Goal: Information Seeking & Learning: Compare options

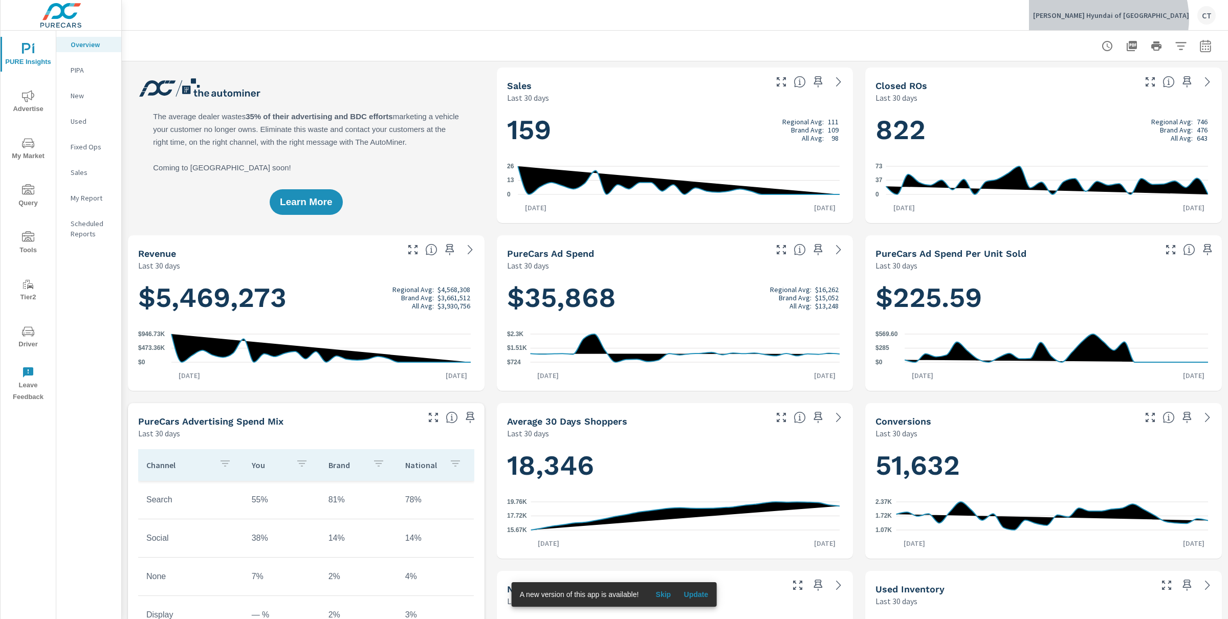
click at [1178, 18] on p "Hiley Hyundai of Fort Worth" at bounding box center [1111, 15] width 156 height 9
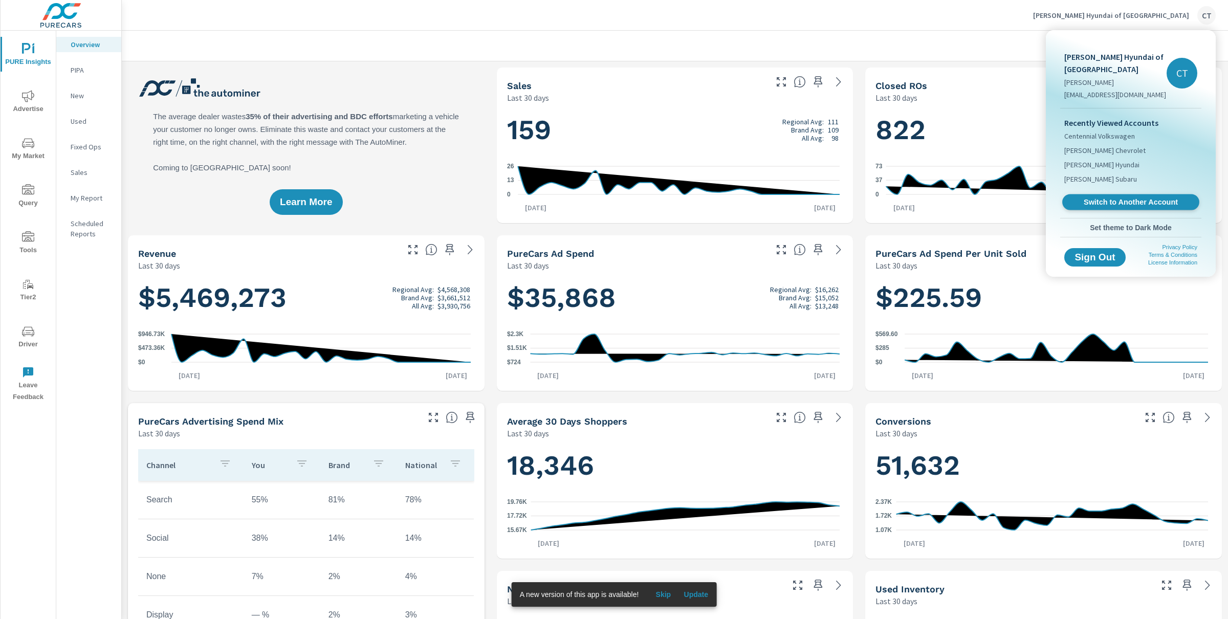
scroll to position [1, 0]
click at [1139, 197] on span "Switch to Another Account" at bounding box center [1130, 202] width 125 height 10
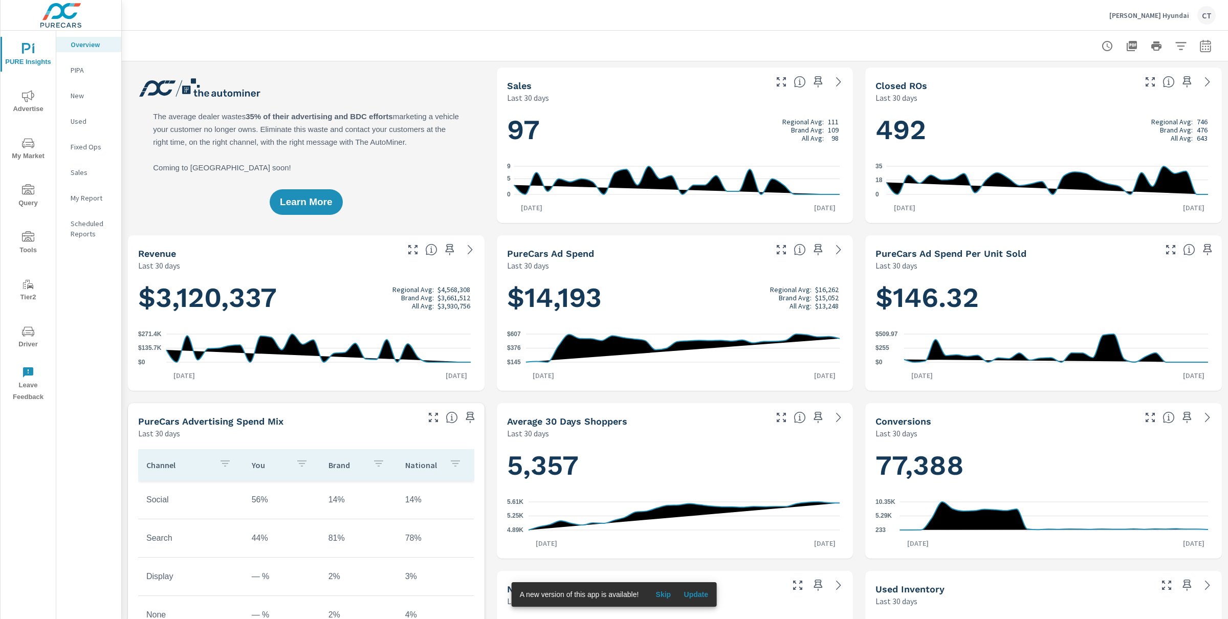
click at [86, 195] on p "My Report" at bounding box center [92, 198] width 42 height 10
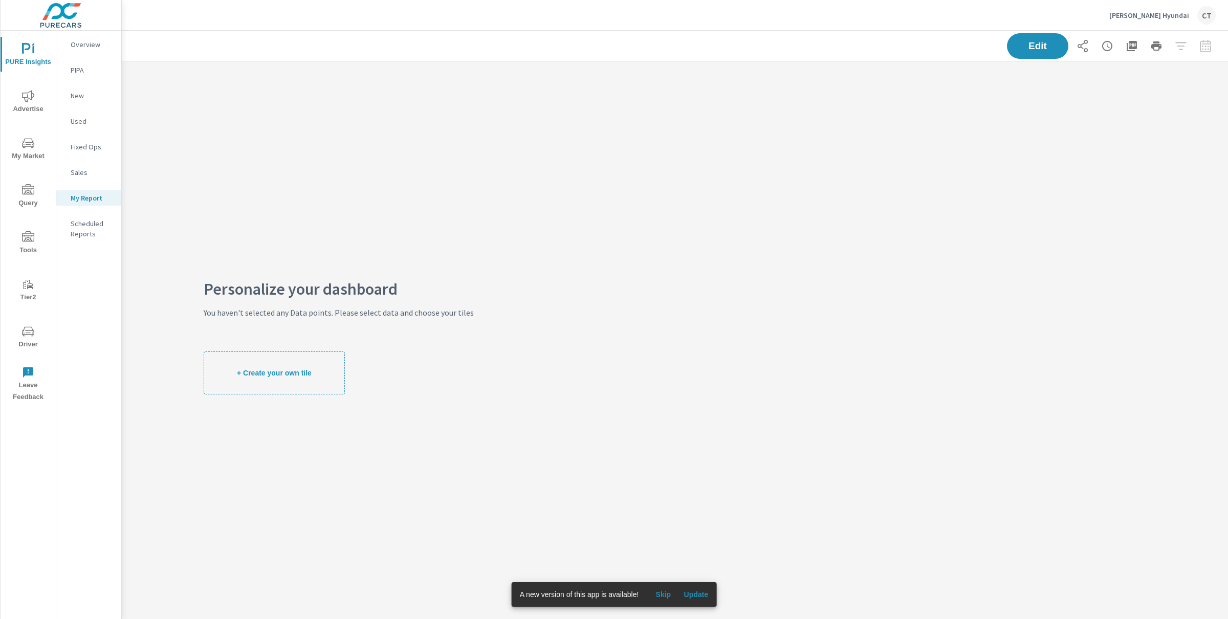
click at [22, 92] on icon "nav menu" at bounding box center [28, 96] width 12 height 12
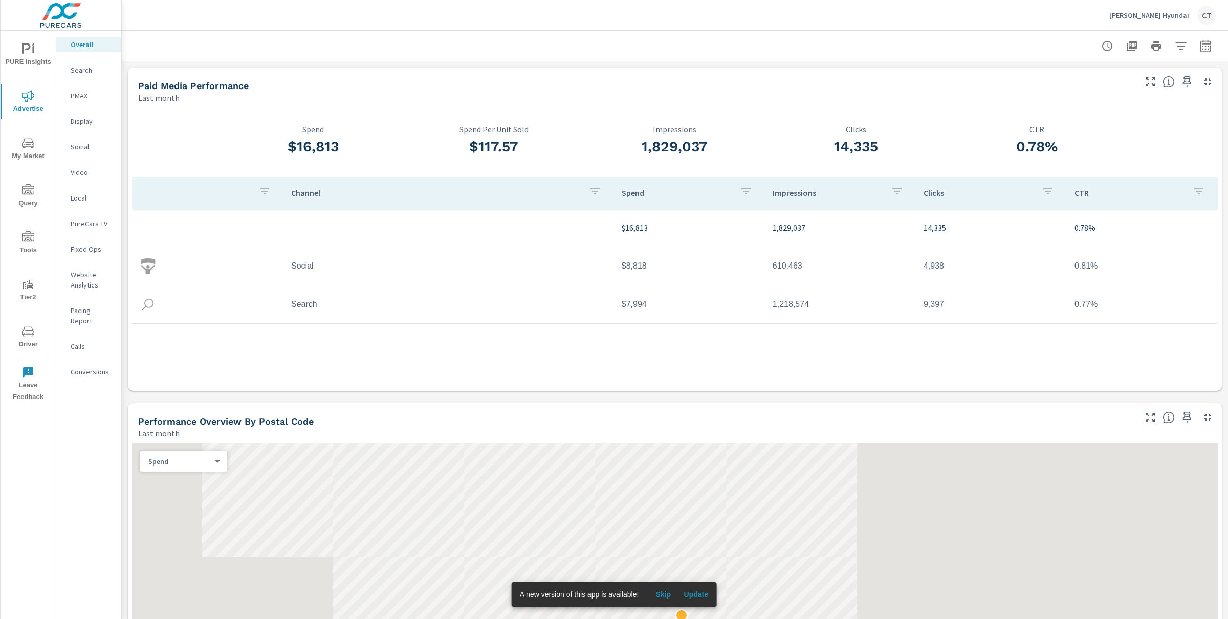
click at [1205, 46] on button "button" at bounding box center [1205, 46] width 20 height 20
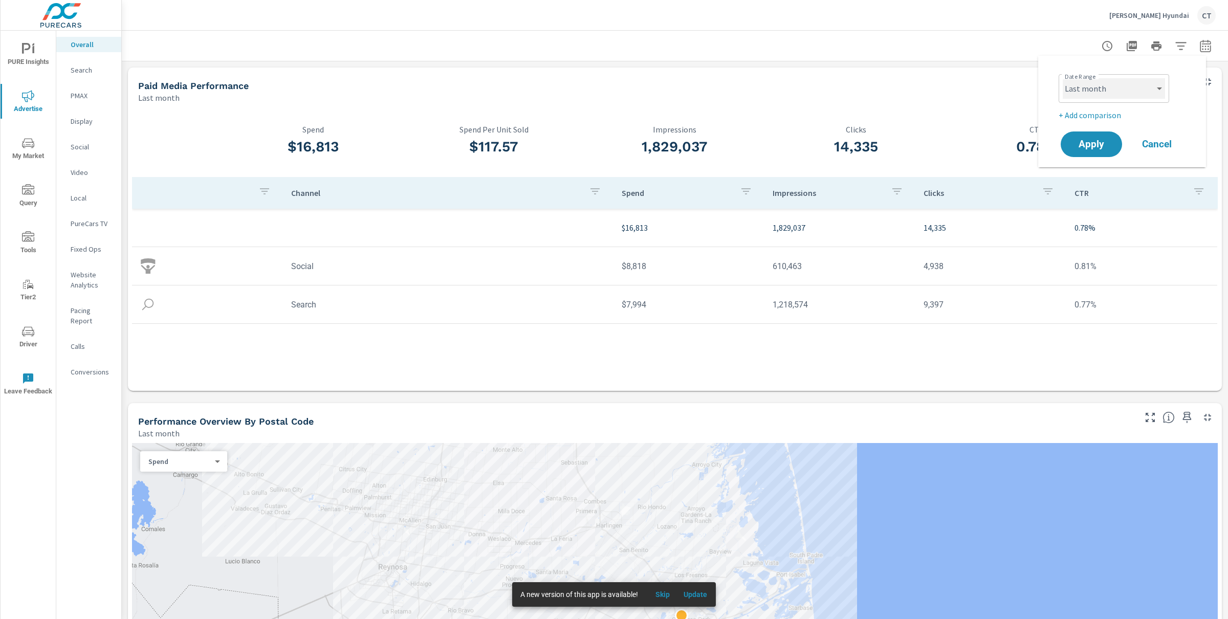
click at [1137, 90] on select "Custom Yesterday Last week Last 7 days Last 14 days Last 30 days Last 45 days L…" at bounding box center [1113, 88] width 102 height 20
select select "Month to date"
click at [1075, 112] on p "+ Add comparison" at bounding box center [1123, 115] width 131 height 12
click at [1107, 137] on select "Custom Previous period Previous month Previous year" at bounding box center [1113, 133] width 102 height 20
select select "Previous month"
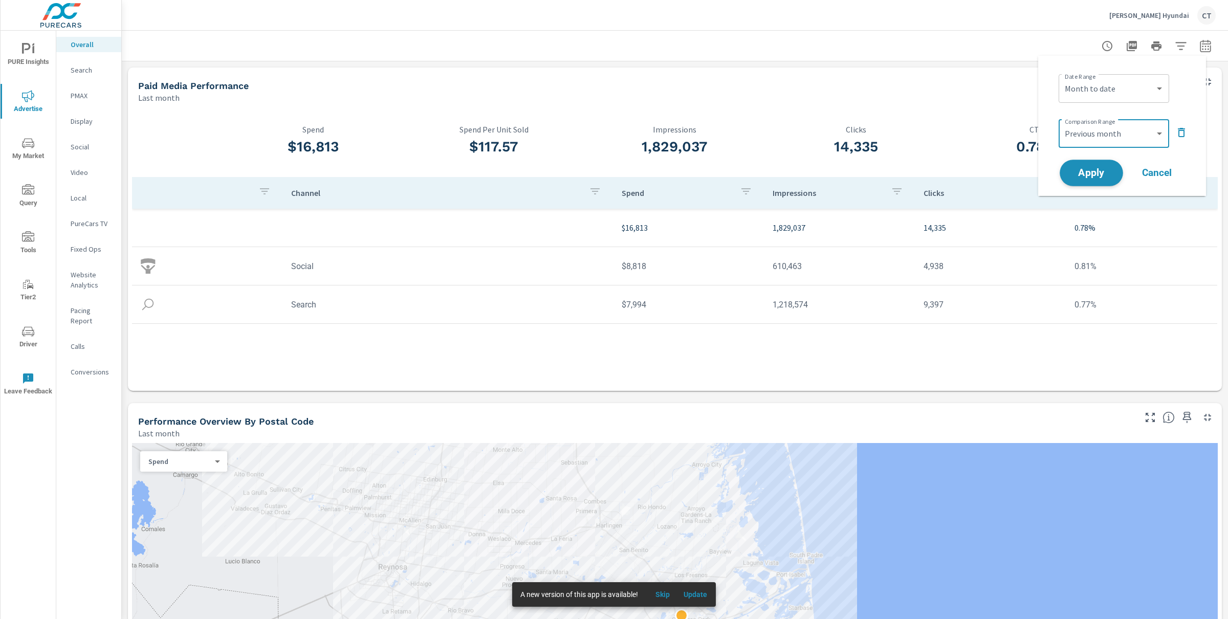
click at [1103, 171] on span "Apply" at bounding box center [1091, 173] width 42 height 10
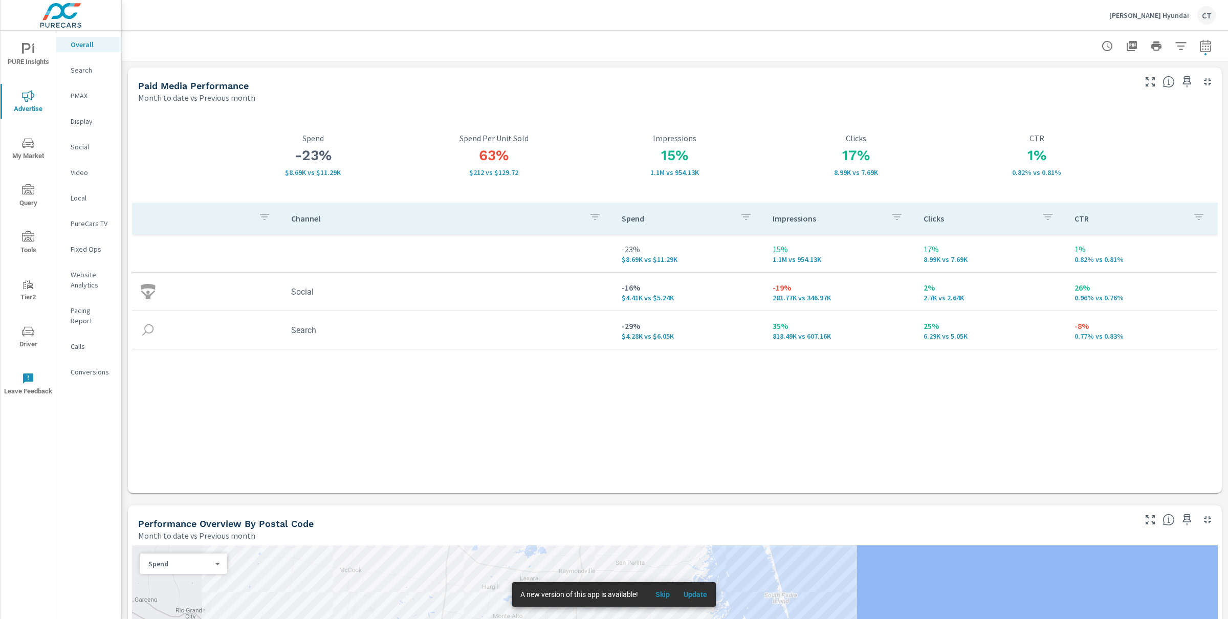
click at [602, 74] on div "Paid Media Performance Month to date vs Previous month" at bounding box center [633, 86] width 1010 height 36
click at [1162, 8] on div "Tipton Hyundai CT" at bounding box center [1162, 15] width 106 height 18
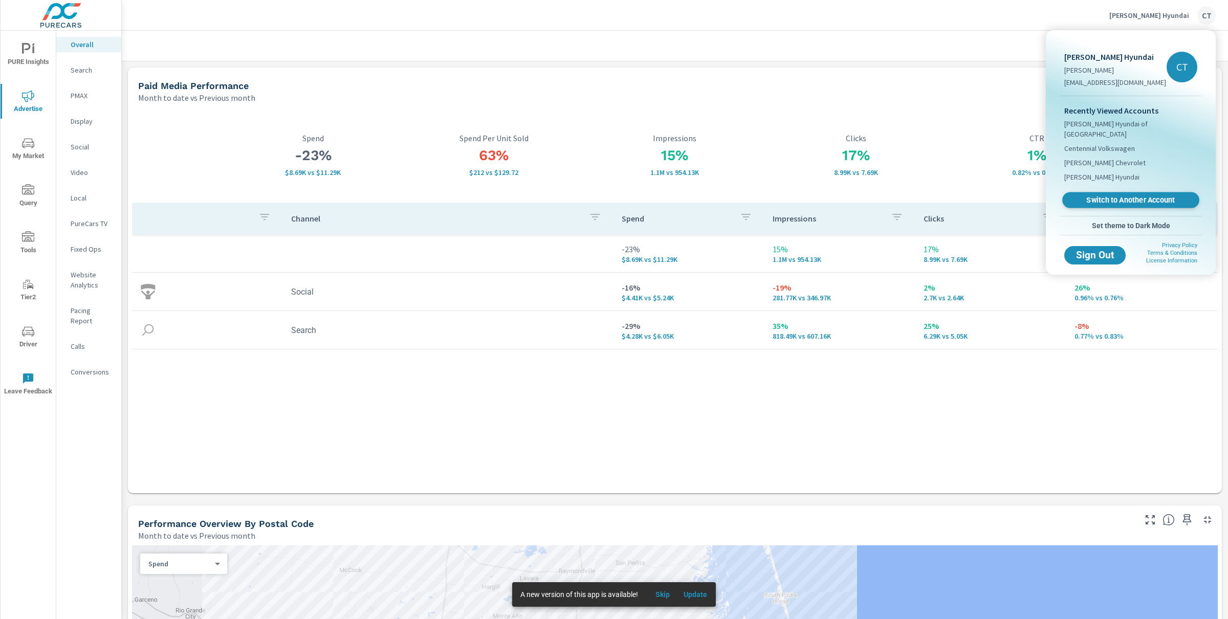
click at [1098, 195] on span "Switch to Another Account" at bounding box center [1130, 200] width 125 height 10
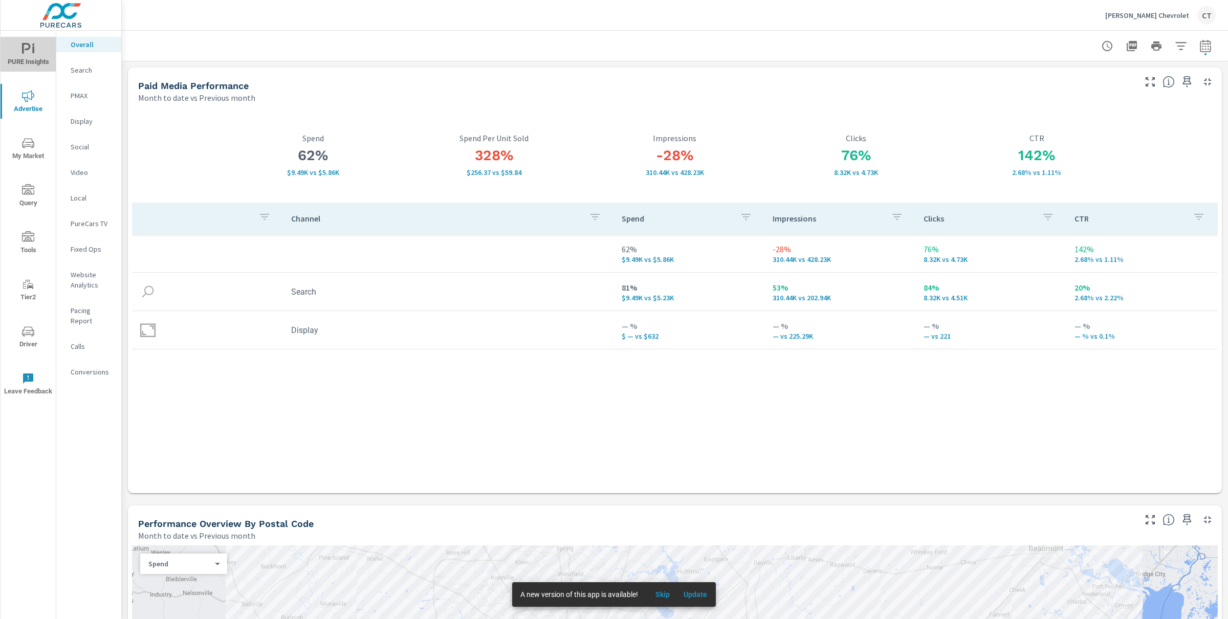
click at [28, 59] on span "PURE Insights" at bounding box center [28, 55] width 49 height 25
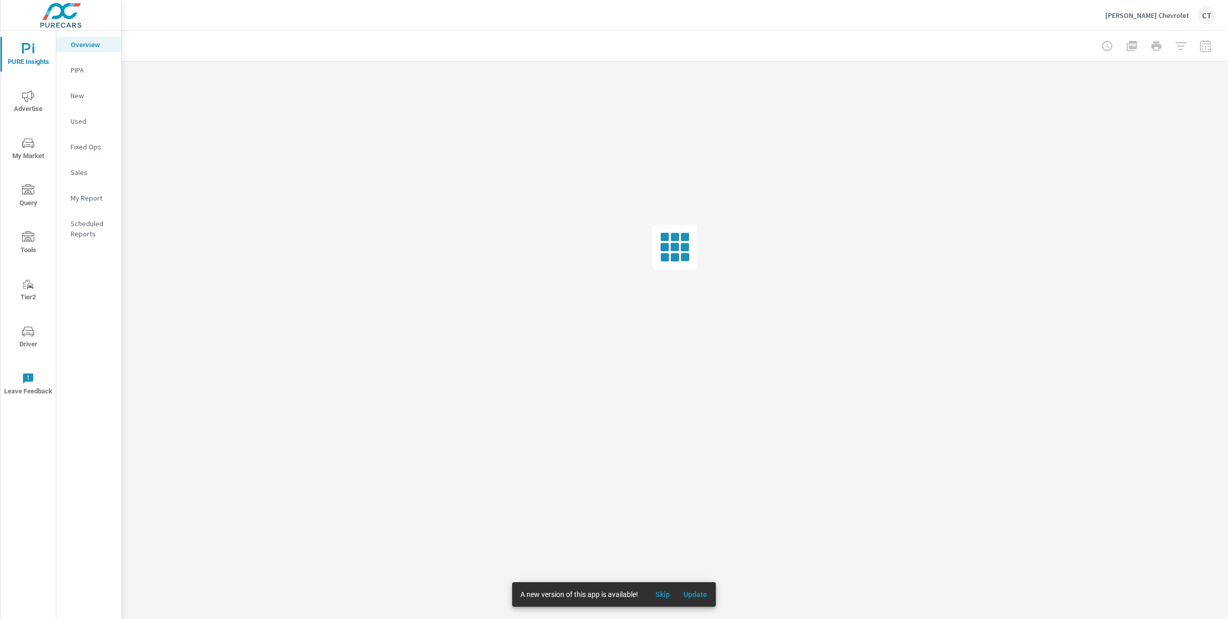
click at [92, 201] on p "My Report" at bounding box center [92, 198] width 42 height 10
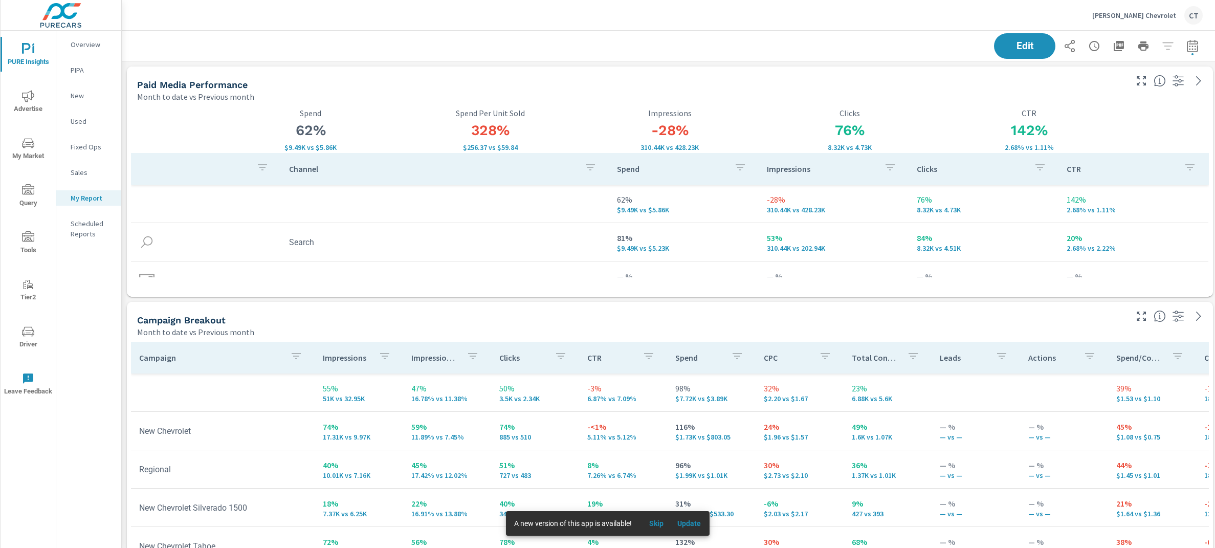
scroll to position [5, 5]
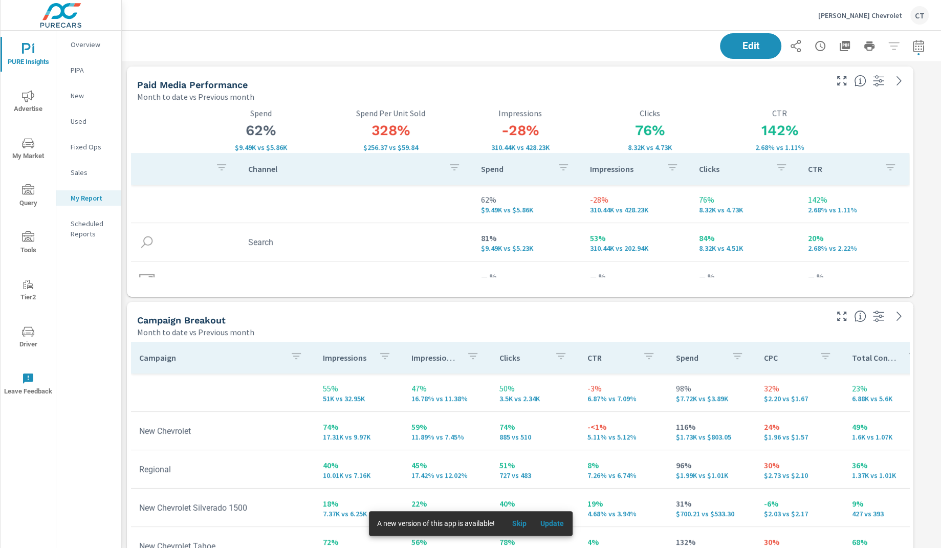
scroll to position [3437, 829]
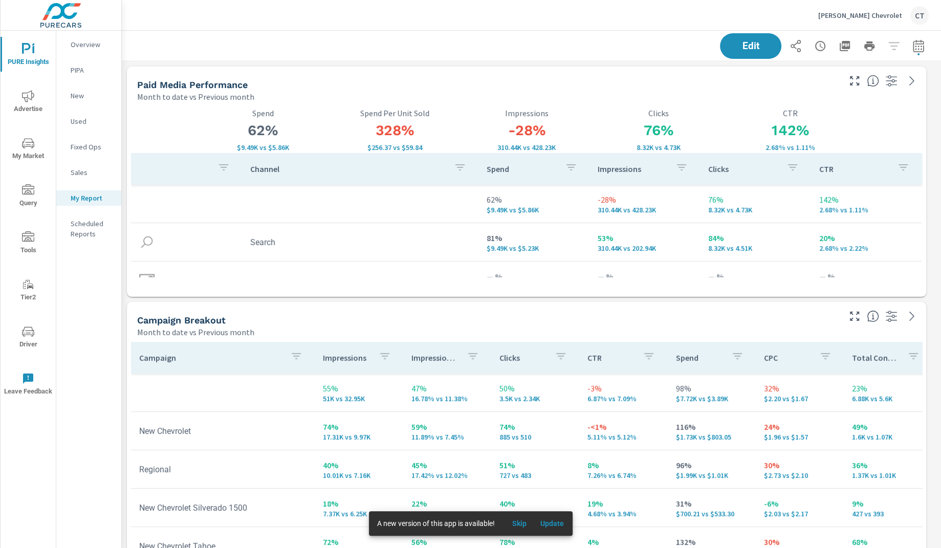
click at [420, 41] on div "Edit" at bounding box center [531, 46] width 794 height 30
click at [458, 89] on div "Paid Media Performance" at bounding box center [487, 85] width 701 height 12
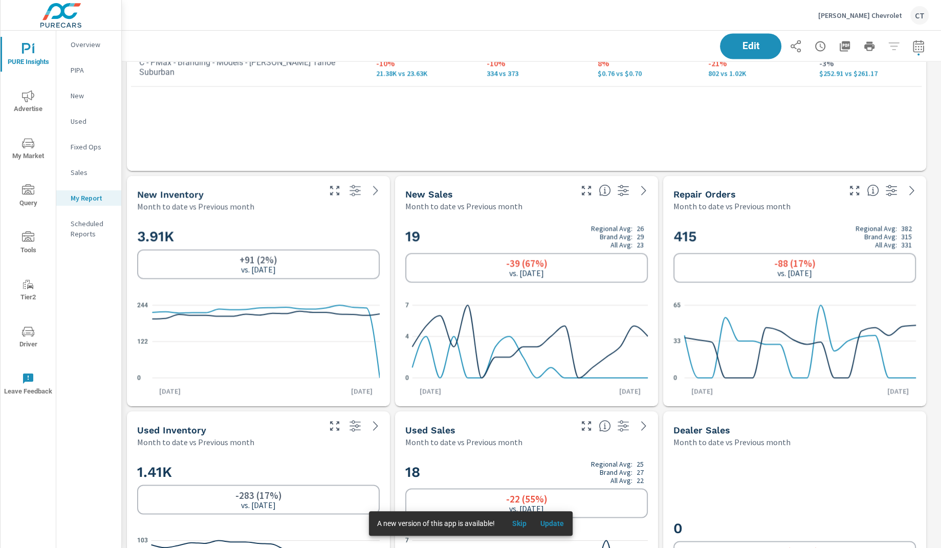
scroll to position [1550, 0]
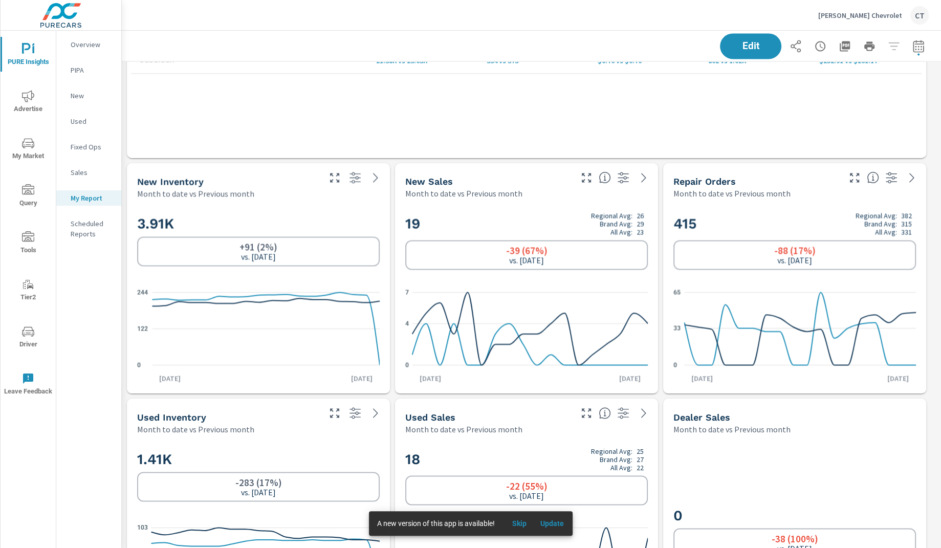
drag, startPoint x: 344, startPoint y: 162, endPoint x: 342, endPoint y: 156, distance: 5.8
click at [345, 162] on div "Dealer Sales Month to date vs Previous month 0 -38 (100%) vs. Jul 2025 New Sale…" at bounding box center [531, 219] width 819 height 3417
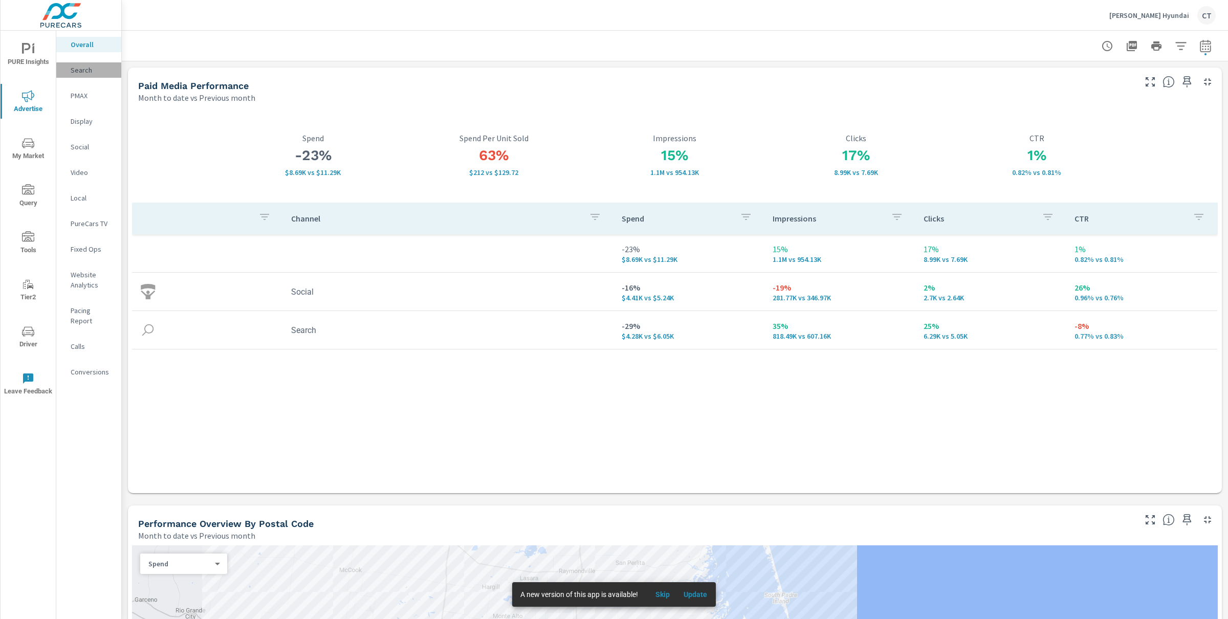
click at [79, 73] on p "Search" at bounding box center [92, 70] width 42 height 10
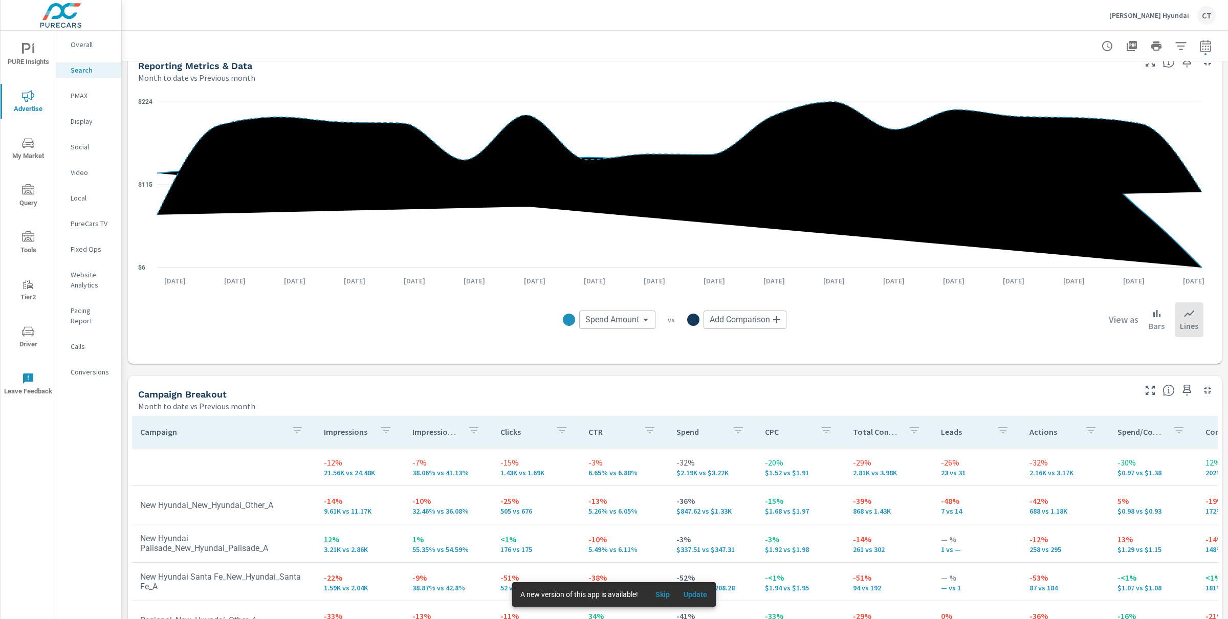
scroll to position [865, 0]
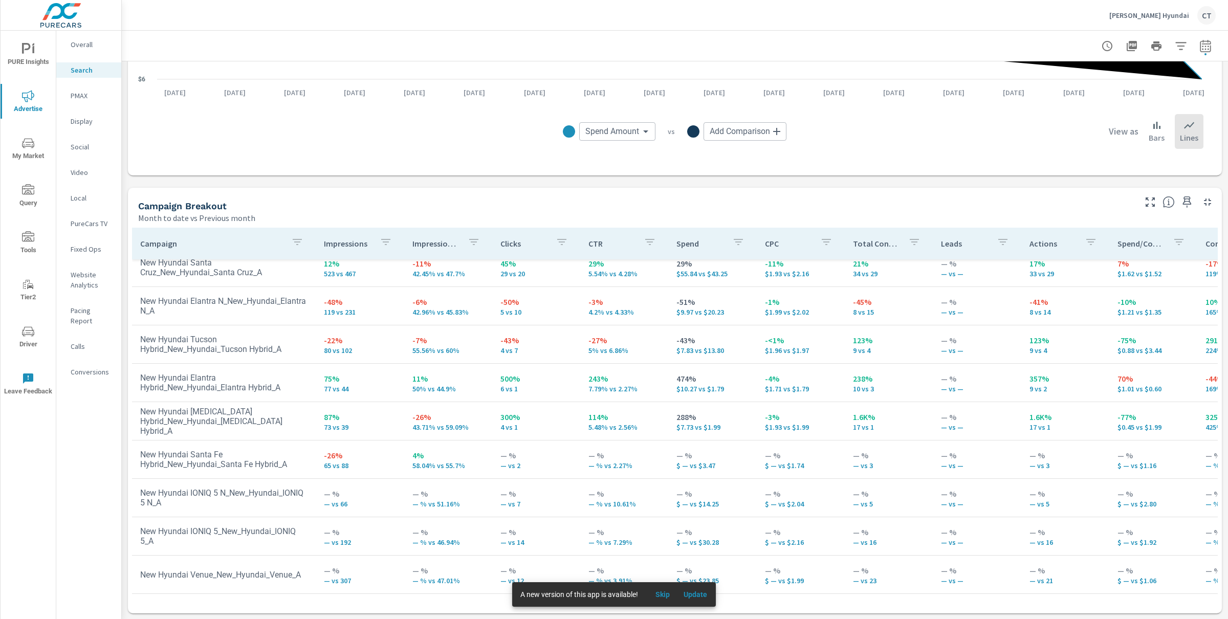
scroll to position [148, 0]
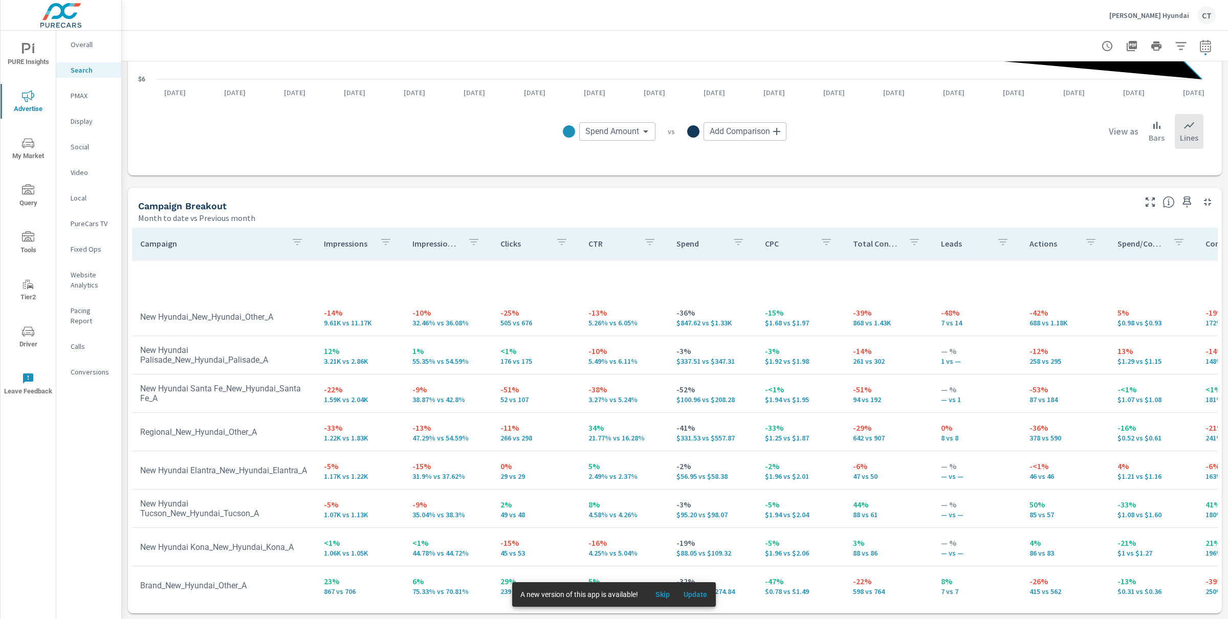
scroll to position [404, 0]
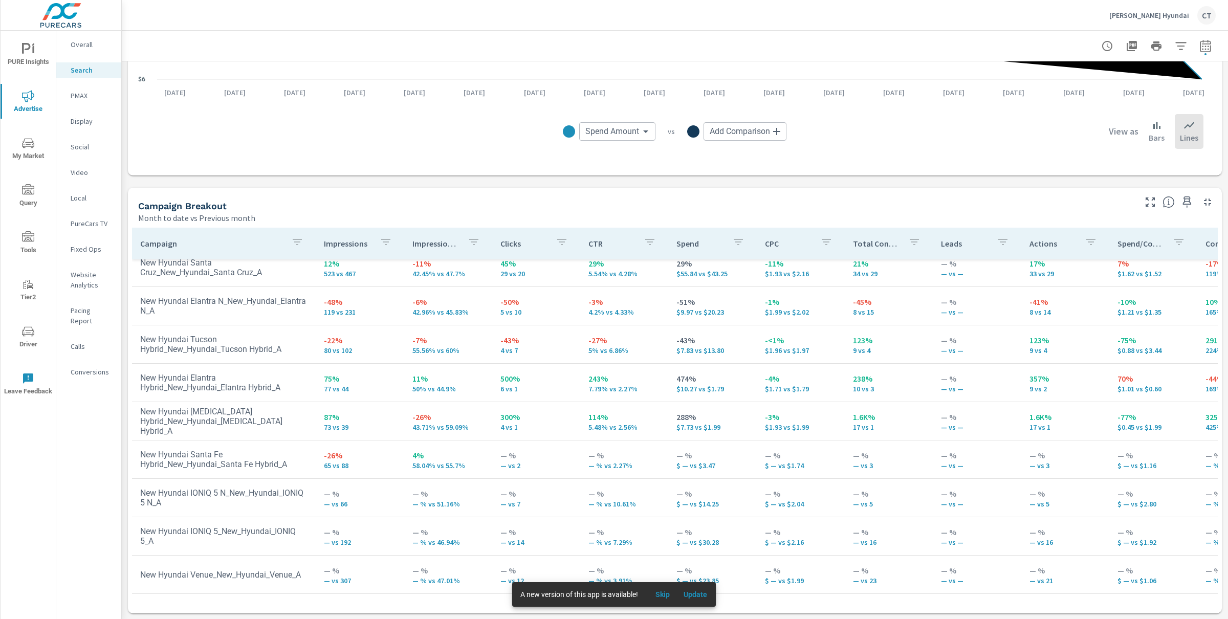
click at [671, 594] on span "Skip" at bounding box center [662, 594] width 25 height 9
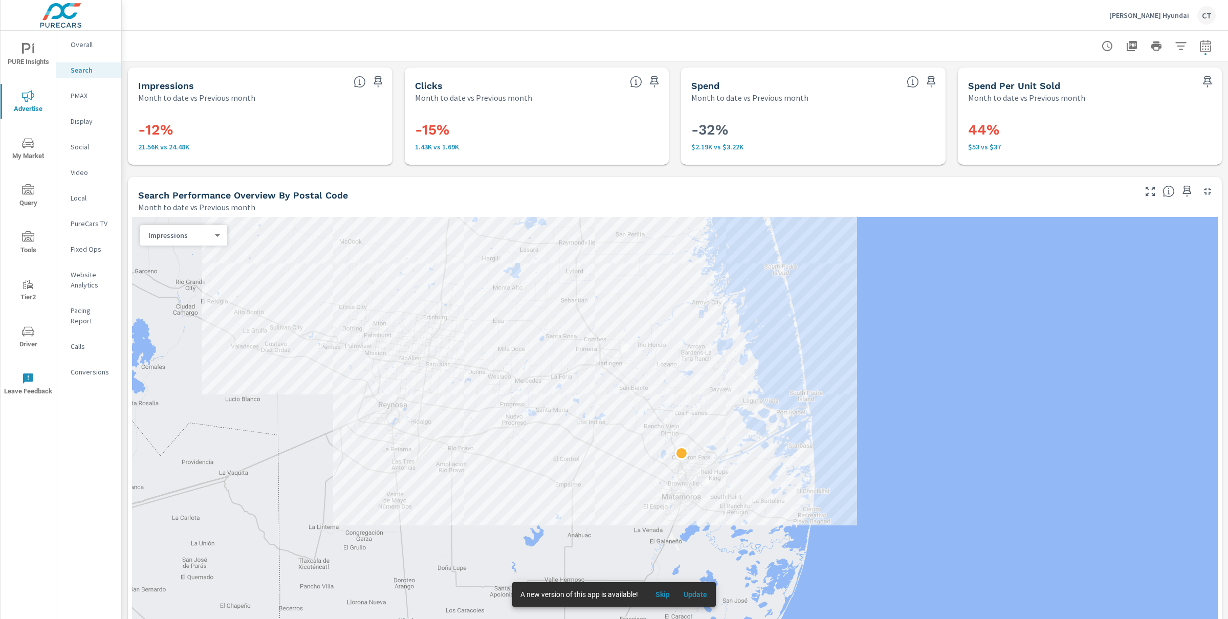
click at [92, 95] on p "PMAX" at bounding box center [92, 96] width 42 height 10
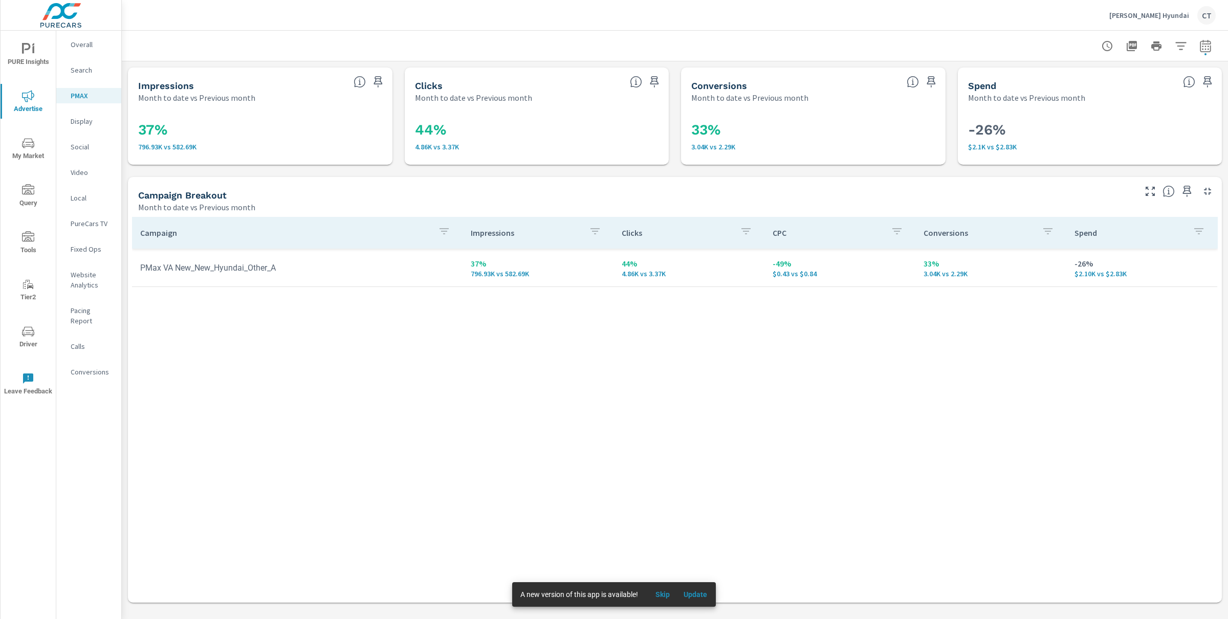
click at [802, 51] on div at bounding box center [674, 46] width 1081 height 30
click at [82, 144] on p "Social" at bounding box center [92, 147] width 42 height 10
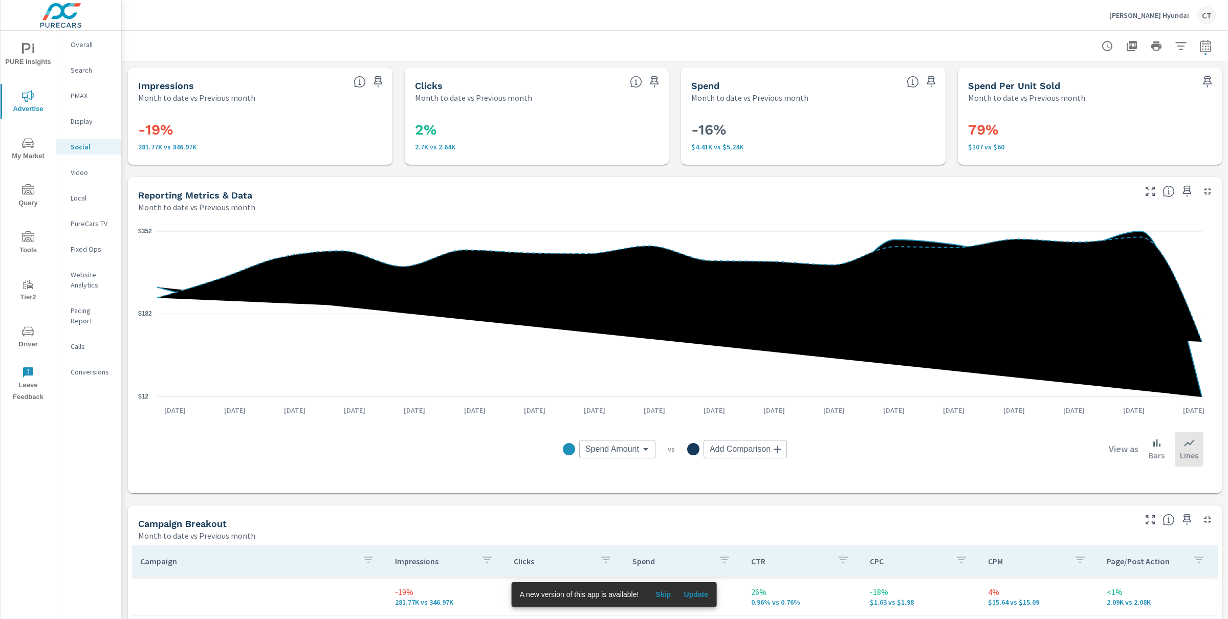
scroll to position [318, 0]
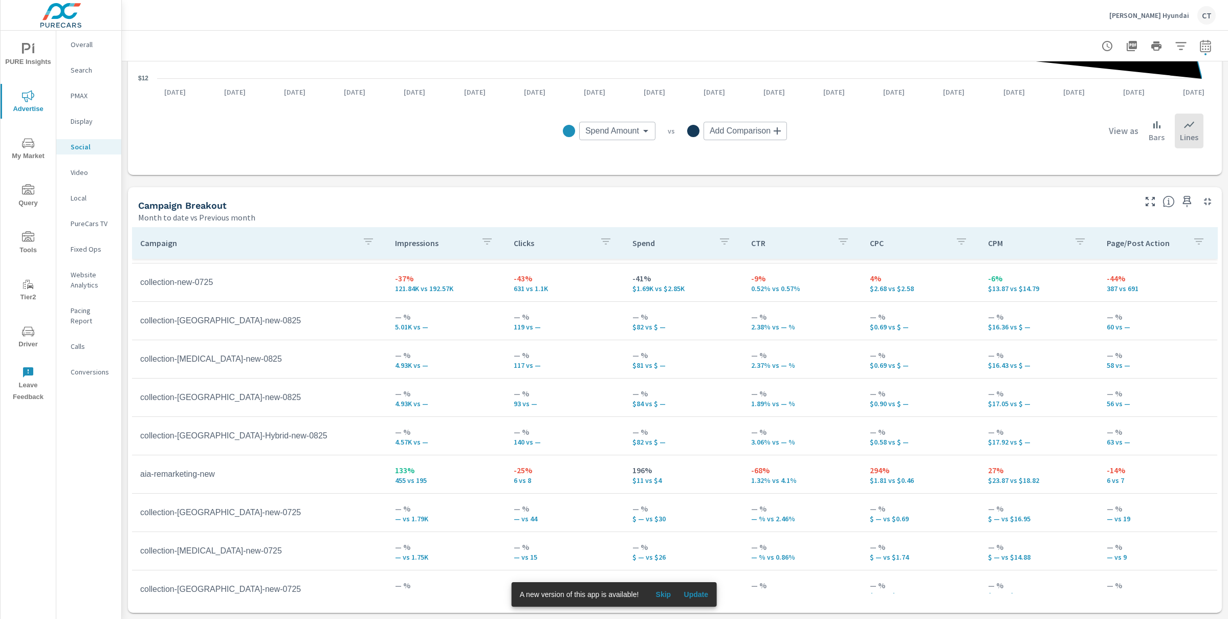
scroll to position [87, 0]
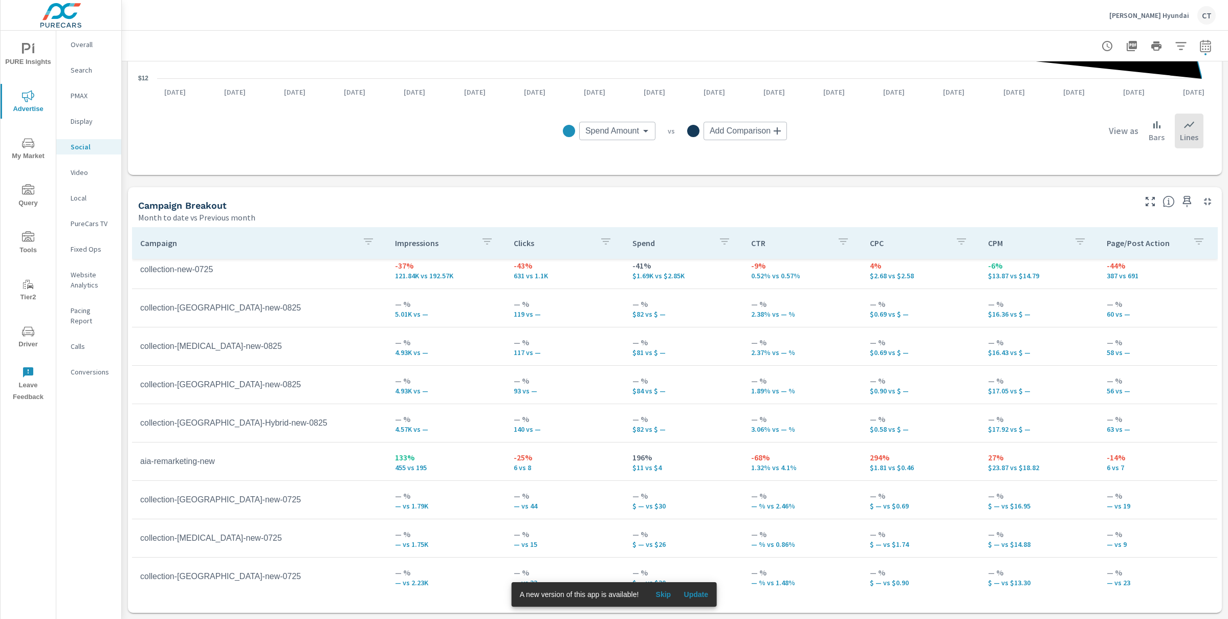
scroll to position [87, 0]
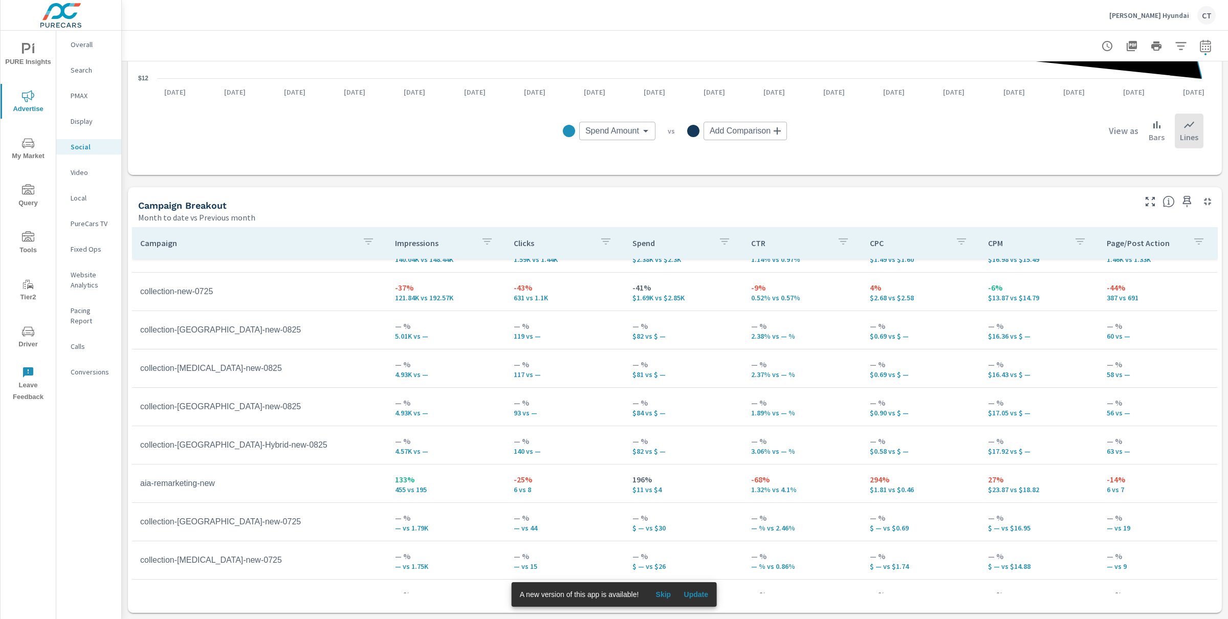
scroll to position [57, 0]
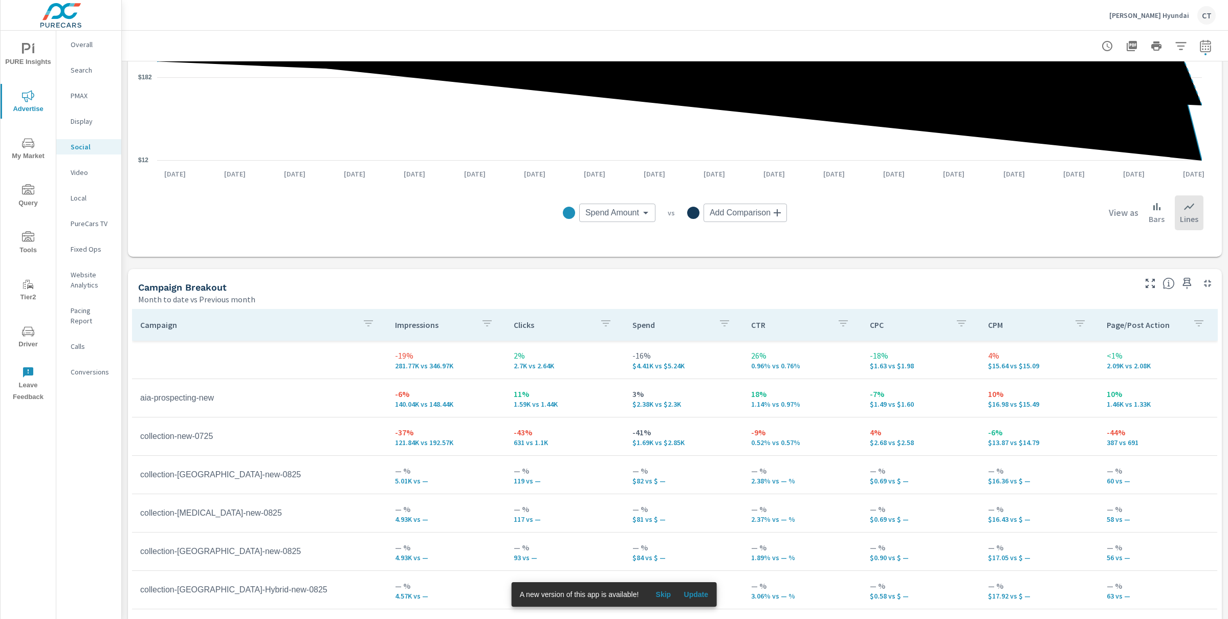
scroll to position [234, 0]
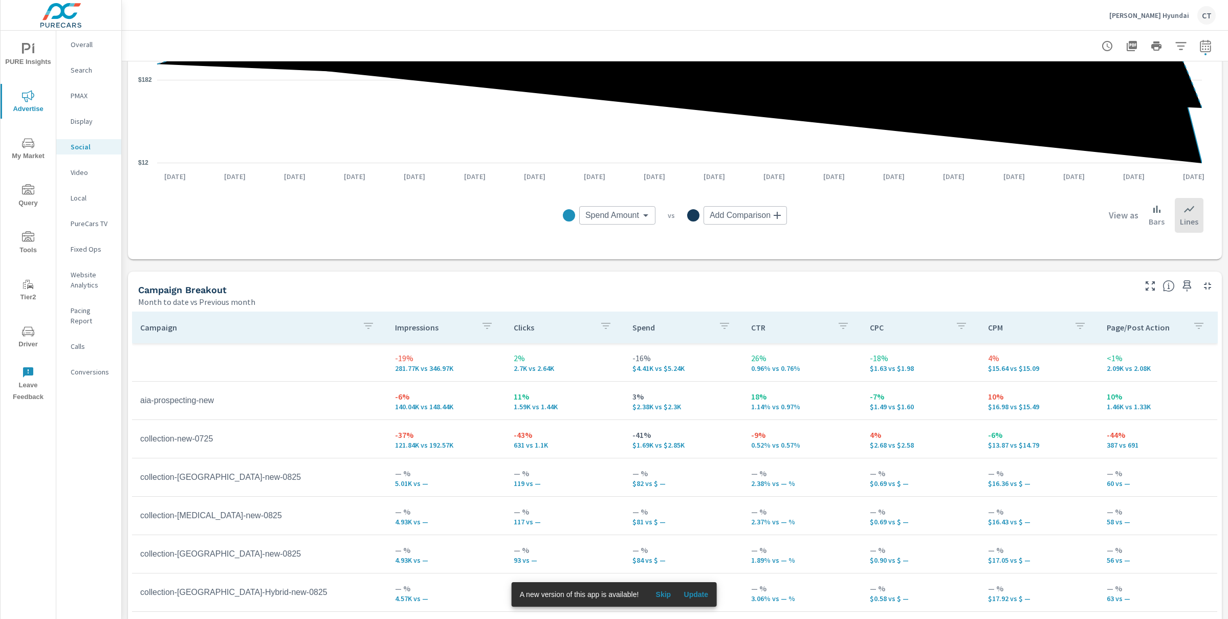
click at [630, 285] on div "Campaign Breakout" at bounding box center [635, 290] width 995 height 12
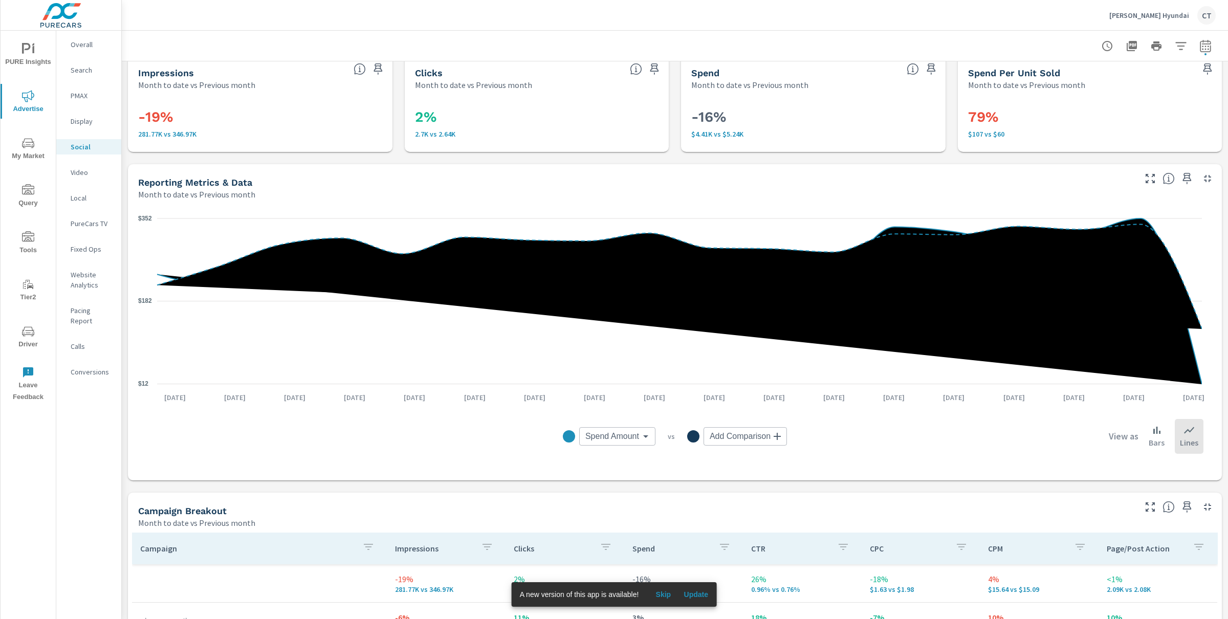
scroll to position [0, 0]
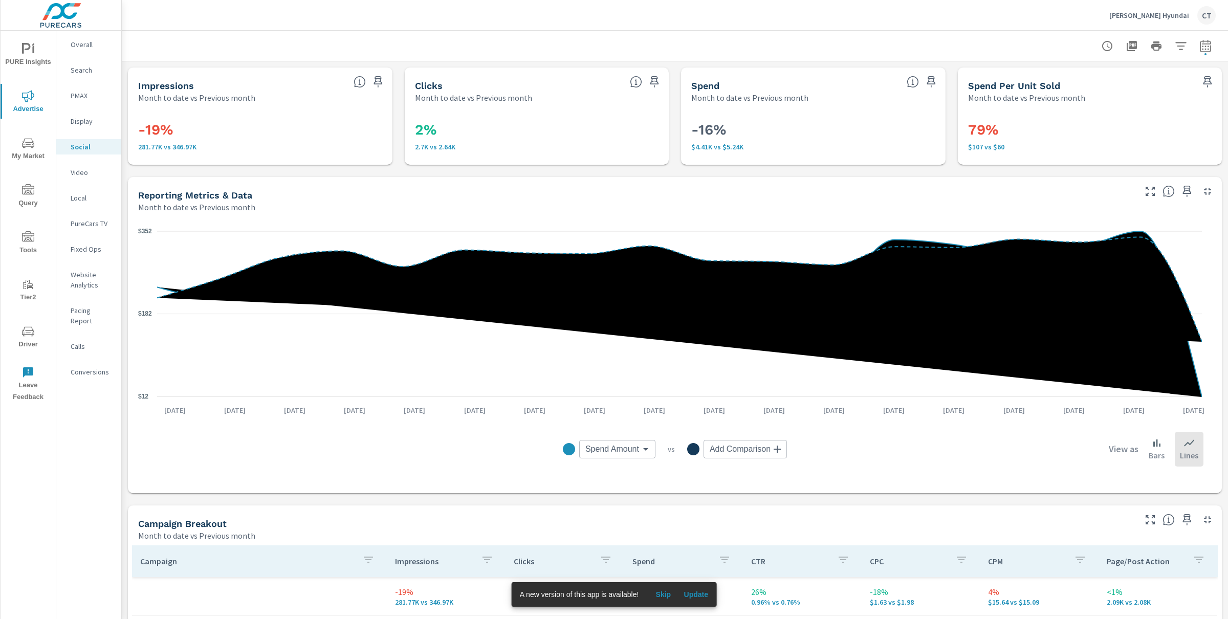
click at [84, 289] on p "Website Analytics" at bounding box center [92, 280] width 42 height 20
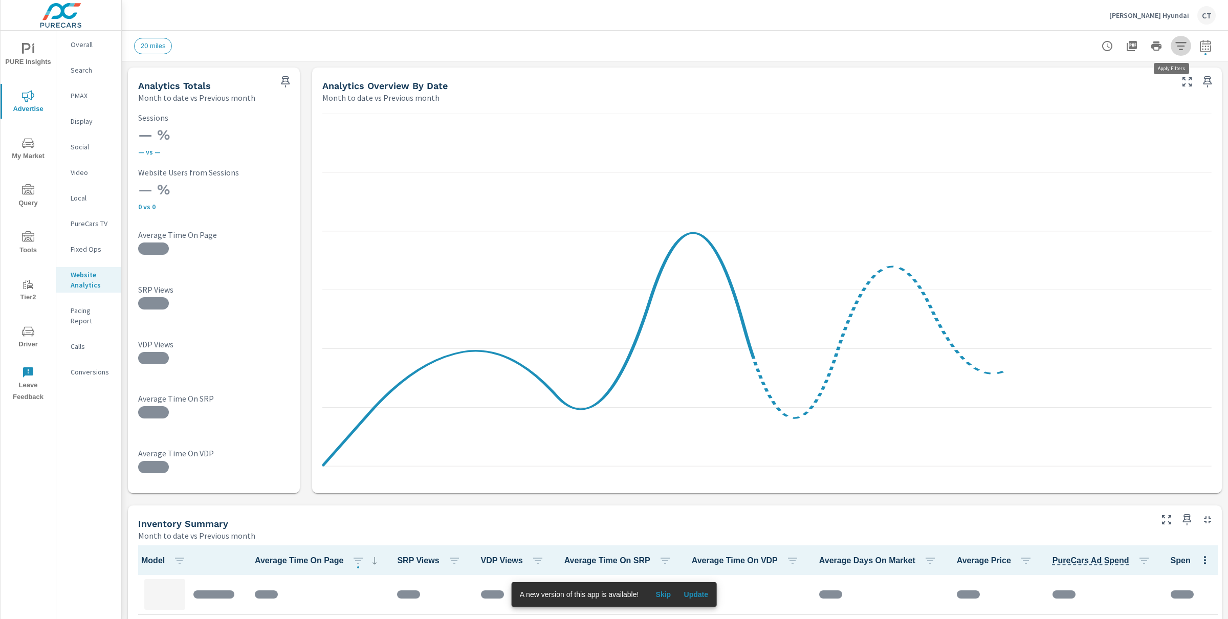
click at [1176, 40] on icon "button" at bounding box center [1180, 46] width 12 height 12
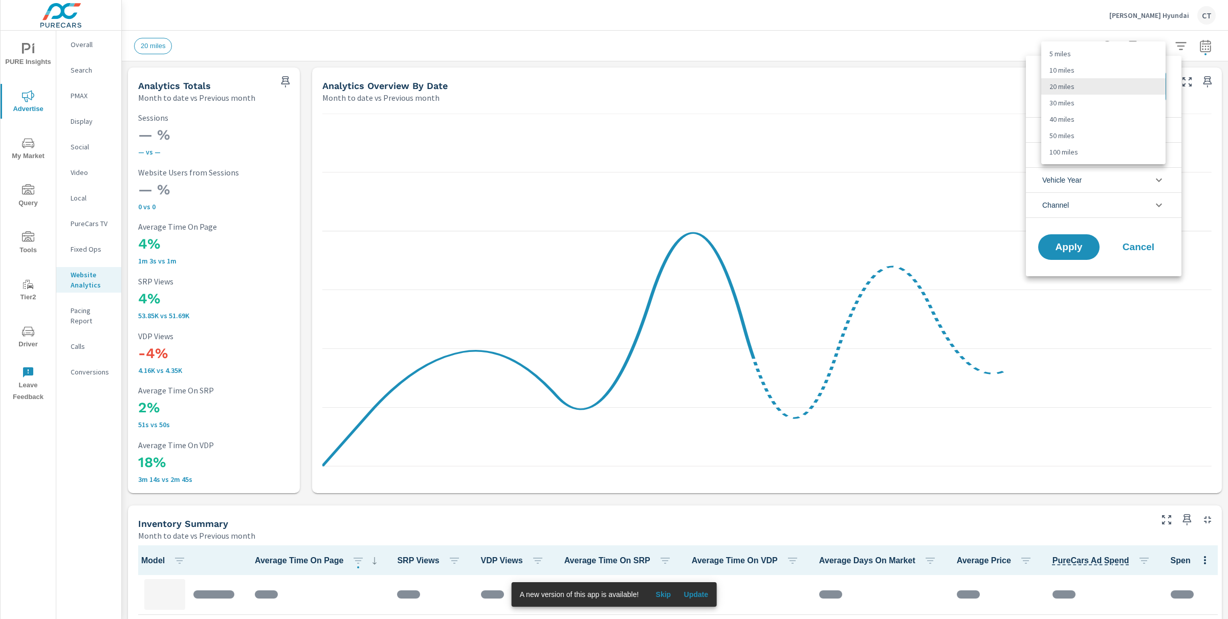
click at [1119, 94] on body "PURE Insights Advertise My Market Query Tools Tier2 Driver Leave Feedback Overa…" at bounding box center [614, 309] width 1228 height 619
click at [1089, 121] on li "40 miles" at bounding box center [1103, 119] width 124 height 16
type Distance "40"
click at [1084, 121] on li "Condition" at bounding box center [1104, 129] width 156 height 25
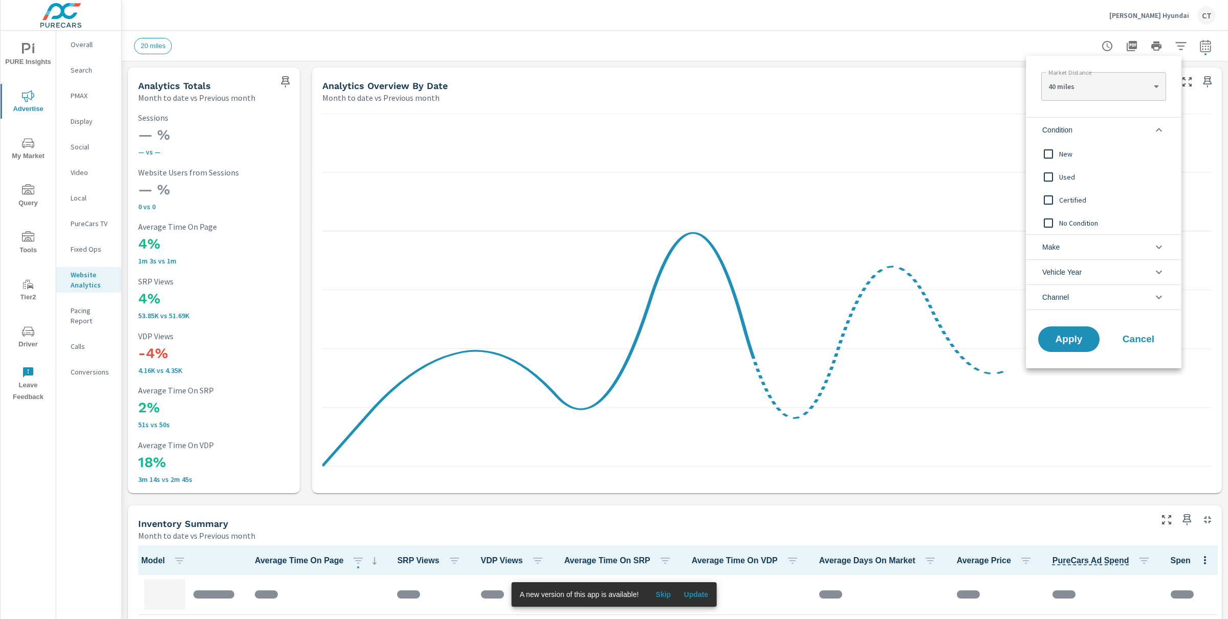
click at [1078, 151] on span "New" at bounding box center [1115, 154] width 112 height 12
drag, startPoint x: 1076, startPoint y: 333, endPoint x: 1072, endPoint y: 319, distance: 15.0
click at [1076, 333] on button "Apply" at bounding box center [1068, 339] width 61 height 26
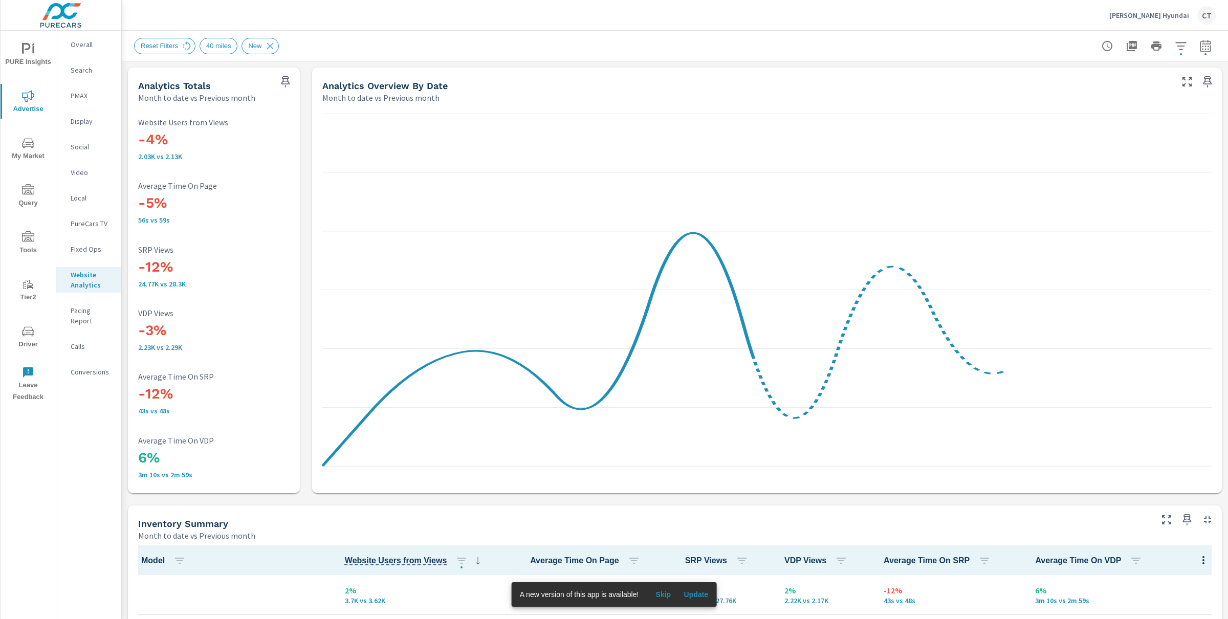
click at [784, 18] on div "Tipton Hyundai CT" at bounding box center [674, 15] width 1081 height 30
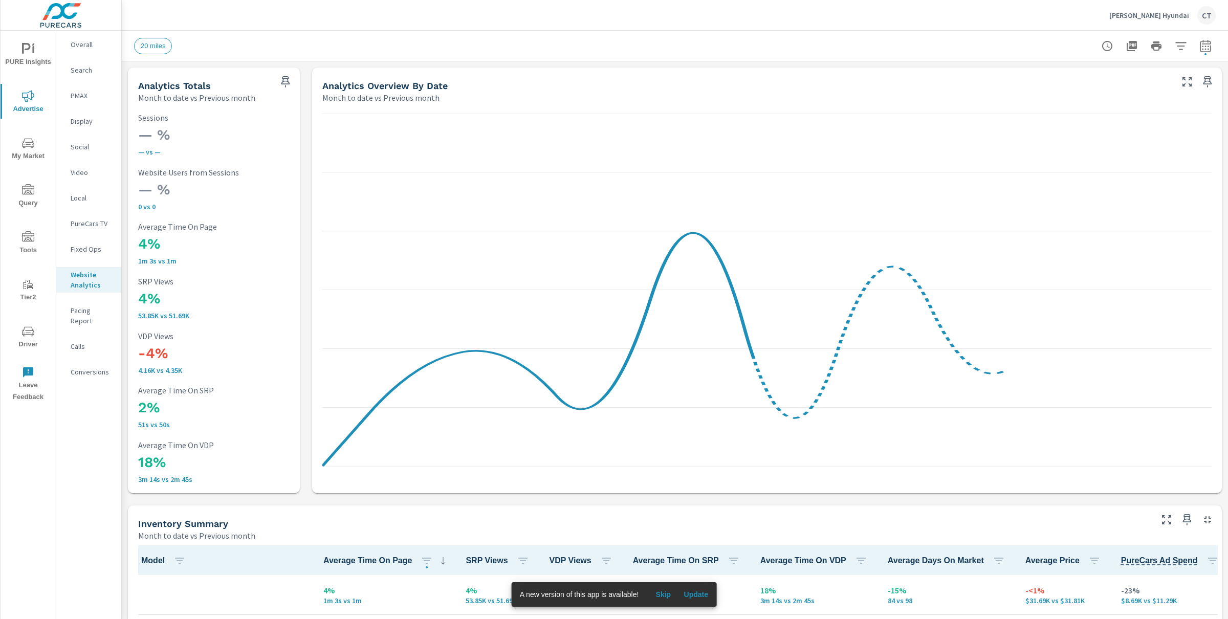
scroll to position [1, 0]
click at [1180, 42] on button "button" at bounding box center [1180, 46] width 20 height 20
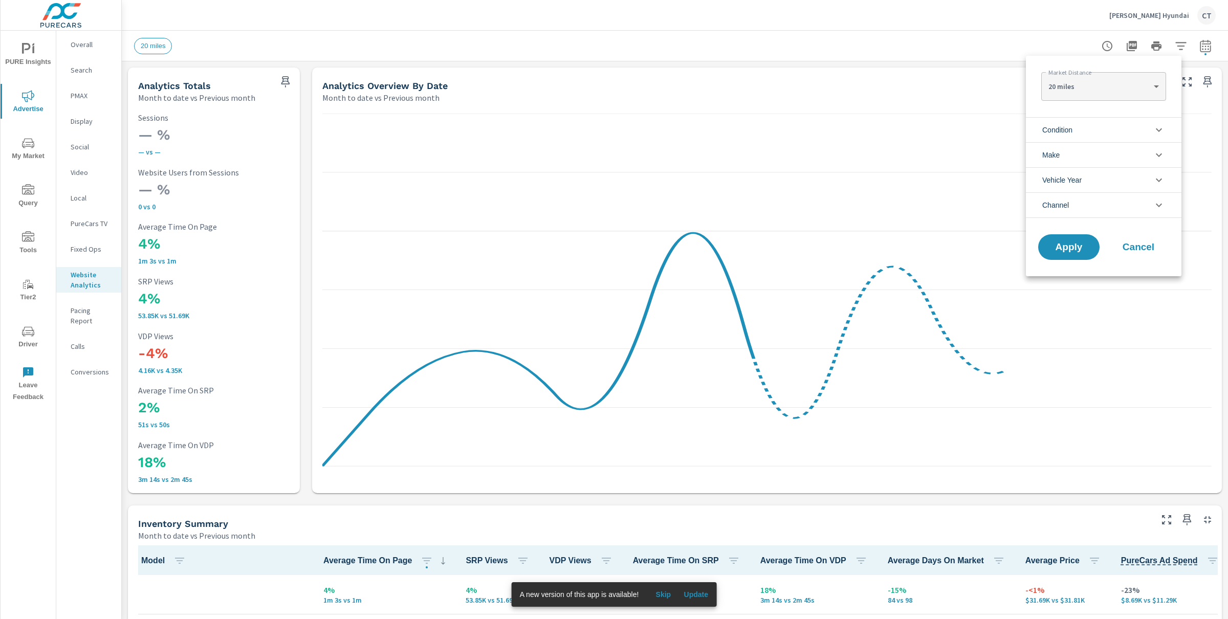
click at [1088, 131] on li "Condition" at bounding box center [1104, 129] width 156 height 25
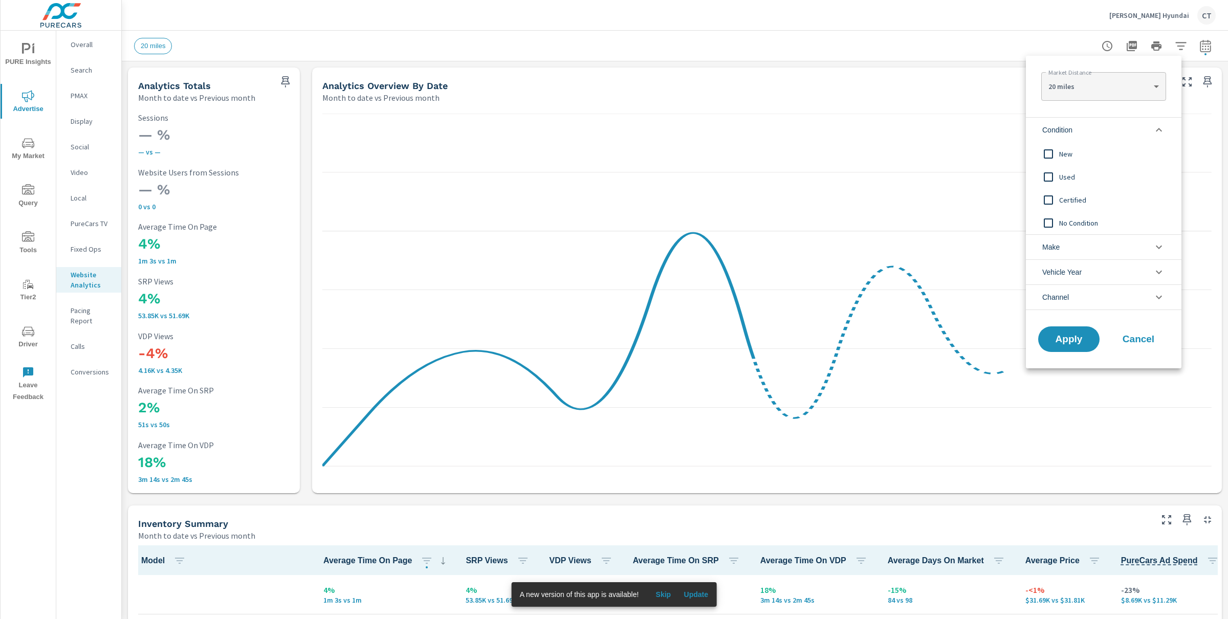
click at [1075, 174] on span "Used" at bounding box center [1115, 177] width 112 height 12
click at [1071, 197] on span "Certified" at bounding box center [1115, 200] width 112 height 12
click at [1127, 71] on div "Market Distance 20 miles 20 ​" at bounding box center [1104, 84] width 156 height 57
click at [1122, 79] on body "PURE Insights Advertise My Market Query Tools Tier2 Driver Leave Feedback Overa…" at bounding box center [614, 309] width 1228 height 619
click at [1070, 118] on li "40 miles" at bounding box center [1103, 119] width 124 height 16
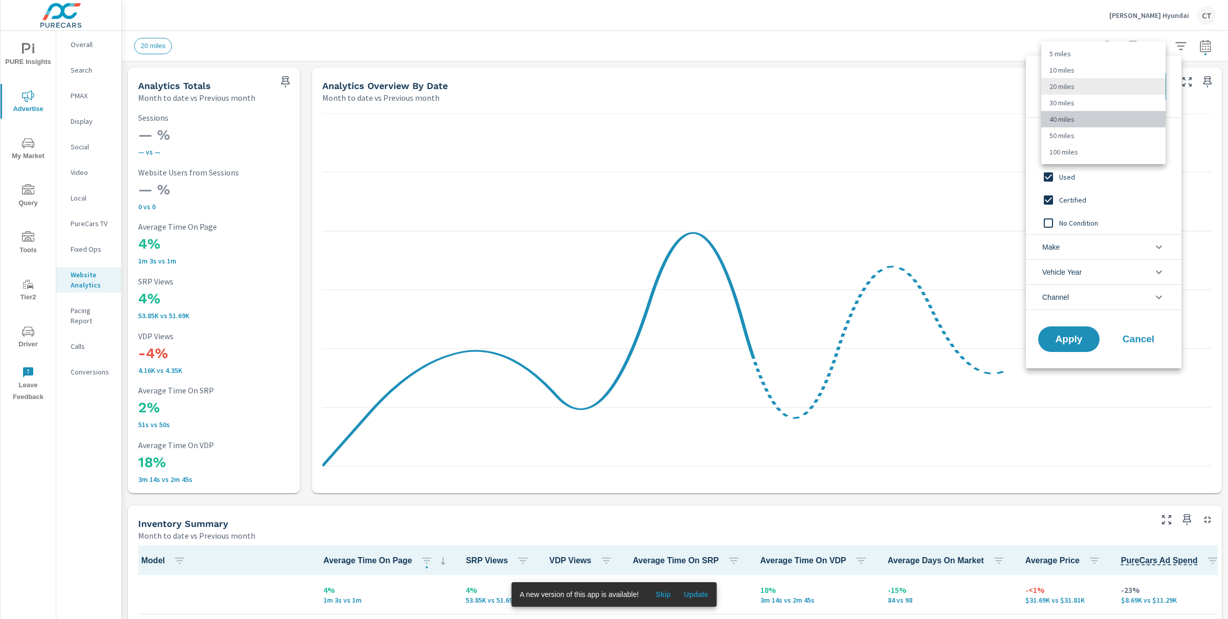
type Distance "40"
click at [1070, 331] on button "Apply" at bounding box center [1068, 339] width 63 height 27
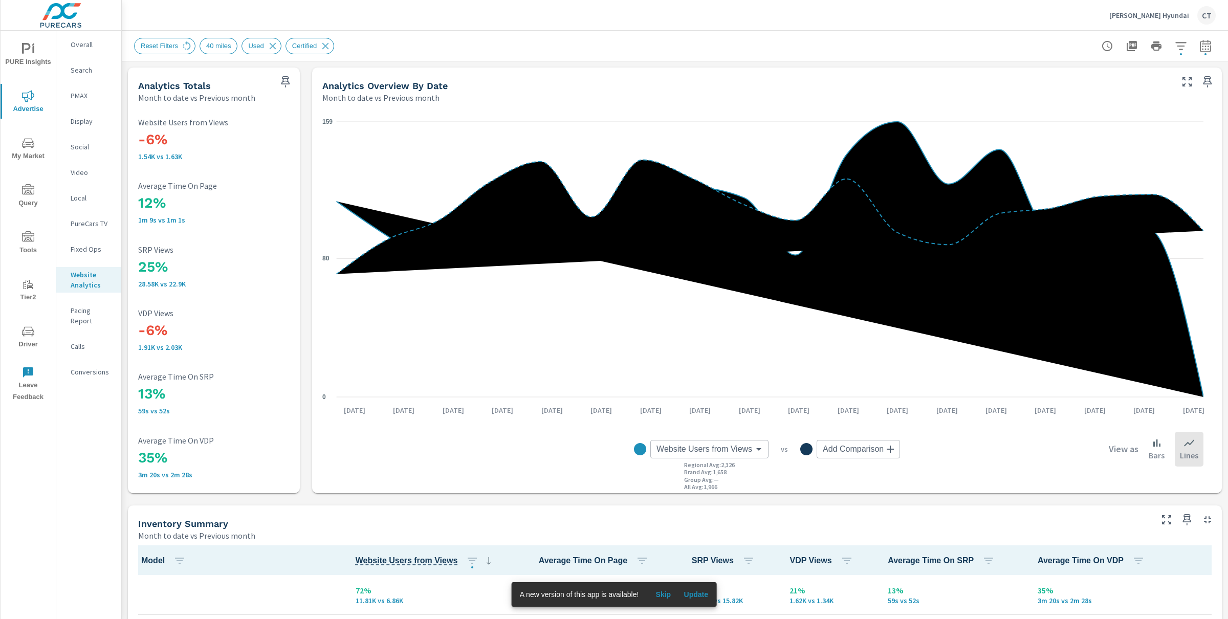
scroll to position [1, 0]
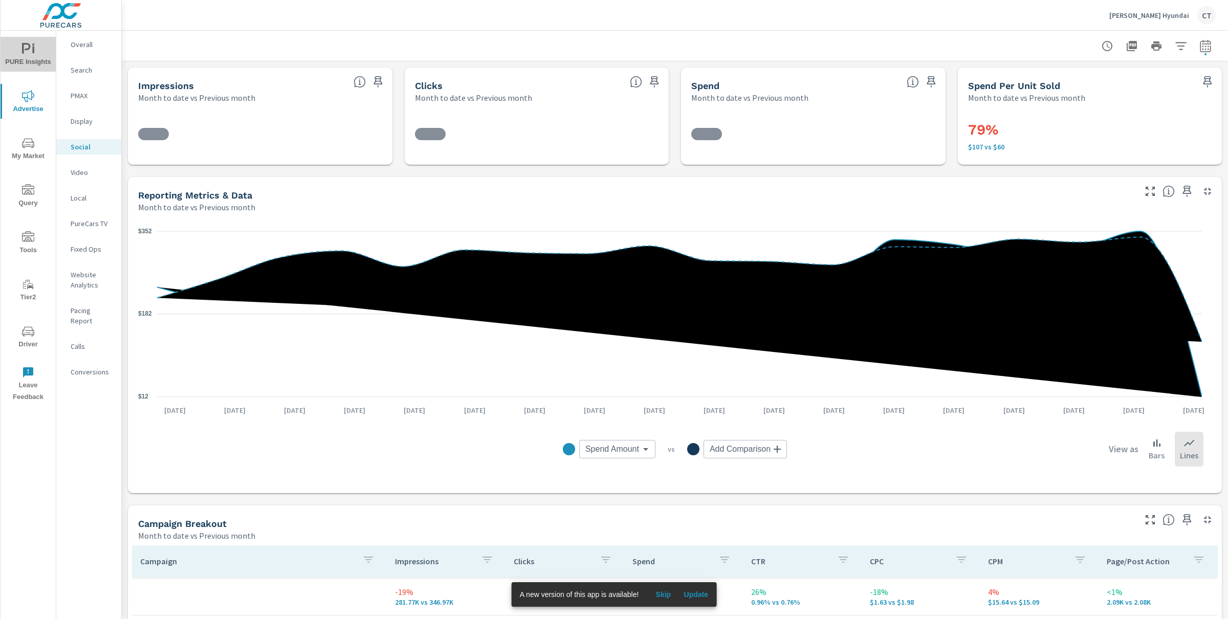
click at [43, 51] on span "PURE Insights" at bounding box center [28, 55] width 49 height 25
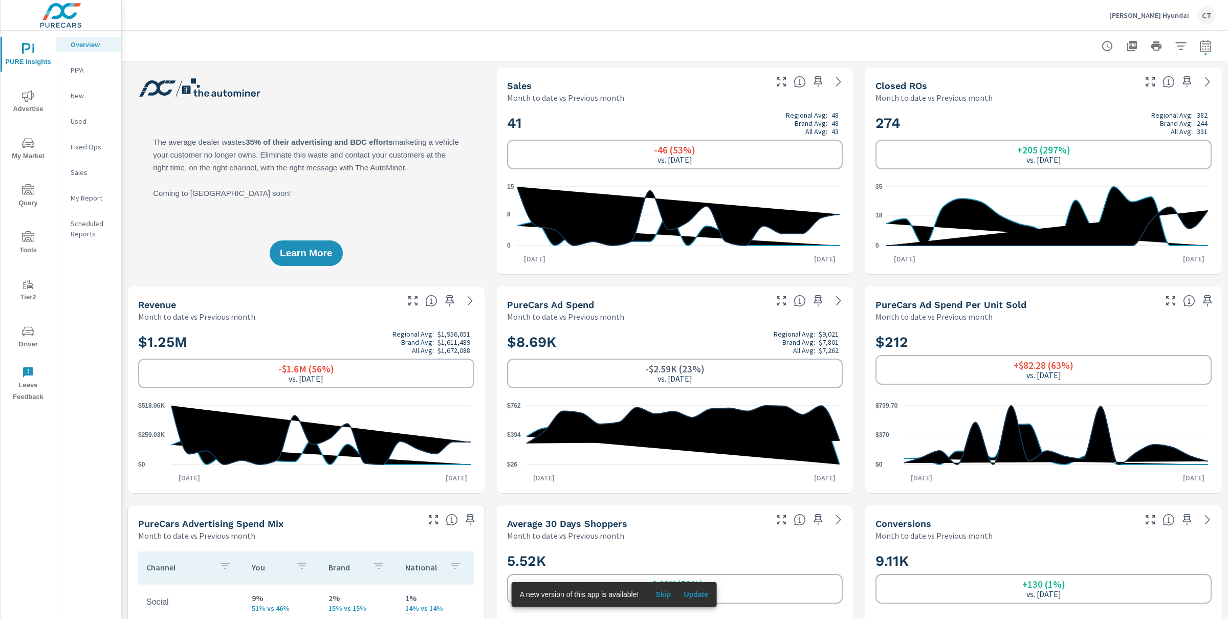
click at [1199, 48] on icon "button" at bounding box center [1205, 46] width 12 height 12
select select "Month to date"
select select "Previous month"
click at [1124, 98] on select "Custom Yesterday Last week Last 7 days Last 14 days Last 30 days Last 45 days L…" at bounding box center [1113, 88] width 102 height 20
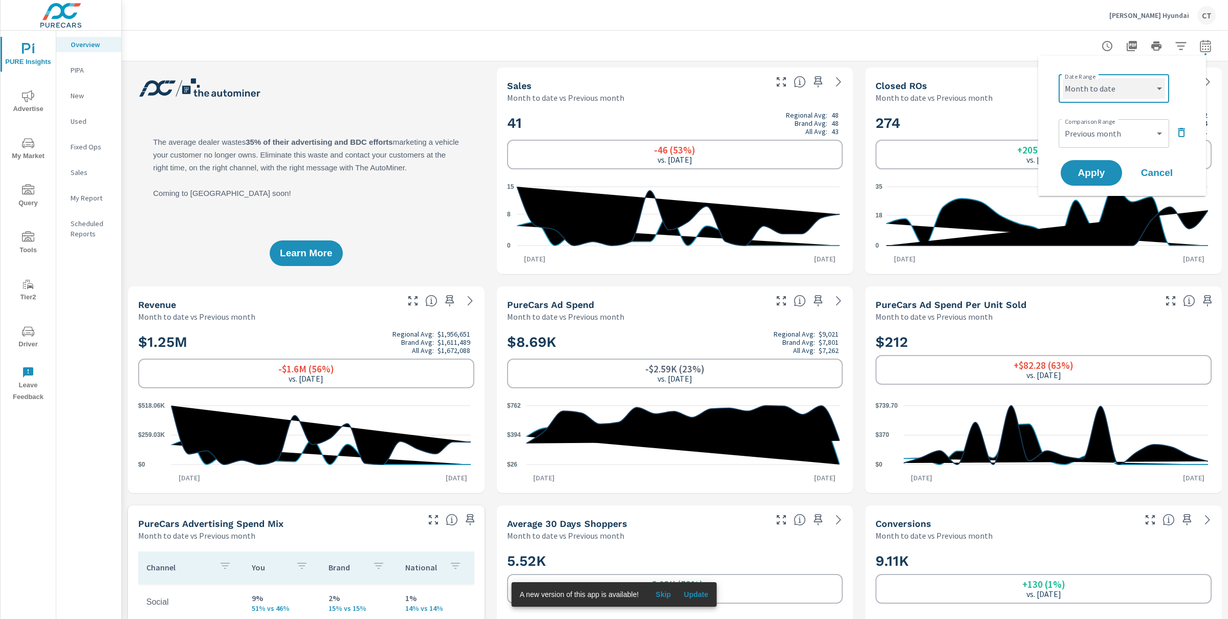
select select "Last 6 months"
click at [1119, 136] on select "Custom Previous period Previous month Previous year" at bounding box center [1113, 133] width 102 height 20
select select "Previous period"
click at [1094, 180] on button "Apply" at bounding box center [1090, 173] width 63 height 27
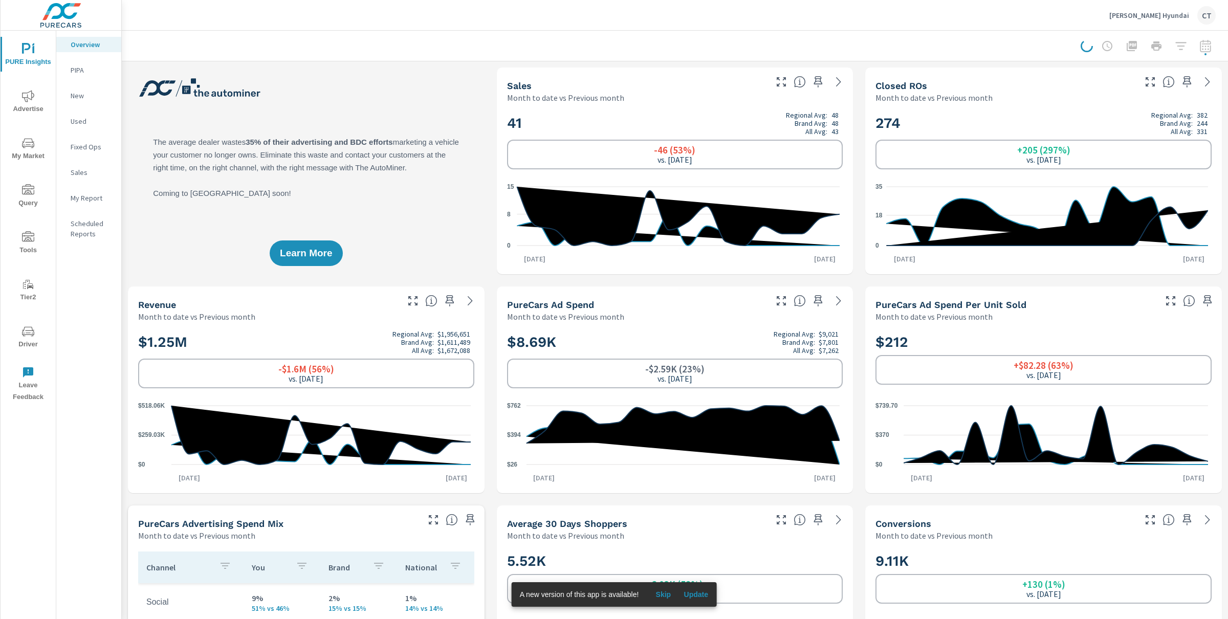
click at [32, 148] on icon "nav menu" at bounding box center [28, 143] width 12 height 12
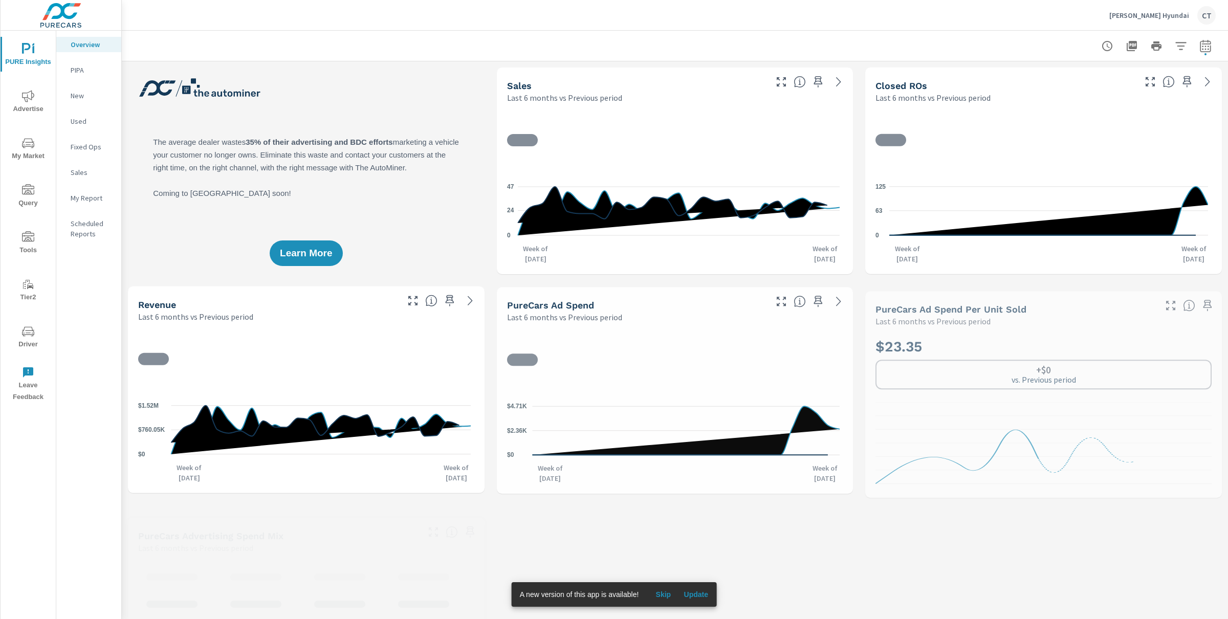
scroll to position [1, 0]
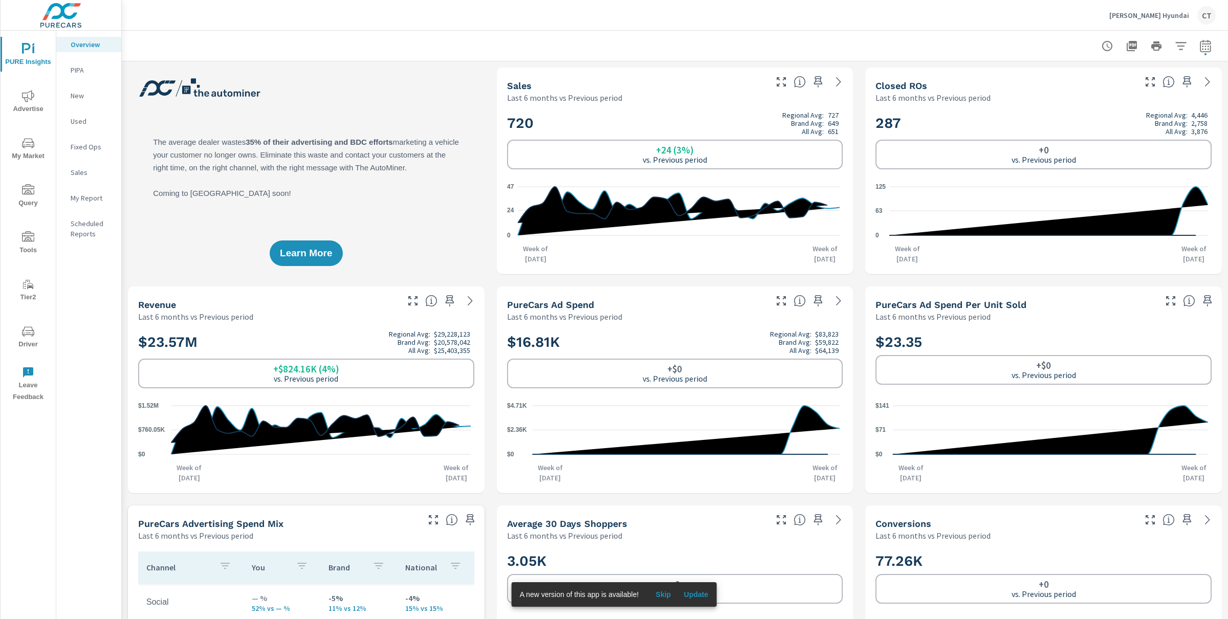
click at [32, 138] on icon "nav menu" at bounding box center [28, 143] width 12 height 12
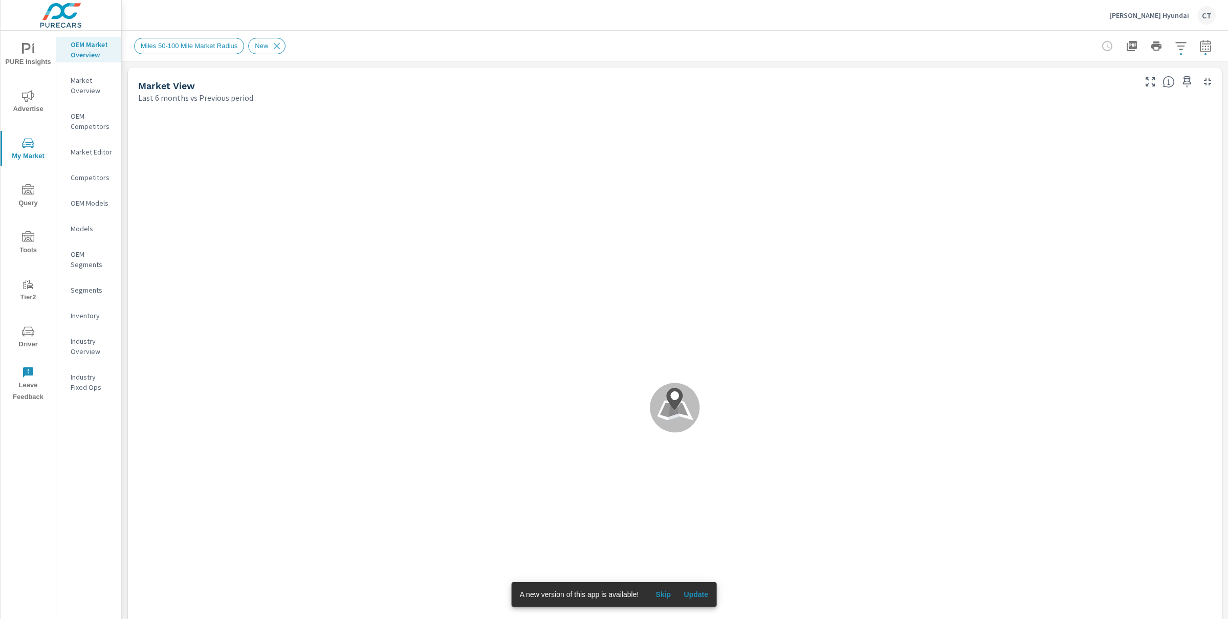
click at [672, 594] on span "Skip" at bounding box center [663, 594] width 25 height 9
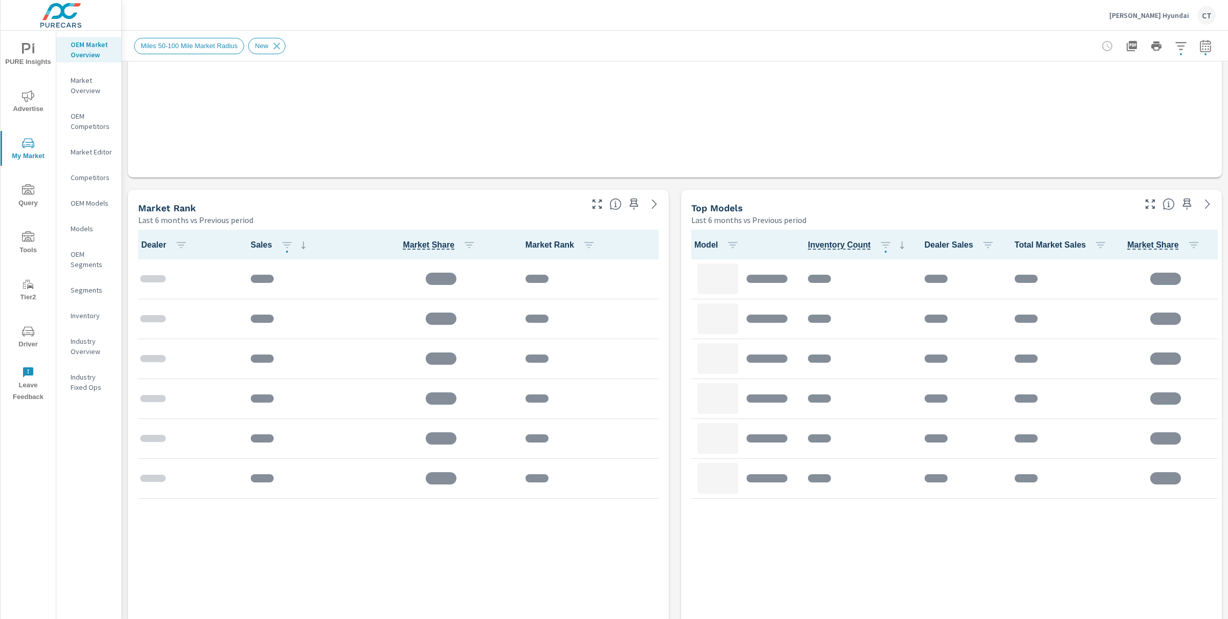
scroll to position [536, 0]
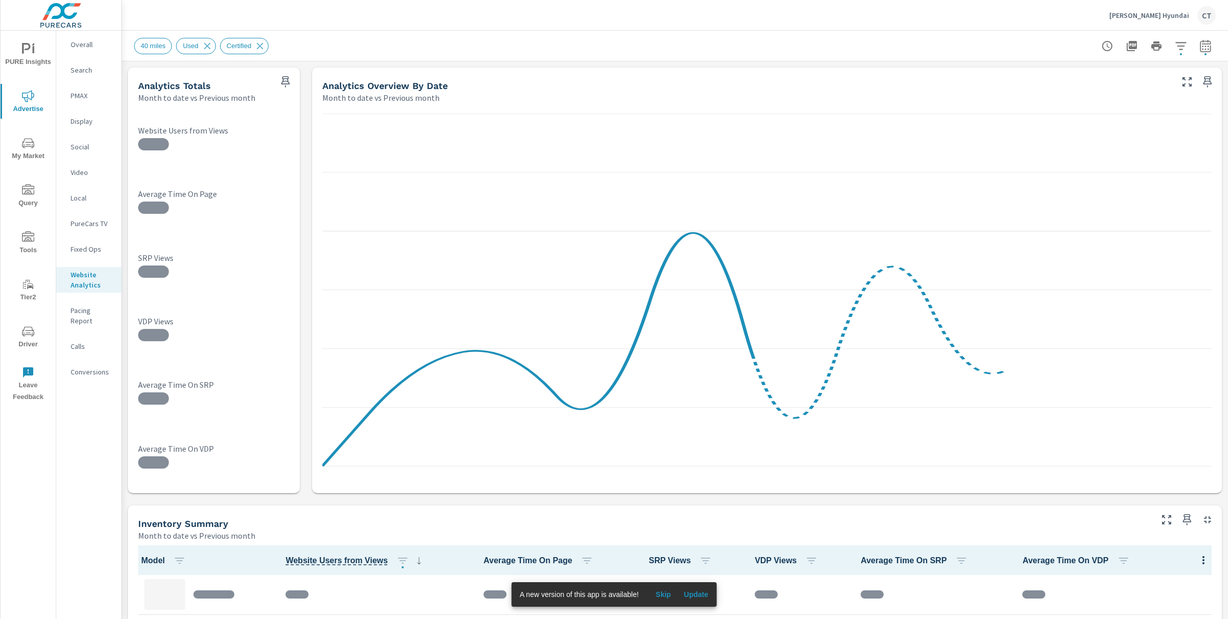
click at [36, 61] on span "PURE Insights" at bounding box center [28, 55] width 49 height 25
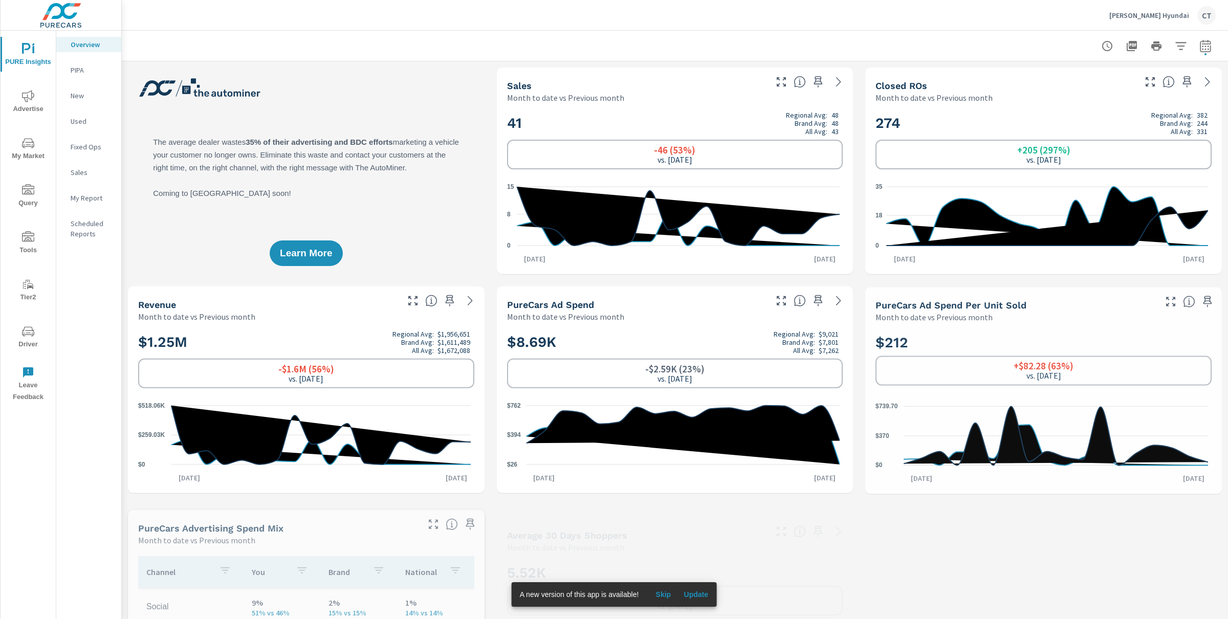
scroll to position [1, 0]
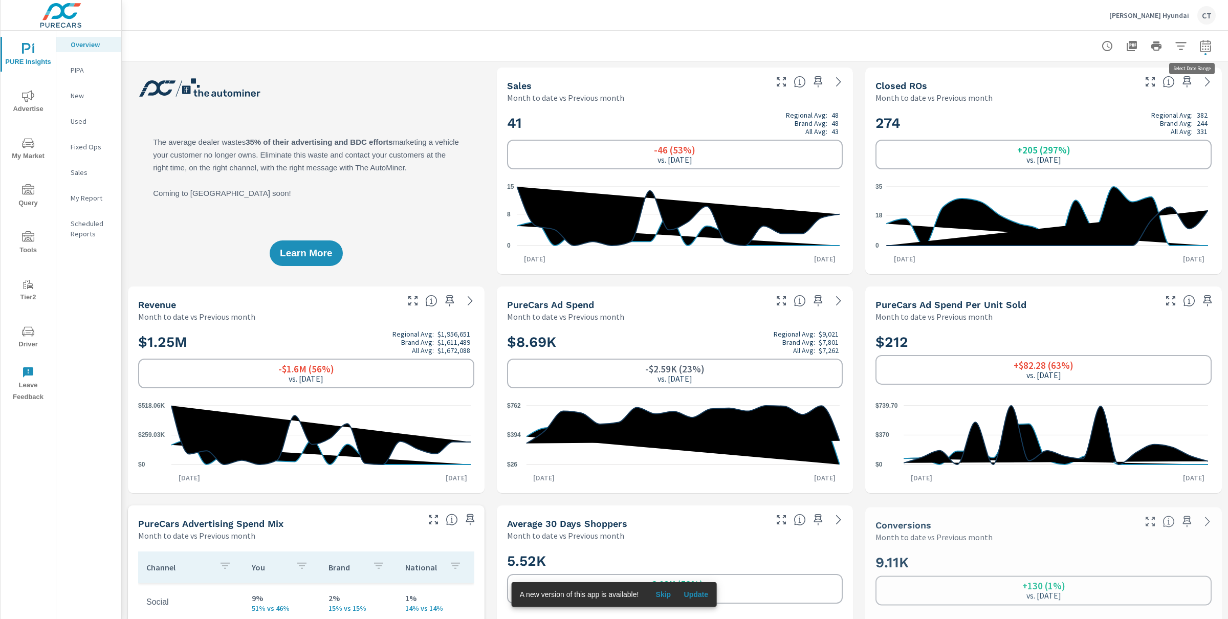
click at [1202, 46] on icon "button" at bounding box center [1205, 48] width 7 height 4
select select "Month to date"
select select "Previous month"
click at [1141, 76] on div "Custom Yesterday Last week Last 7 days Last 14 days Last 30 days Last 45 days L…" at bounding box center [1113, 88] width 110 height 29
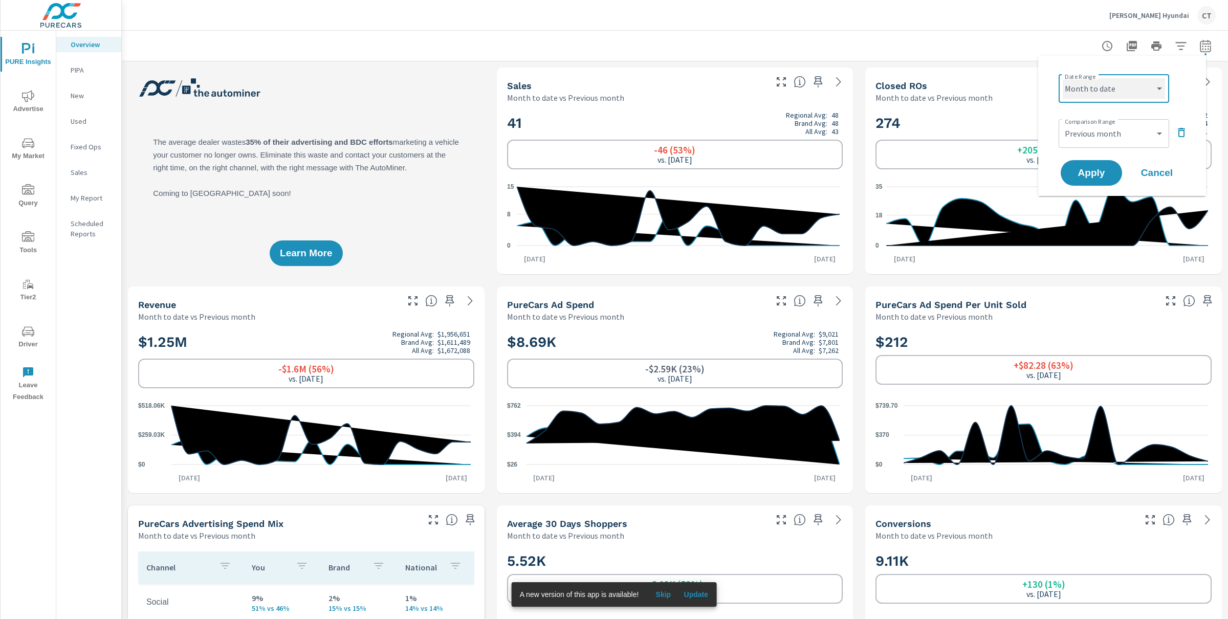
click at [1136, 85] on select "Custom Yesterday Last week Last 7 days Last 14 days Last 30 days Last 45 days L…" at bounding box center [1113, 88] width 102 height 20
select select "Last 60 days"
click at [1134, 134] on select "Custom Previous period Previous month Previous year" at bounding box center [1113, 133] width 102 height 20
select select "Previous period"
click at [1094, 170] on span "Apply" at bounding box center [1091, 173] width 42 height 10
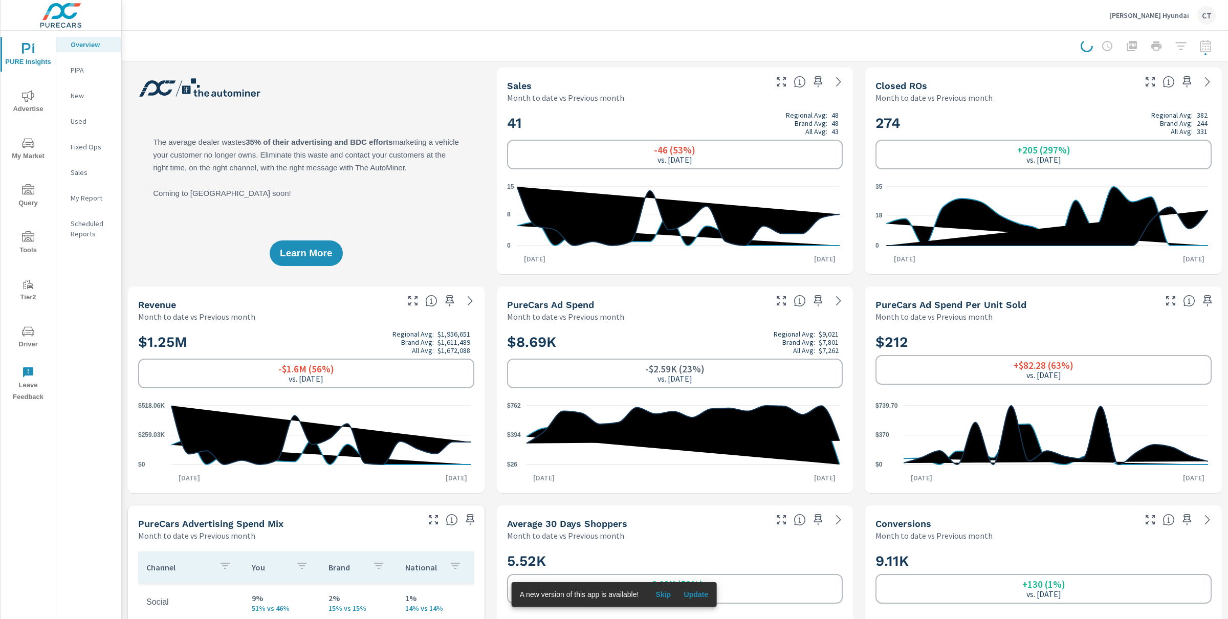
click at [28, 150] on span "My Market" at bounding box center [28, 149] width 49 height 25
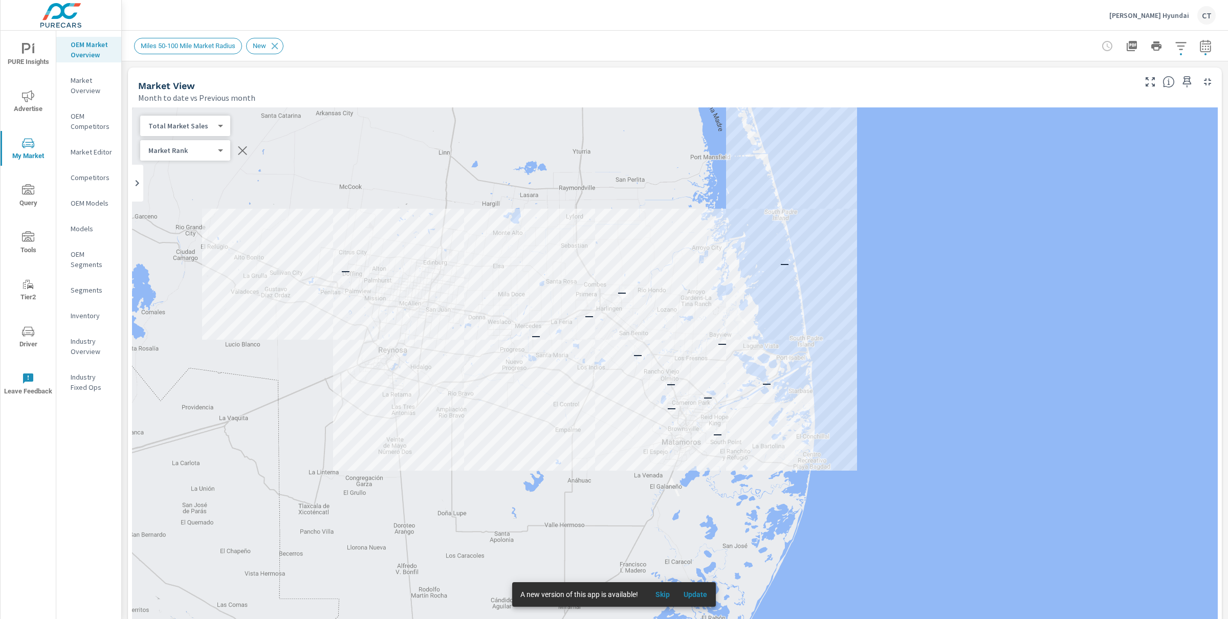
click at [80, 347] on p "Industry Overview" at bounding box center [92, 346] width 42 height 20
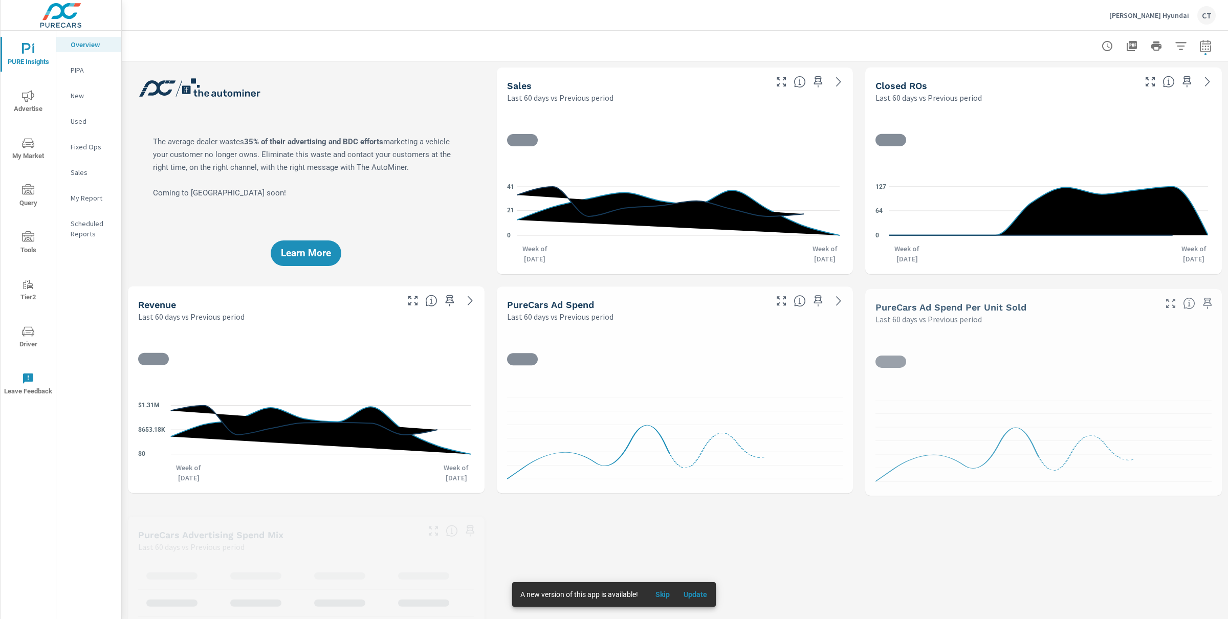
scroll to position [1, 0]
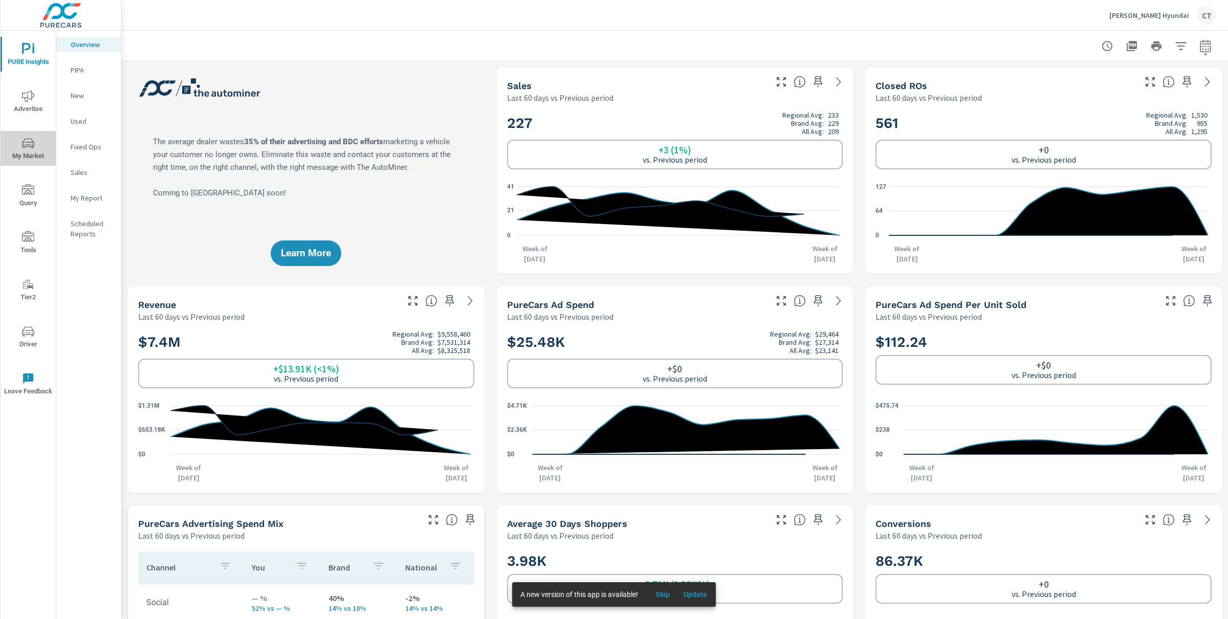
click at [33, 159] on span "My Market" at bounding box center [28, 149] width 49 height 25
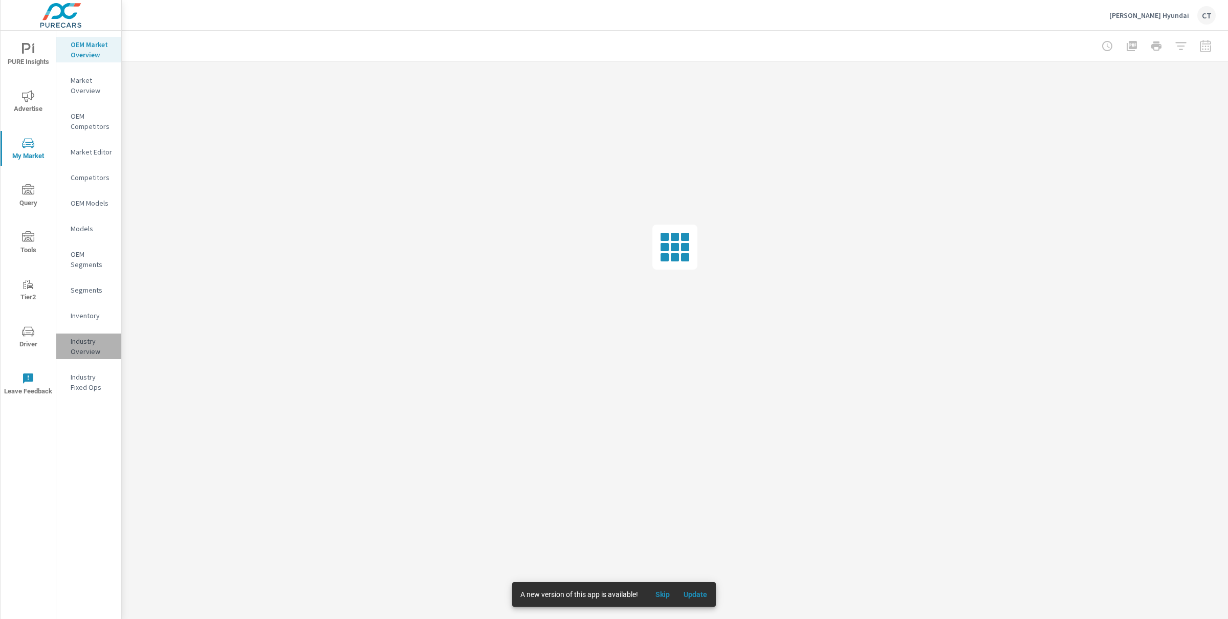
click at [98, 350] on p "Industry Overview" at bounding box center [92, 346] width 42 height 20
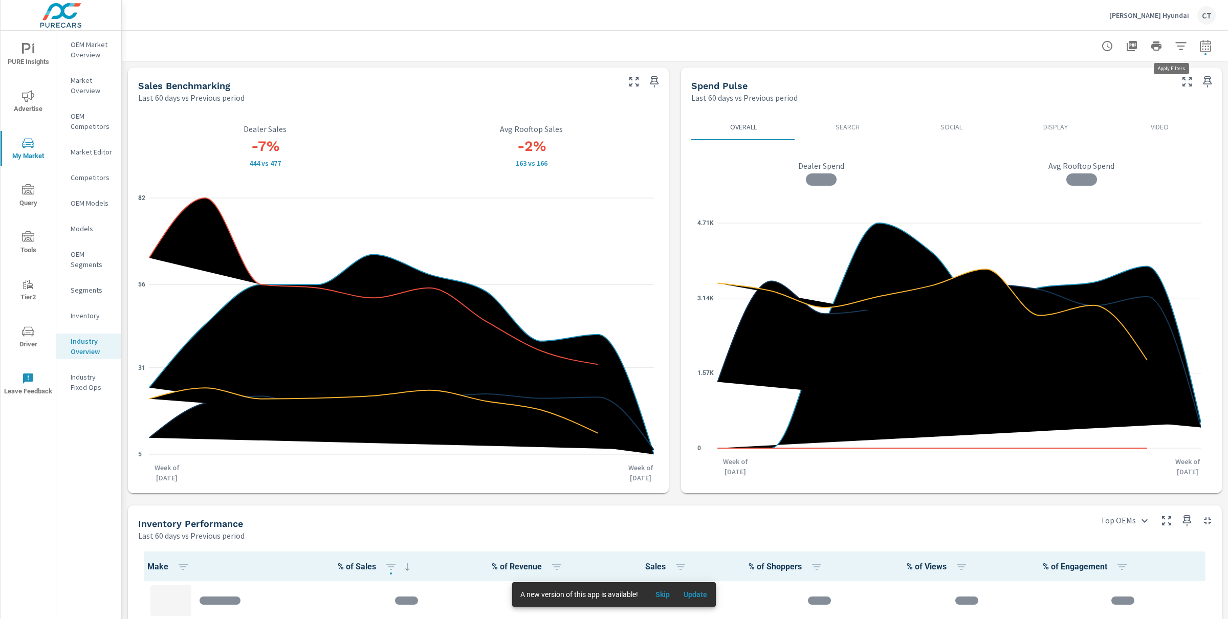
click at [1174, 47] on icon "button" at bounding box center [1180, 46] width 12 height 12
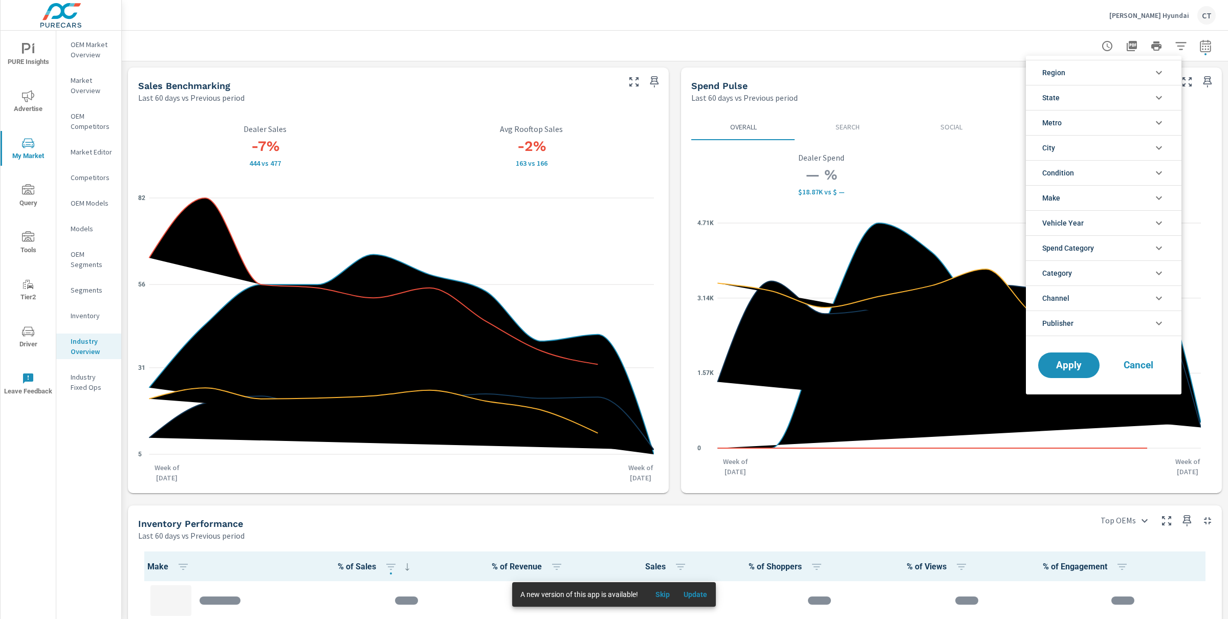
click at [1117, 93] on li "State" at bounding box center [1104, 97] width 156 height 25
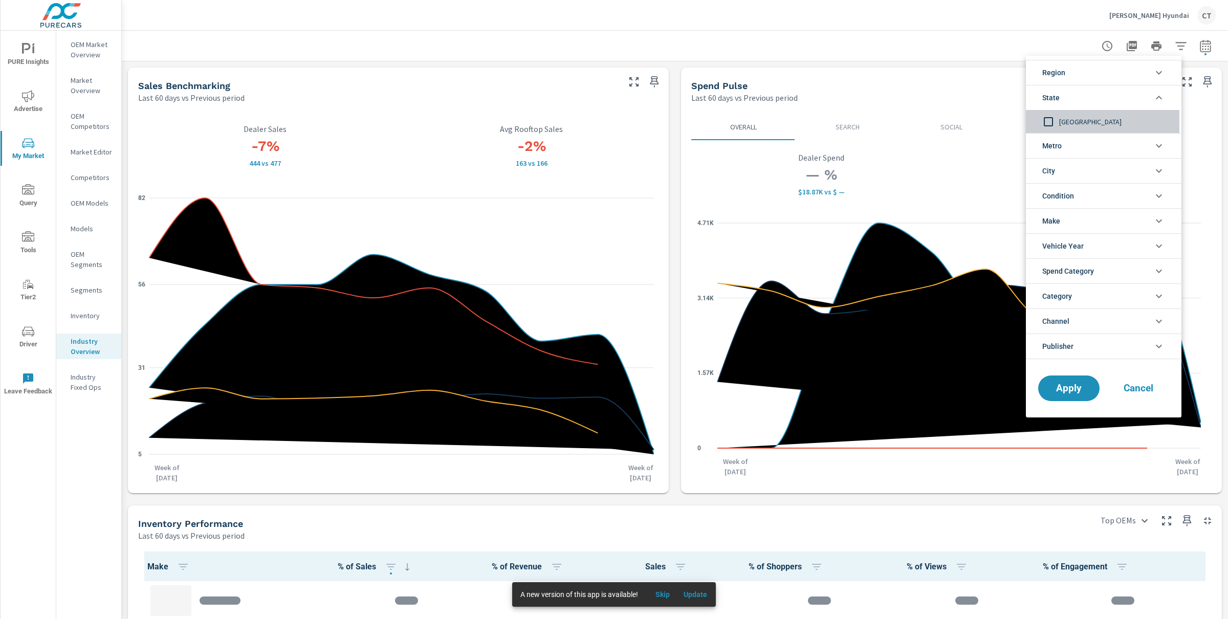
click at [1089, 119] on span "TX" at bounding box center [1115, 122] width 112 height 12
click at [1075, 387] on span "Apply" at bounding box center [1069, 389] width 42 height 10
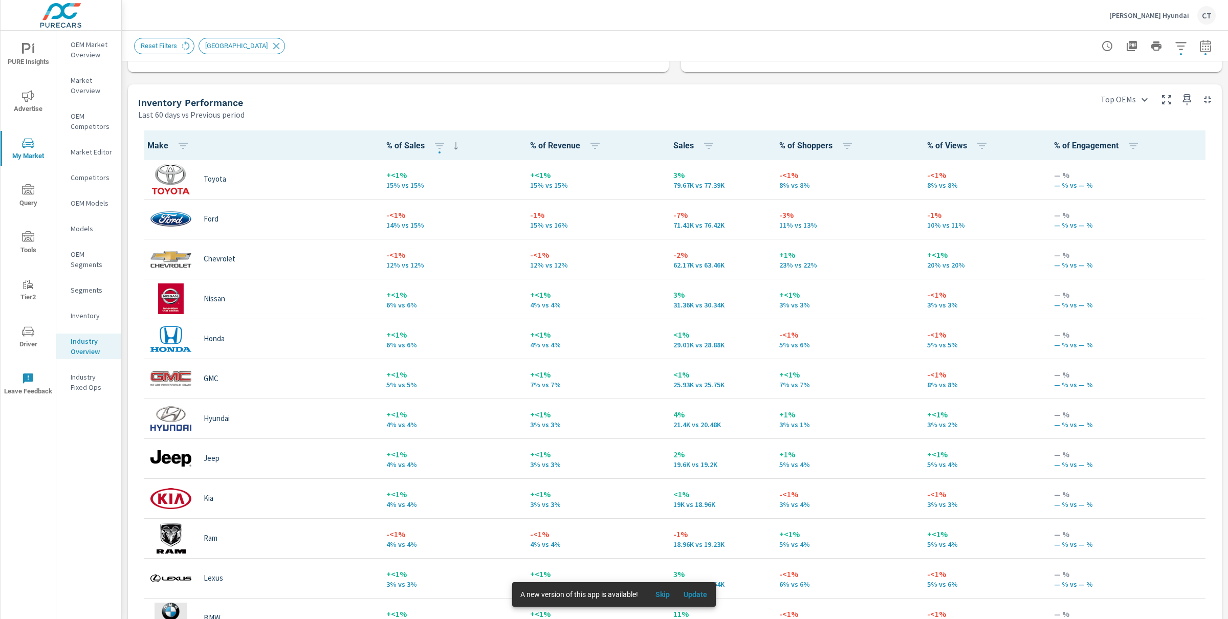
scroll to position [427, 0]
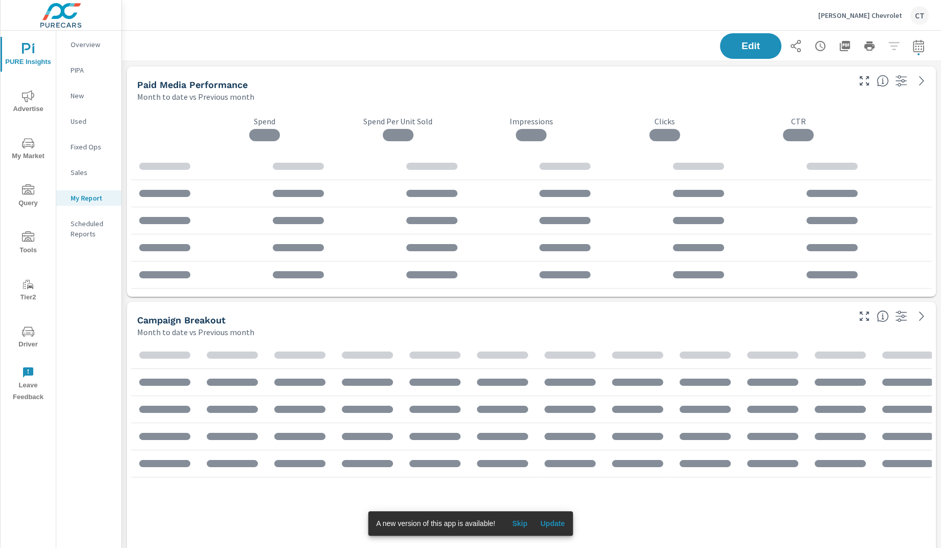
scroll to position [3437, 829]
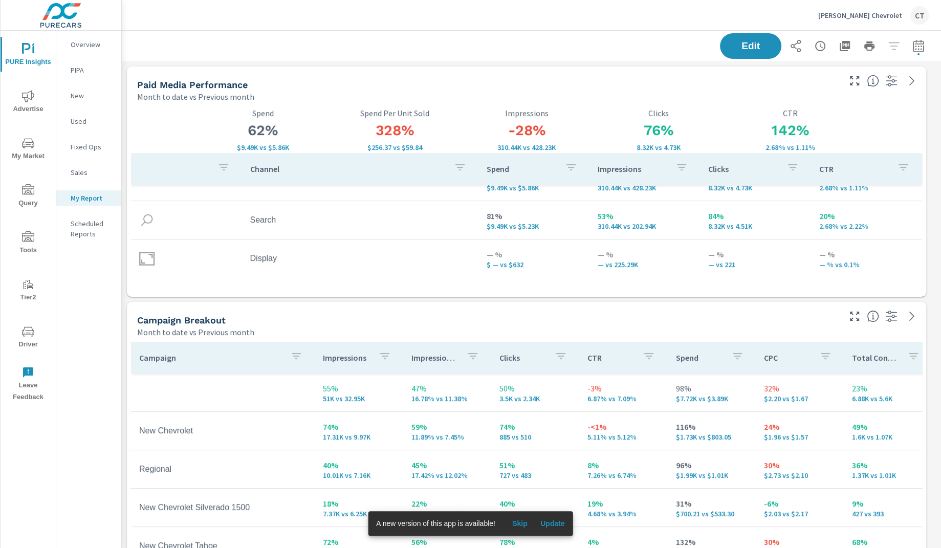
click at [915, 47] on icon "button" at bounding box center [918, 48] width 7 height 4
select select "Month to date"
select select "Previous month"
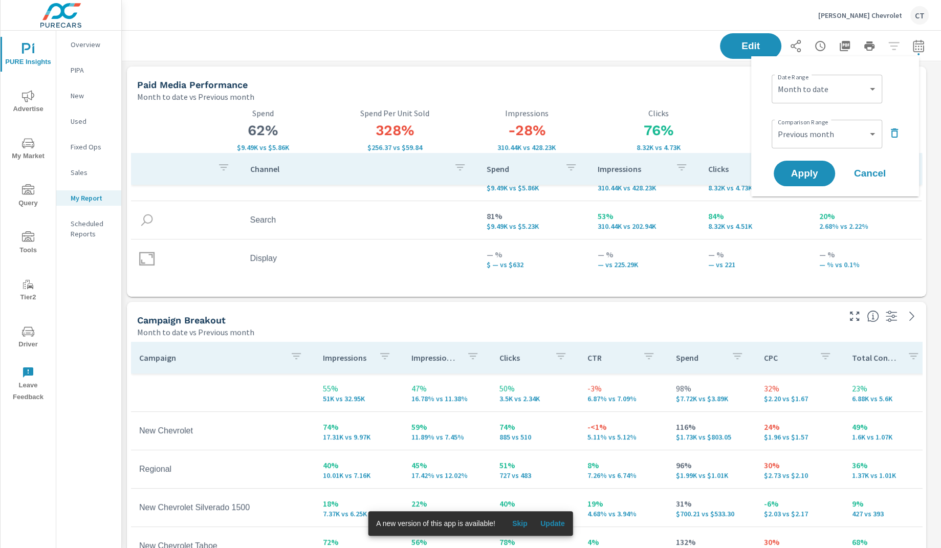
scroll to position [3437, 829]
click at [27, 139] on icon "nav menu" at bounding box center [28, 143] width 12 height 12
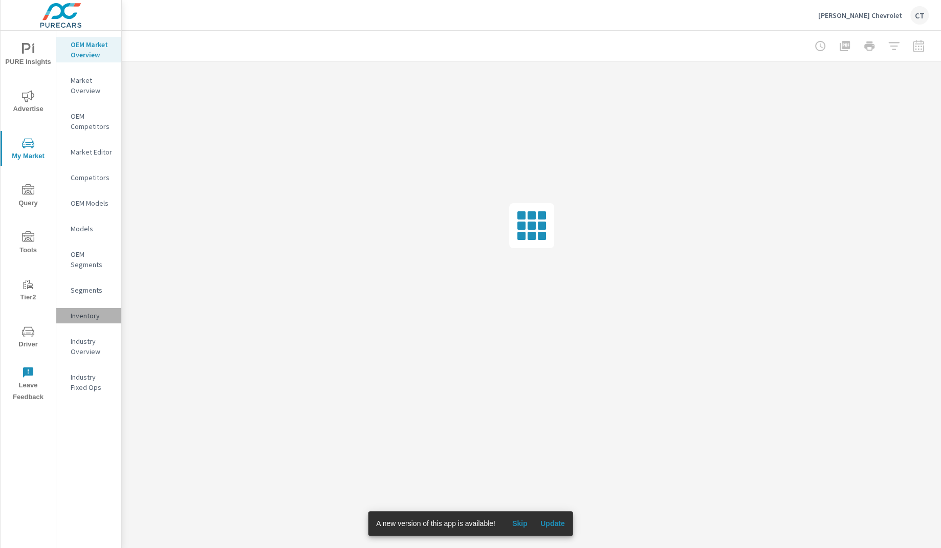
click at [92, 316] on p "Inventory" at bounding box center [92, 316] width 42 height 10
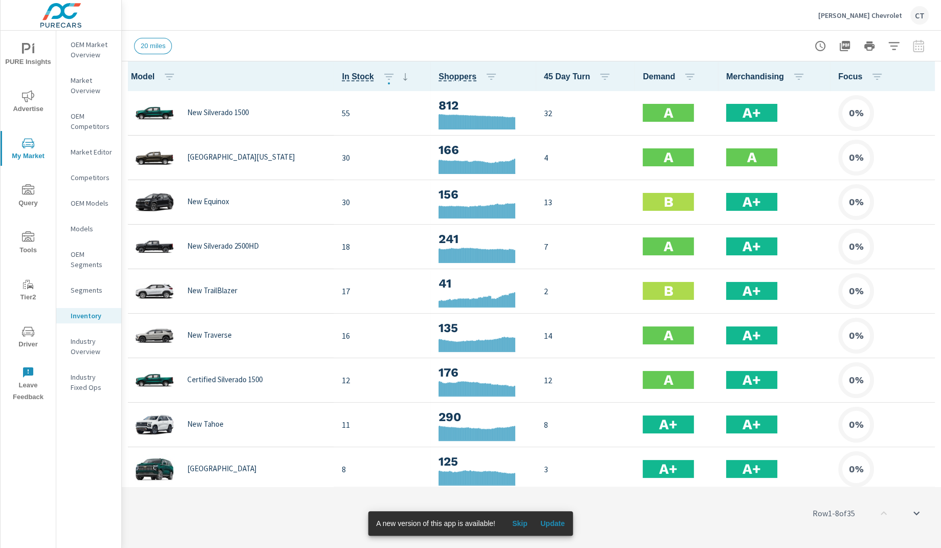
scroll to position [1, 0]
click at [78, 348] on p "Industry Overview" at bounding box center [92, 346] width 42 height 20
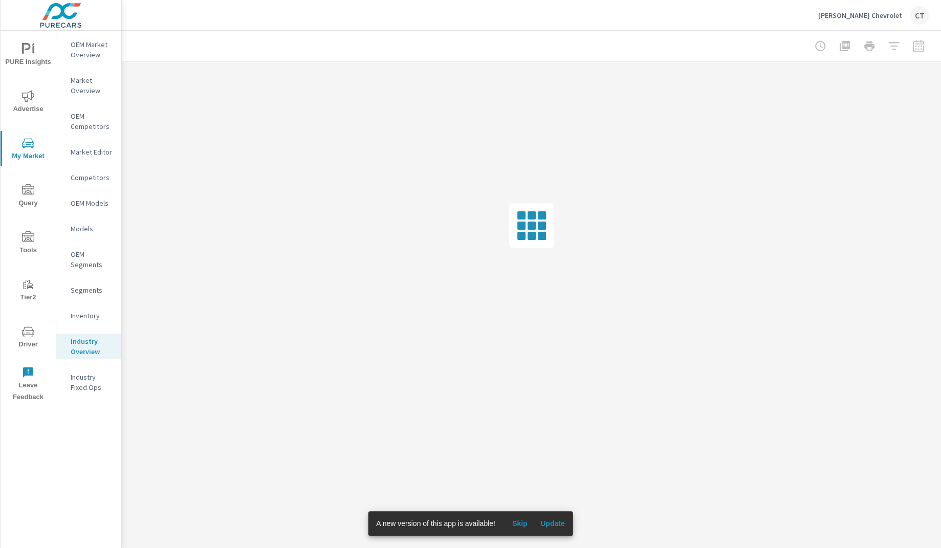
click at [18, 49] on span "PURE Insights" at bounding box center [28, 55] width 49 height 25
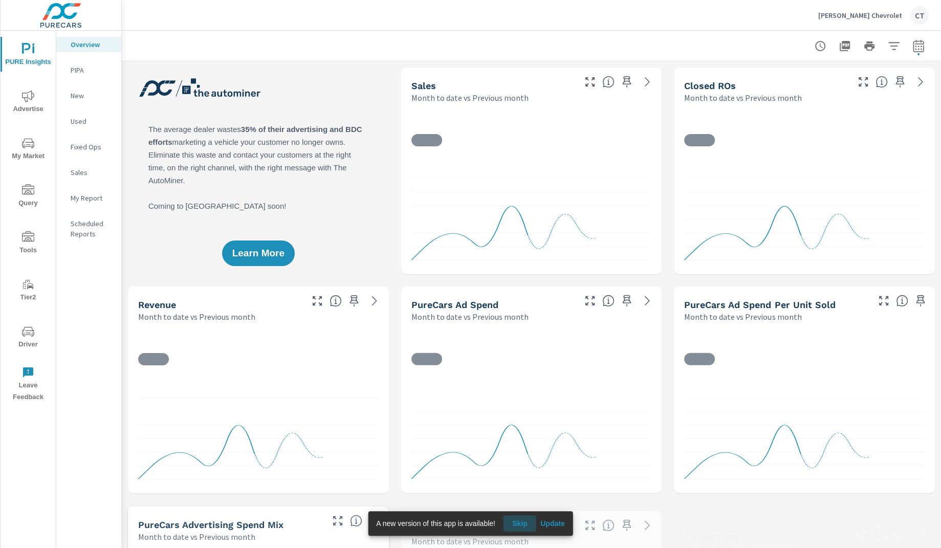
click at [521, 521] on span "Skip" at bounding box center [519, 523] width 25 height 9
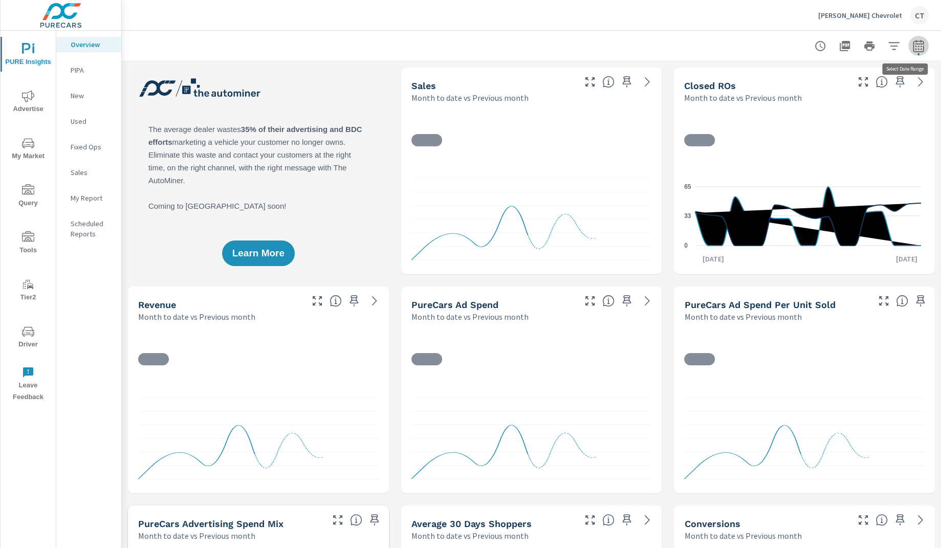
click at [912, 47] on icon "button" at bounding box center [918, 46] width 12 height 12
select select "Month to date"
select select "Previous month"
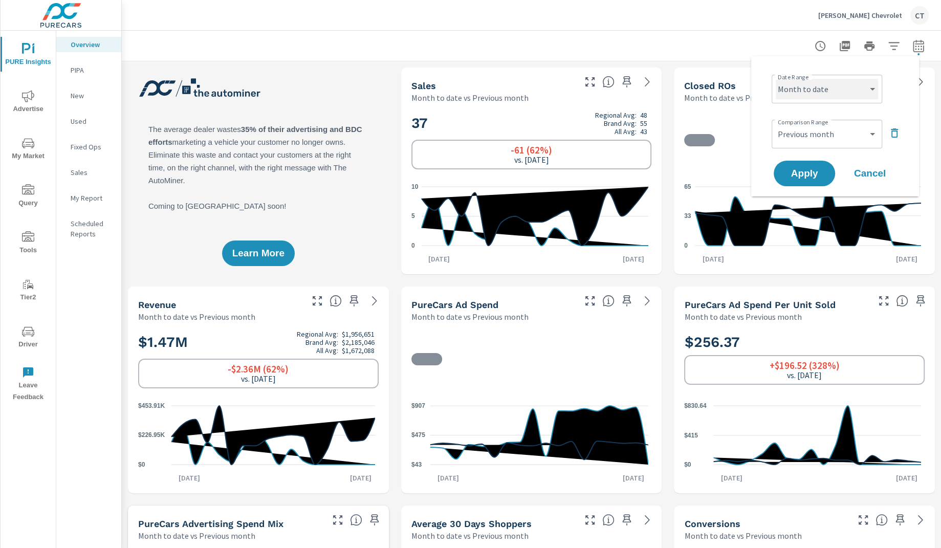
click at [850, 91] on select "Custom [DATE] Last week Last 7 days Last 14 days Last 30 days Last 45 days Last…" at bounding box center [826, 89] width 102 height 20
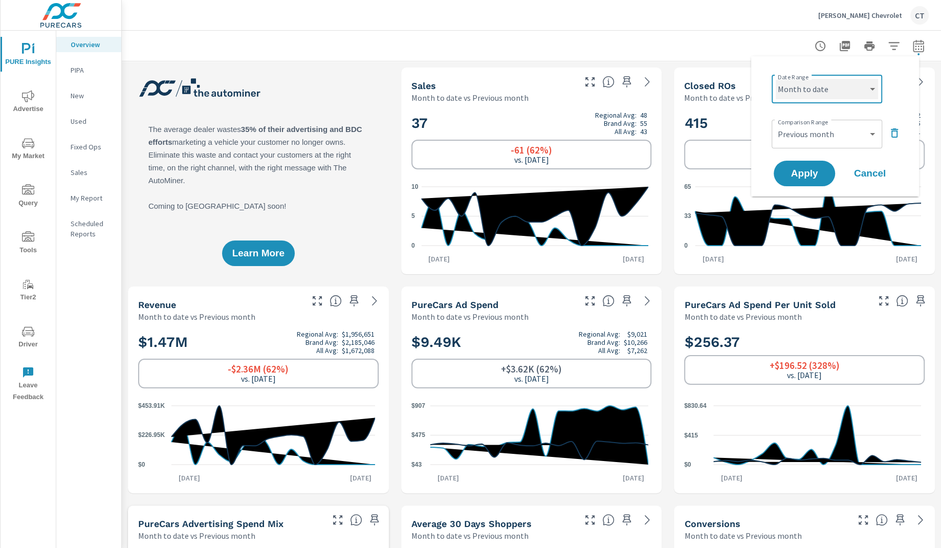
select select "Last 60 days"
click at [827, 131] on select "Custom Previous period Previous month Previous year" at bounding box center [826, 134] width 102 height 20
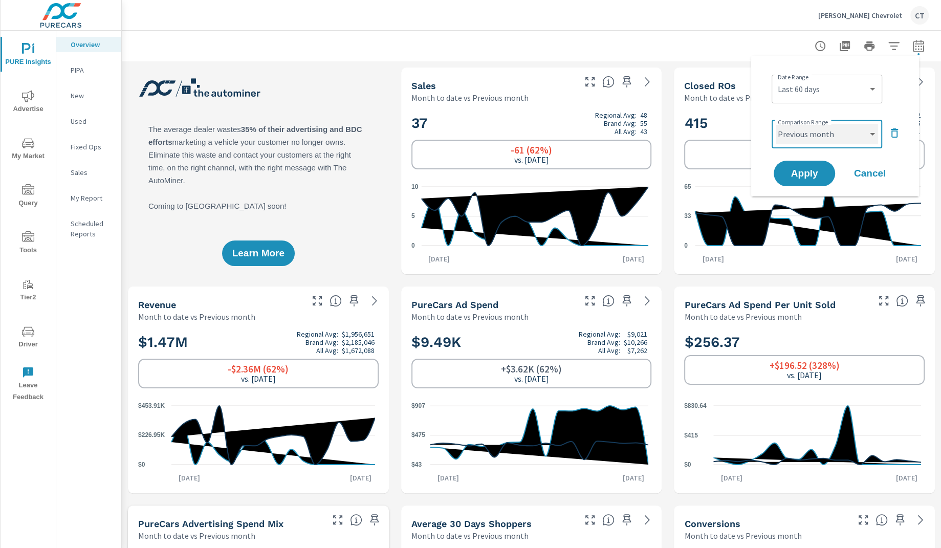
select select "Previous period"
click at [812, 170] on span "Apply" at bounding box center [804, 174] width 42 height 10
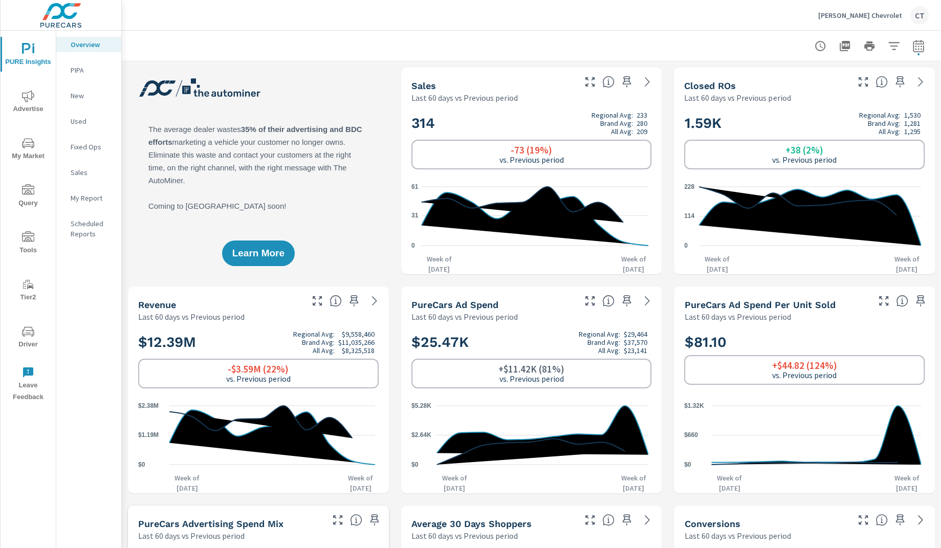
scroll to position [1, 0]
click at [24, 141] on icon "nav menu" at bounding box center [28, 143] width 12 height 10
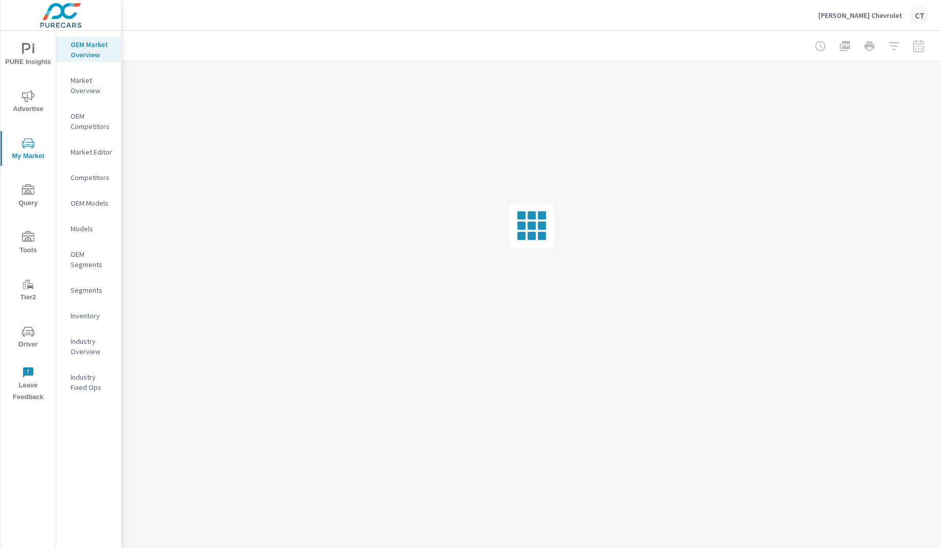
click at [100, 356] on p "Industry Overview" at bounding box center [92, 346] width 42 height 20
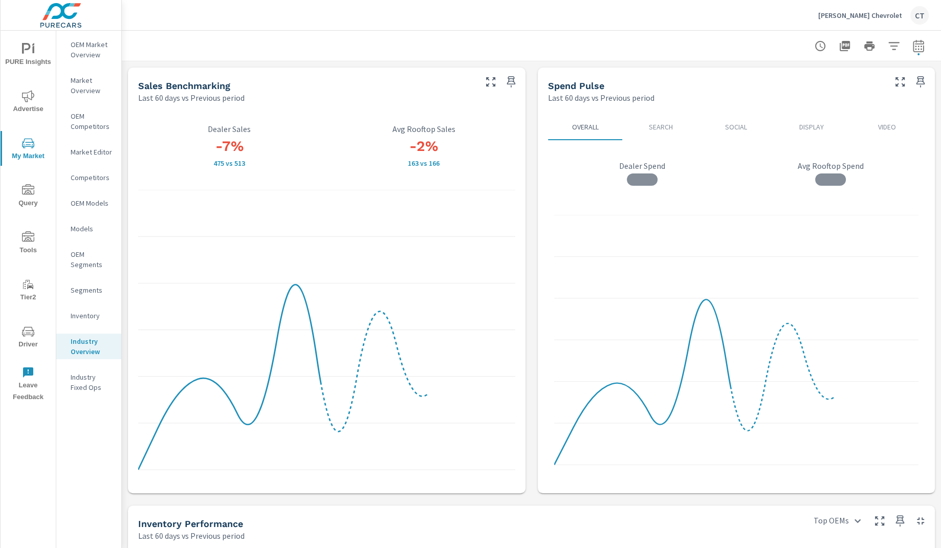
scroll to position [1, 0]
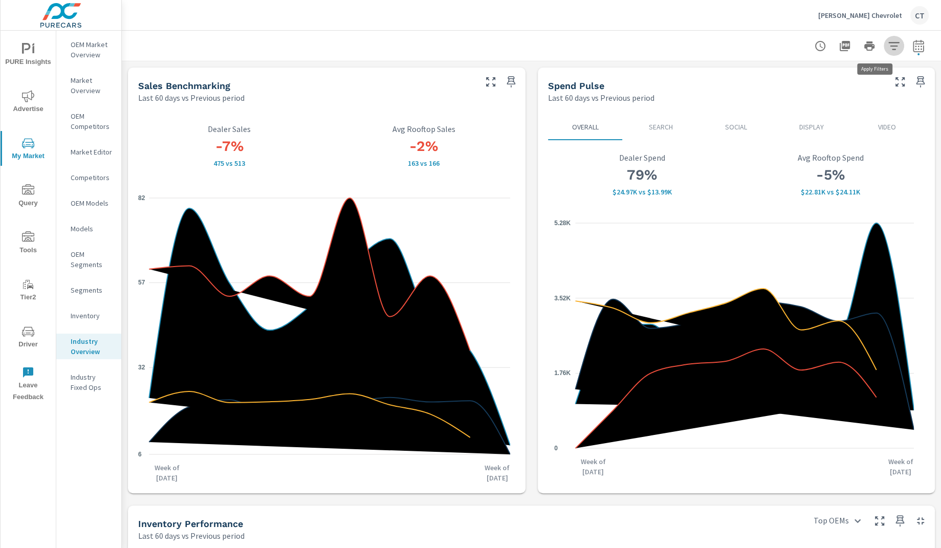
click at [888, 48] on icon "button" at bounding box center [894, 46] width 12 height 12
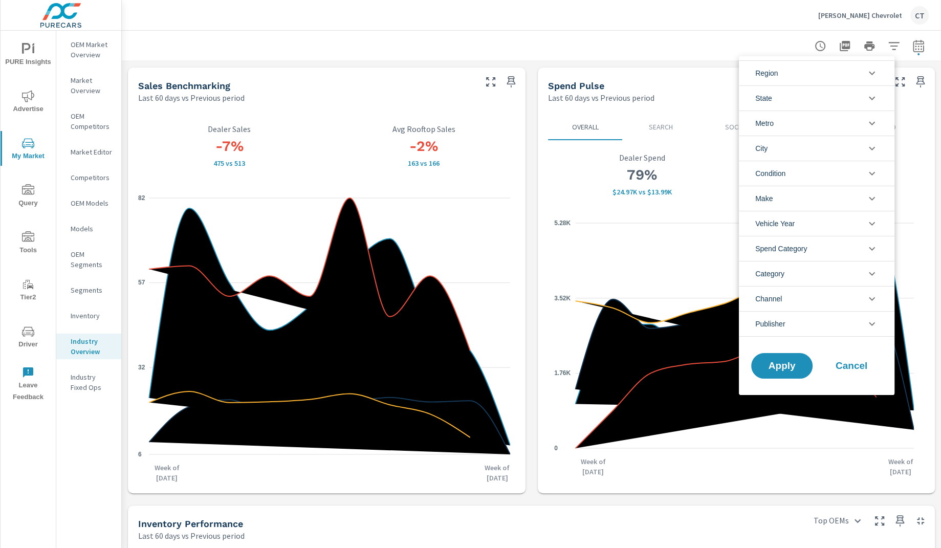
click at [819, 124] on li "Metro" at bounding box center [817, 122] width 156 height 25
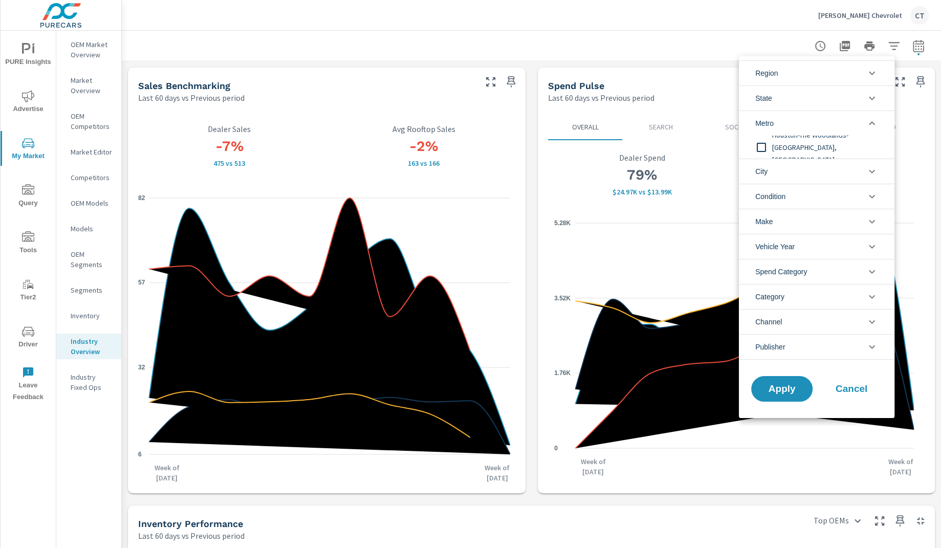
click at [821, 96] on li "State" at bounding box center [817, 97] width 156 height 25
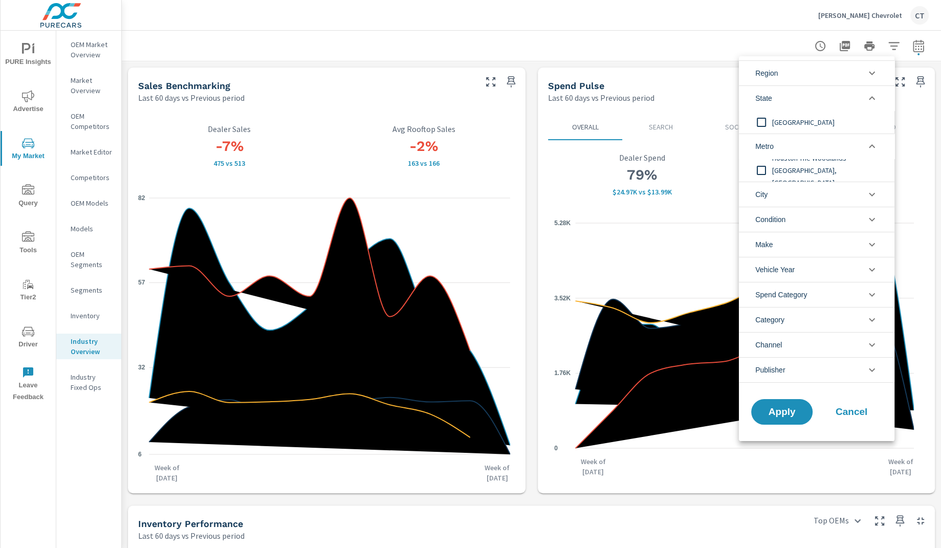
click at [789, 125] on span "TX" at bounding box center [828, 122] width 112 height 12
click at [775, 411] on span "Apply" at bounding box center [782, 412] width 42 height 10
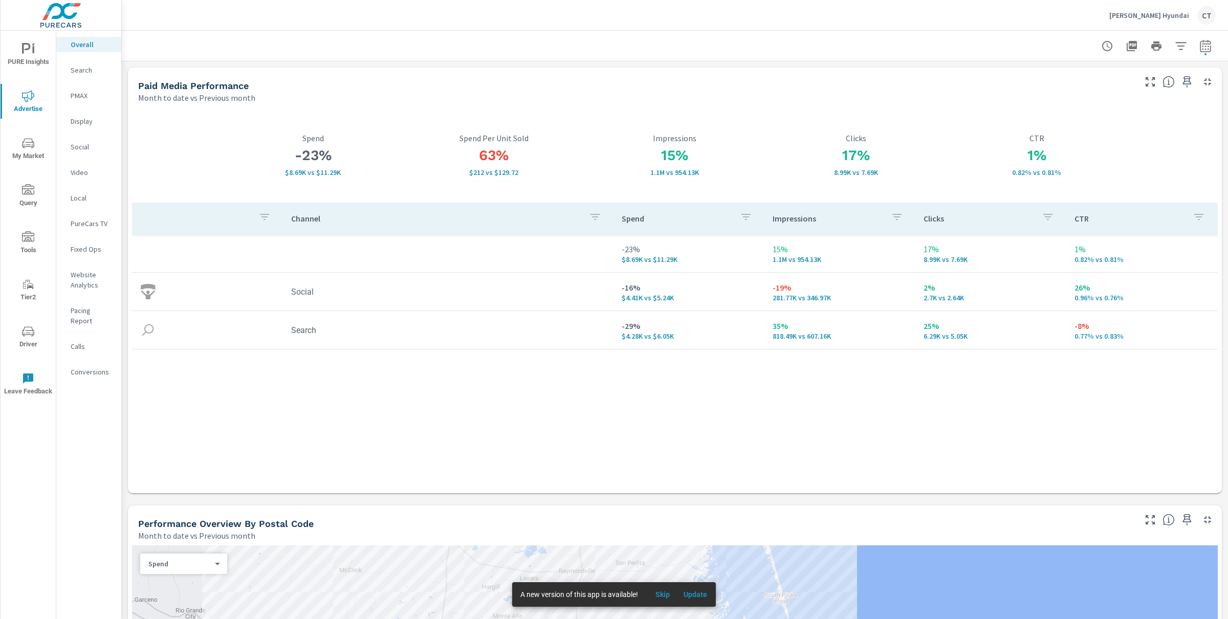
click at [18, 137] on span "My Market" at bounding box center [28, 149] width 49 height 25
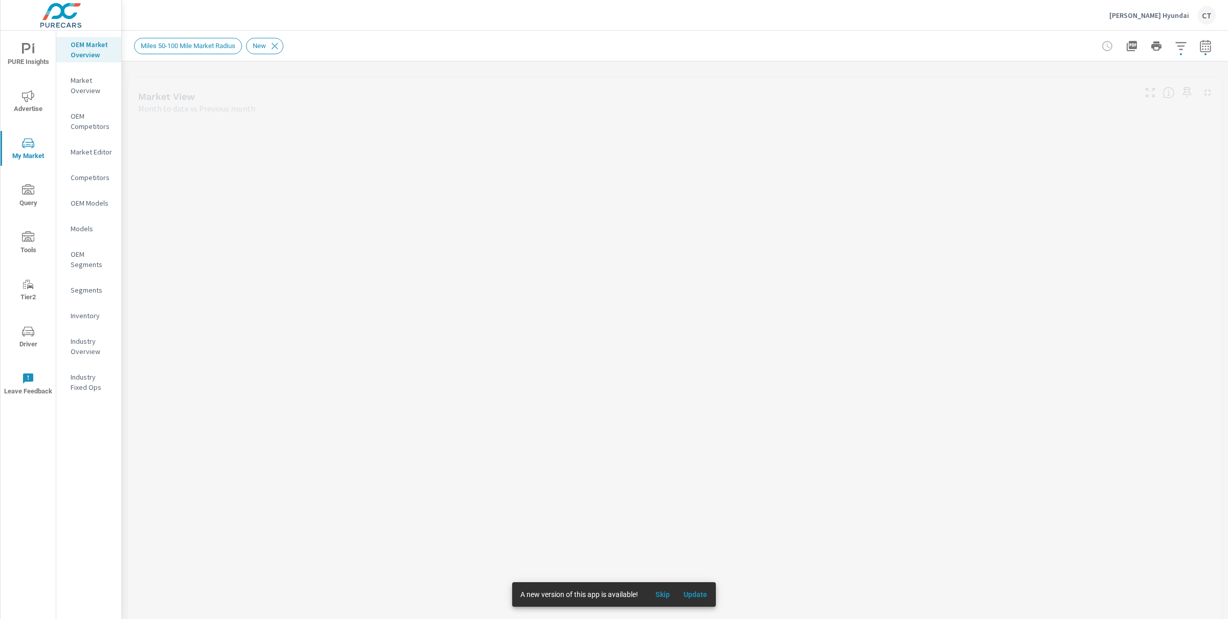
click at [92, 311] on p "Inventory" at bounding box center [92, 316] width 42 height 10
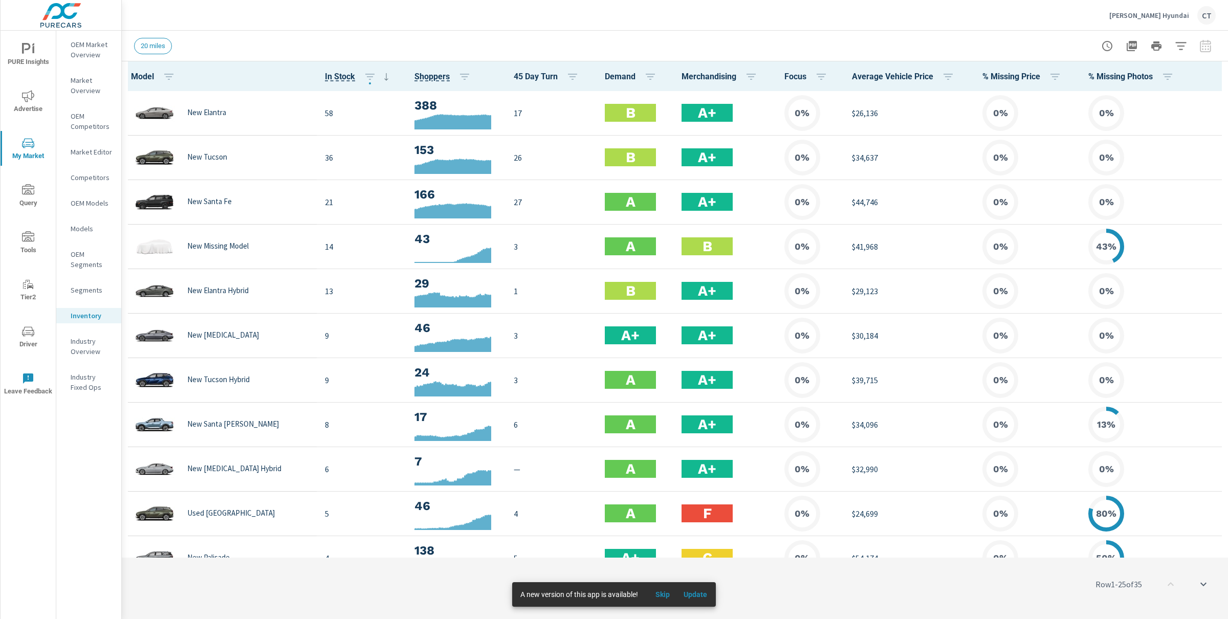
scroll to position [1, 0]
click at [1207, 75] on icon "button" at bounding box center [1213, 76] width 12 height 12
click at [1182, 140] on span "Audience" at bounding box center [1180, 136] width 64 height 10
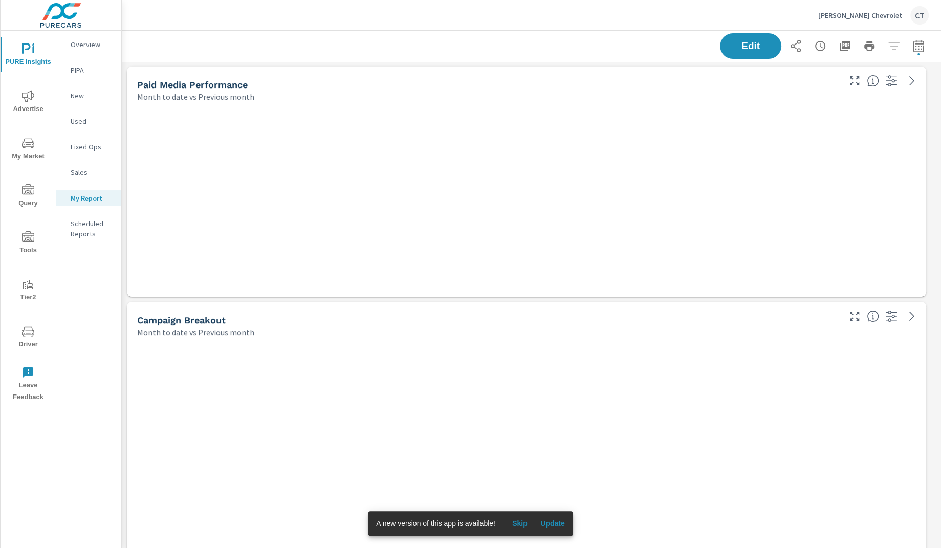
scroll to position [3437, 829]
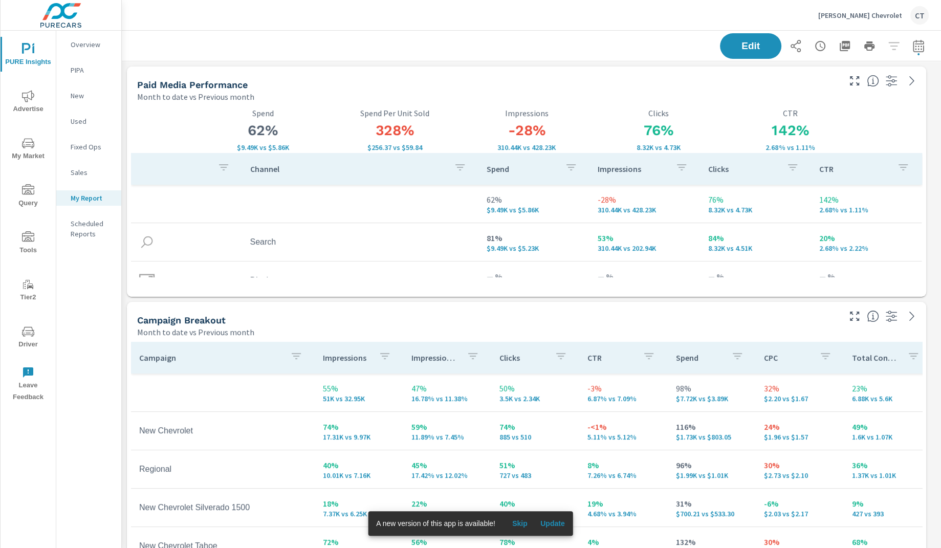
click at [42, 41] on button "PURE Insights" at bounding box center [28, 54] width 55 height 35
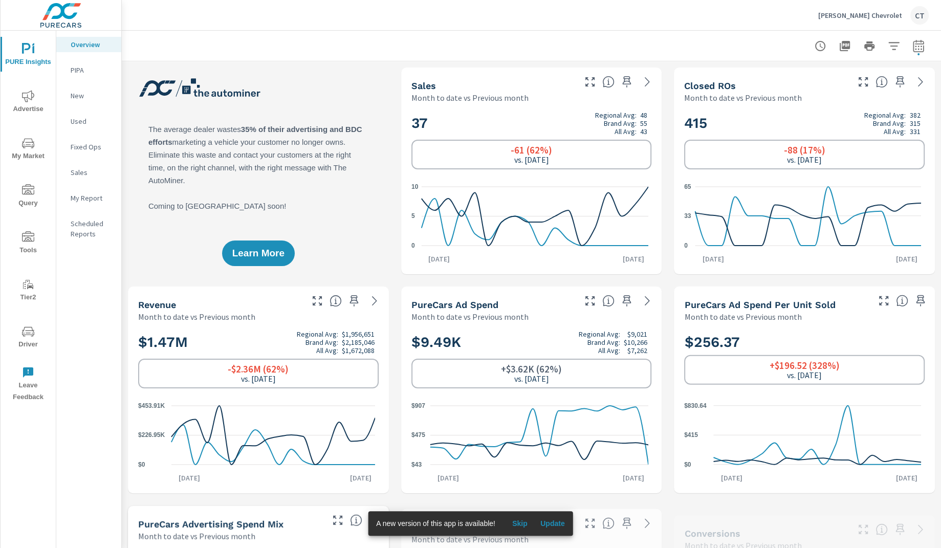
scroll to position [1, 0]
click at [912, 48] on icon "button" at bounding box center [918, 46] width 12 height 12
select select "Month to date"
select select "Previous month"
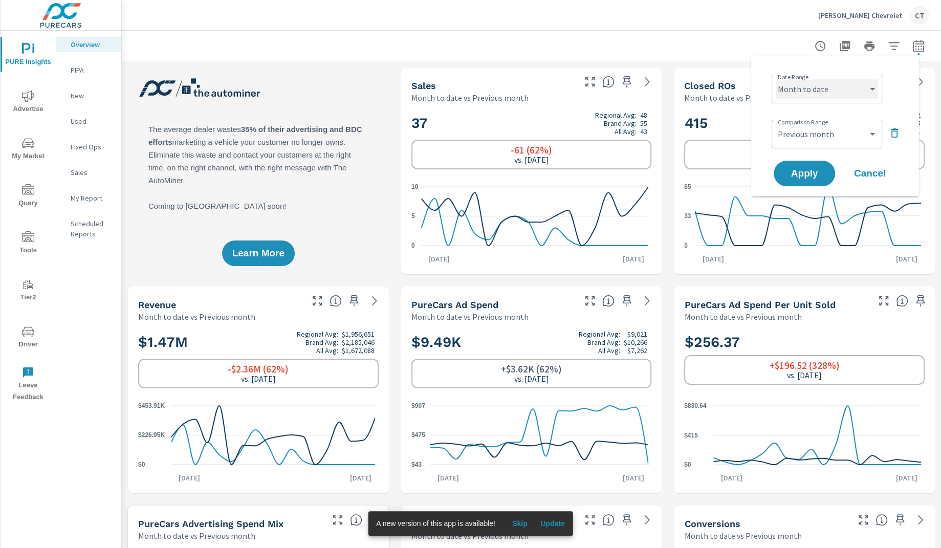
click at [840, 91] on select "Custom [DATE] Last week Last 7 days Last 14 days Last 30 days Last 45 days Last…" at bounding box center [826, 89] width 102 height 20
select select "Last 6 months"
click at [851, 129] on select "Custom Previous period Previous month Previous year" at bounding box center [826, 134] width 102 height 20
select select "Previous period"
click at [810, 176] on span "Apply" at bounding box center [804, 174] width 42 height 10
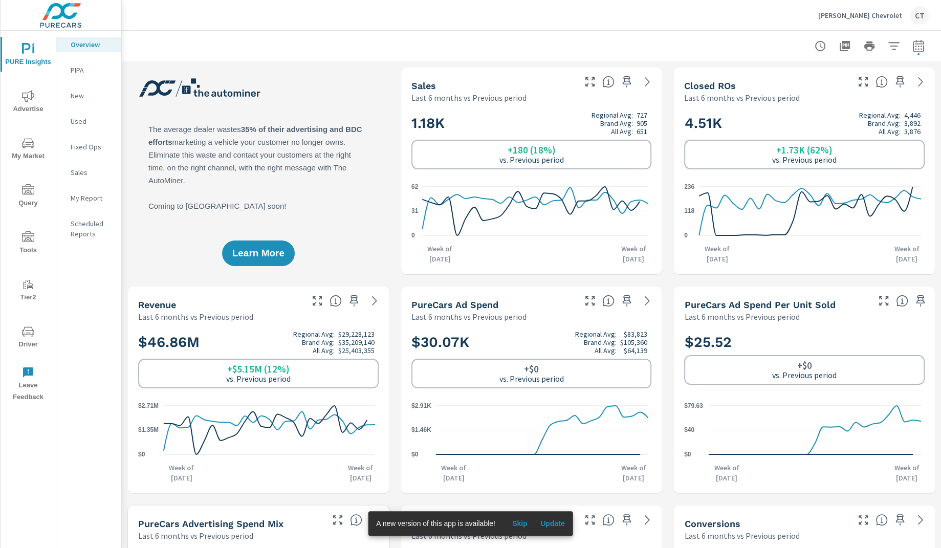
click at [39, 143] on span "My Market" at bounding box center [28, 149] width 49 height 25
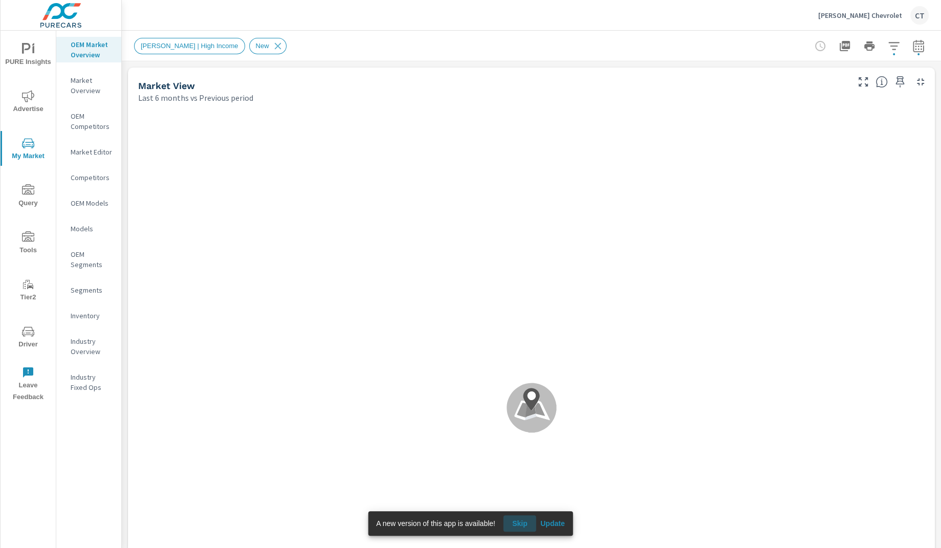
click at [517, 524] on span "Skip" at bounding box center [519, 523] width 25 height 9
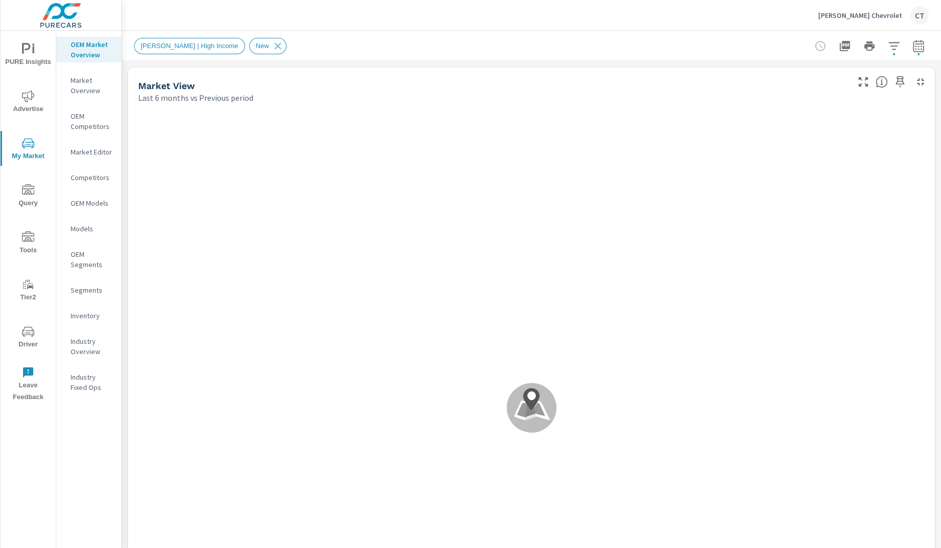
scroll to position [1, 0]
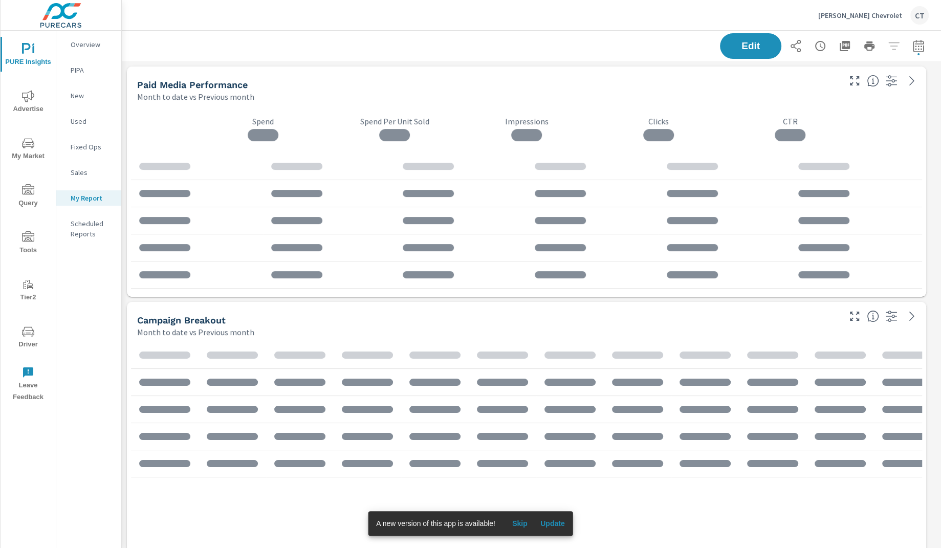
scroll to position [3437, 829]
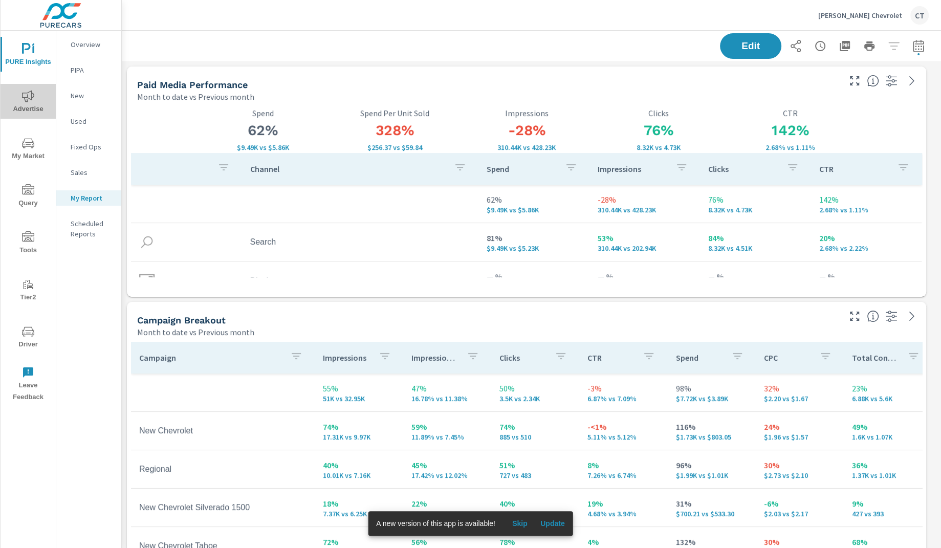
click at [34, 100] on icon "nav menu" at bounding box center [28, 96] width 12 height 12
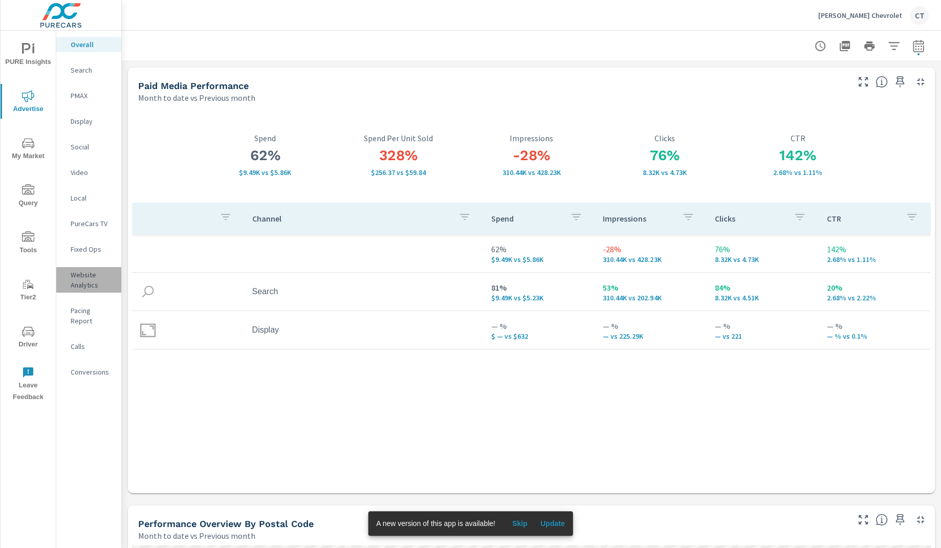
click at [86, 286] on p "Website Analytics" at bounding box center [92, 280] width 42 height 20
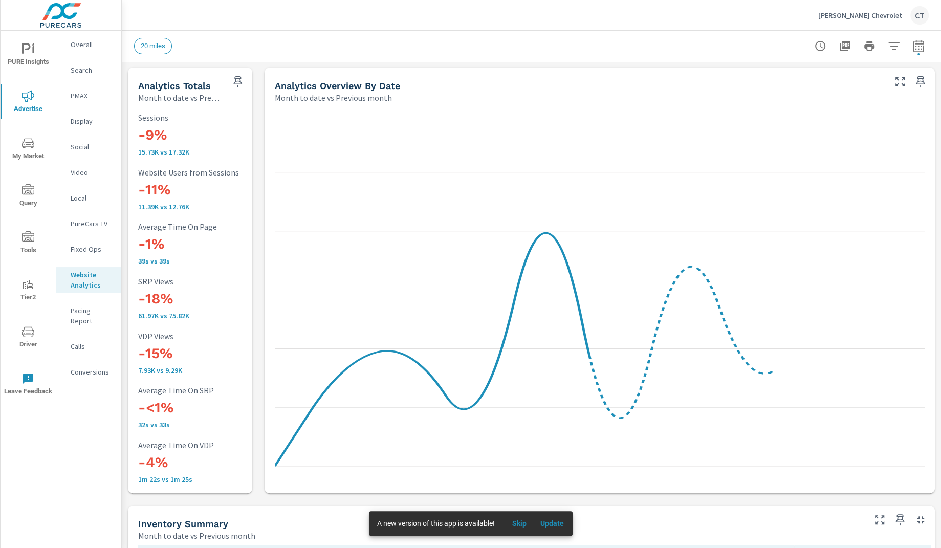
click at [888, 48] on icon "button" at bounding box center [894, 46] width 12 height 12
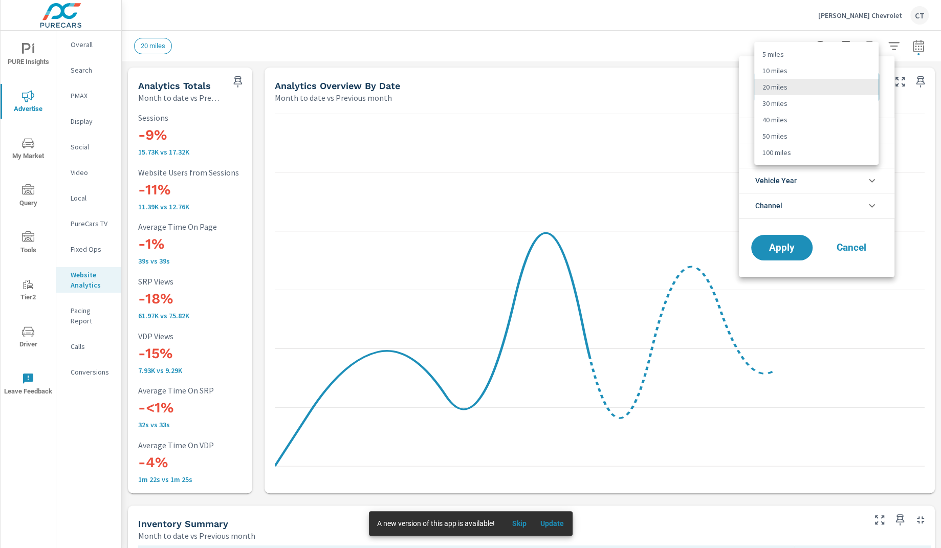
click at [820, 88] on body "PURE Insights Advertise My Market Query Tools Tier2 Driver Leave Feedback Overa…" at bounding box center [470, 274] width 941 height 548
click at [798, 113] on li "40 miles" at bounding box center [816, 120] width 124 height 16
type Distance "40"
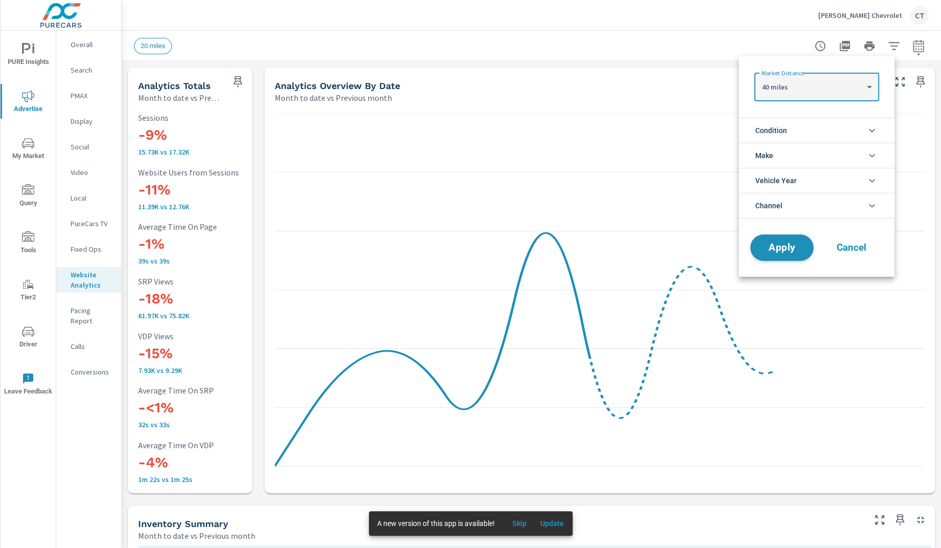
click at [789, 248] on span "Apply" at bounding box center [782, 248] width 42 height 10
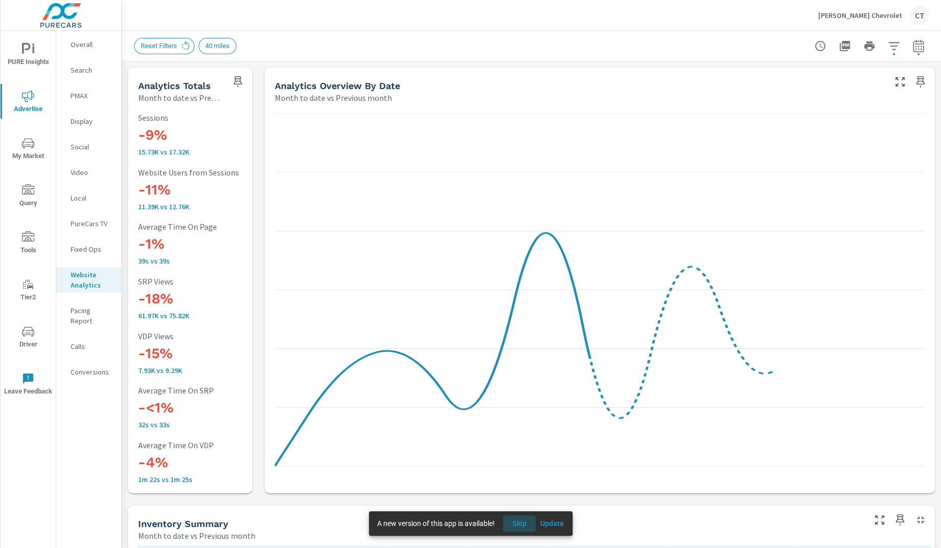
click at [512, 525] on span "Skip" at bounding box center [519, 523] width 25 height 9
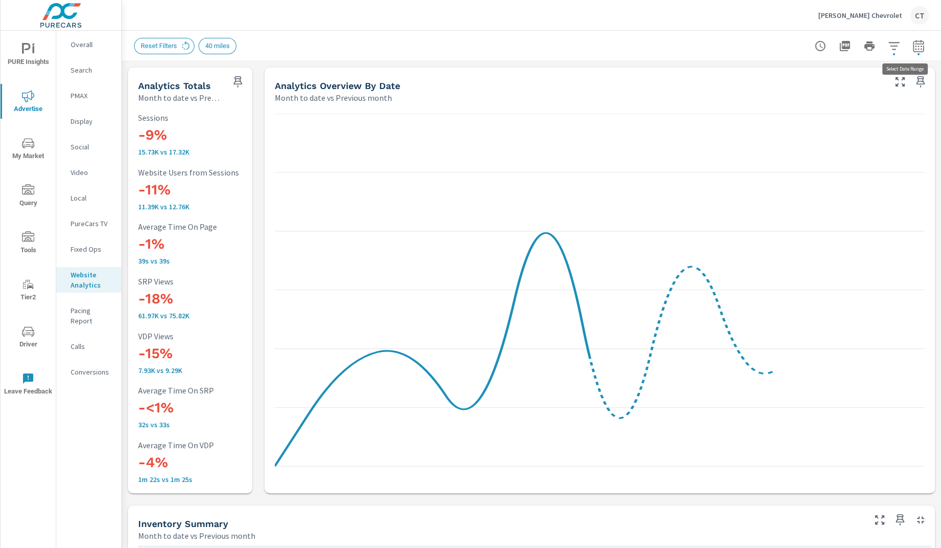
click at [912, 50] on icon "button" at bounding box center [918, 46] width 12 height 12
select select "Month to date"
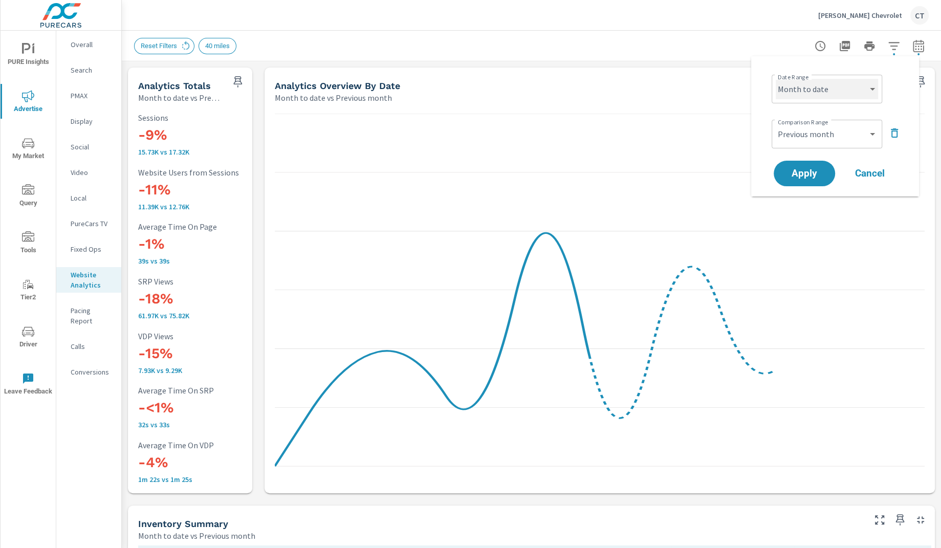
click at [859, 82] on select "Custom [DATE] Last week Last 7 days Last 14 days Last 30 days Last 45 days Last…" at bounding box center [826, 89] width 102 height 20
click at [841, 131] on select "Custom Previous period Previous month Previous year" at bounding box center [826, 134] width 102 height 20
select select "Previous period"
click at [806, 171] on span "Apply" at bounding box center [804, 174] width 42 height 10
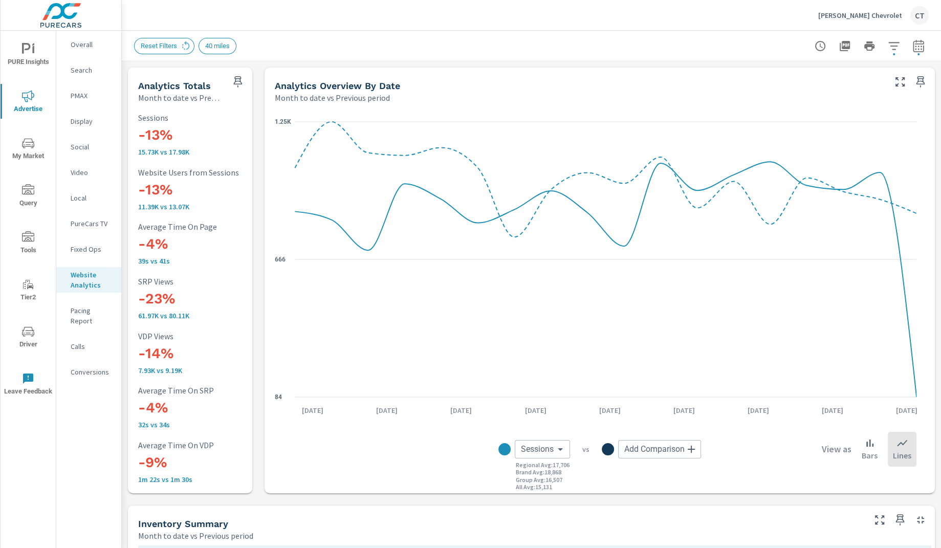
click at [888, 40] on icon "button" at bounding box center [894, 46] width 12 height 12
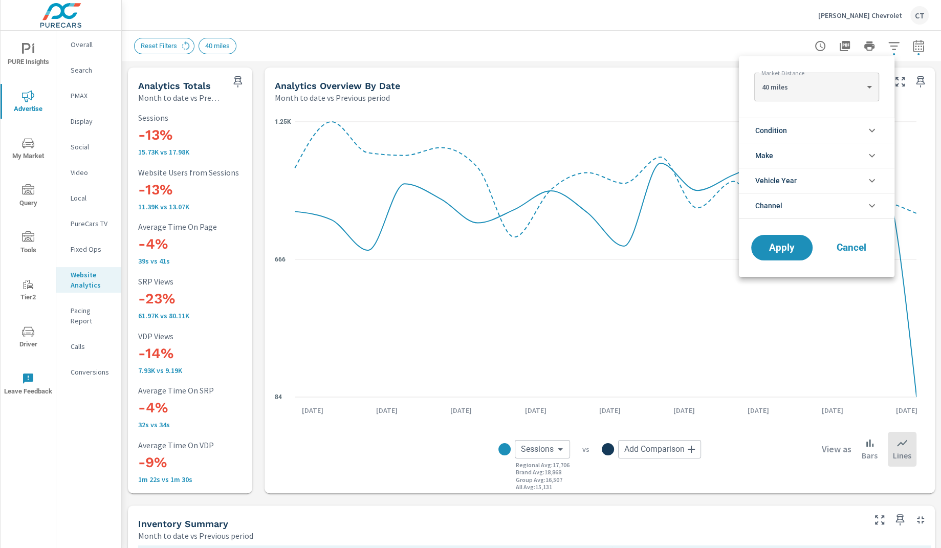
click at [810, 131] on li "Condition" at bounding box center [817, 130] width 156 height 25
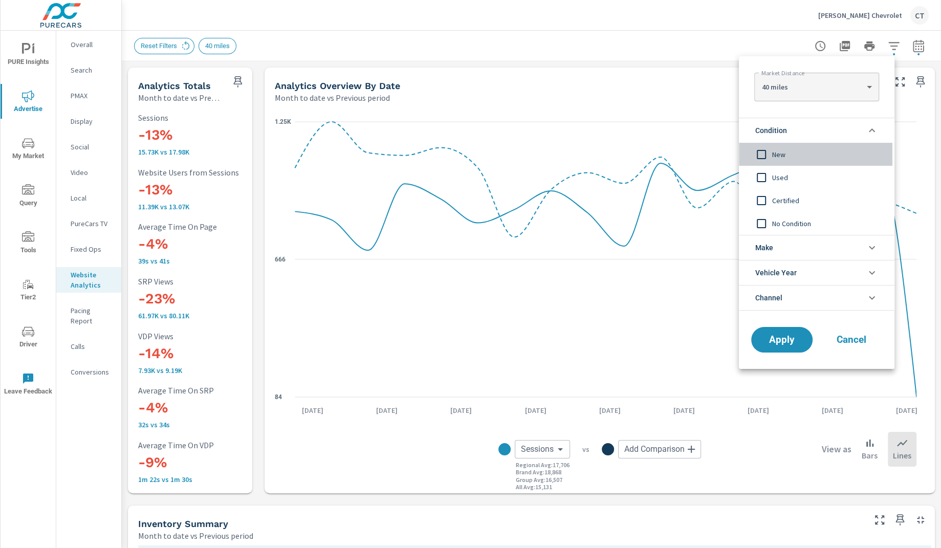
click at [786, 159] on span "New" at bounding box center [828, 154] width 112 height 12
click at [786, 342] on span "Apply" at bounding box center [782, 340] width 42 height 10
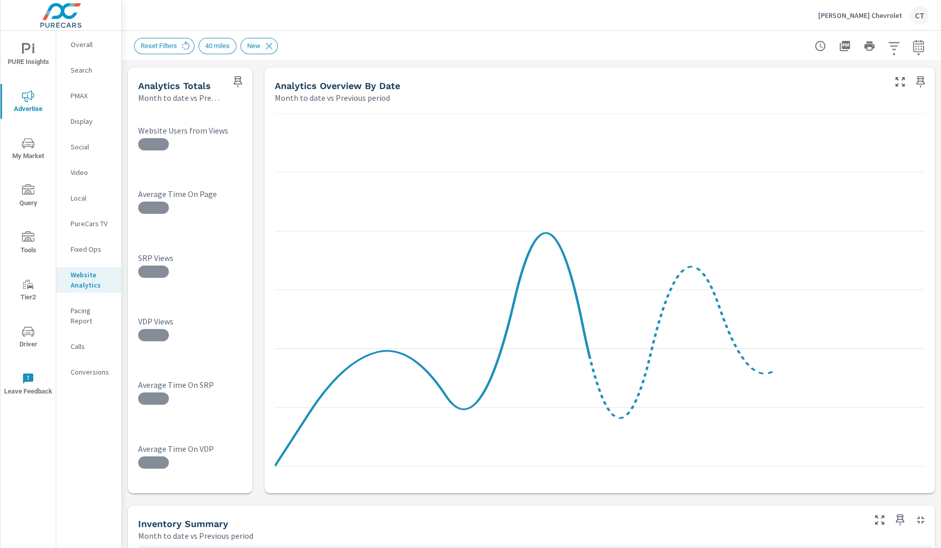
click at [565, 46] on div "Reset Filters 40 miles New" at bounding box center [459, 46] width 651 height 16
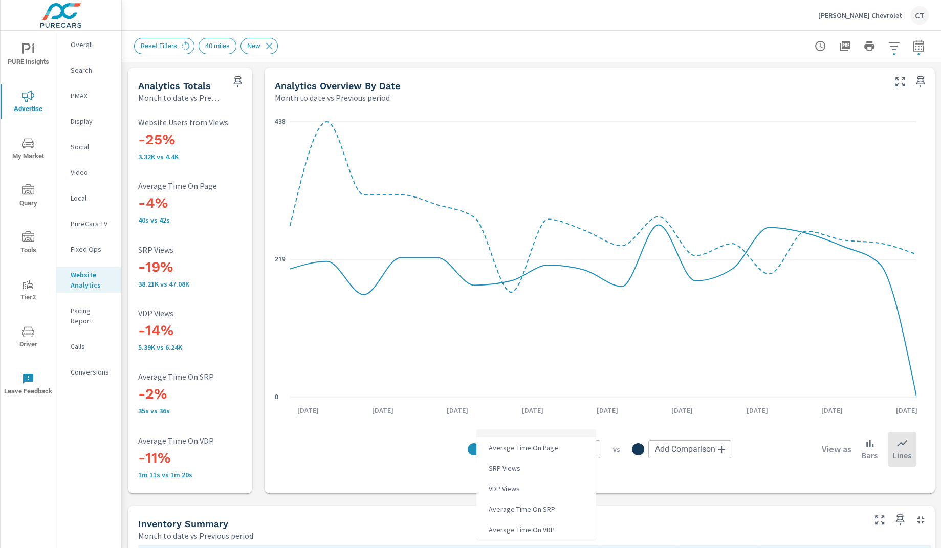
click at [568, 453] on body "PURE Insights Advertise My Market Query Tools Tier2 Driver Leave Feedback Overa…" at bounding box center [470, 274] width 941 height 548
click at [533, 489] on li "VDP Views" at bounding box center [536, 488] width 120 height 20
type input "VDP Views"
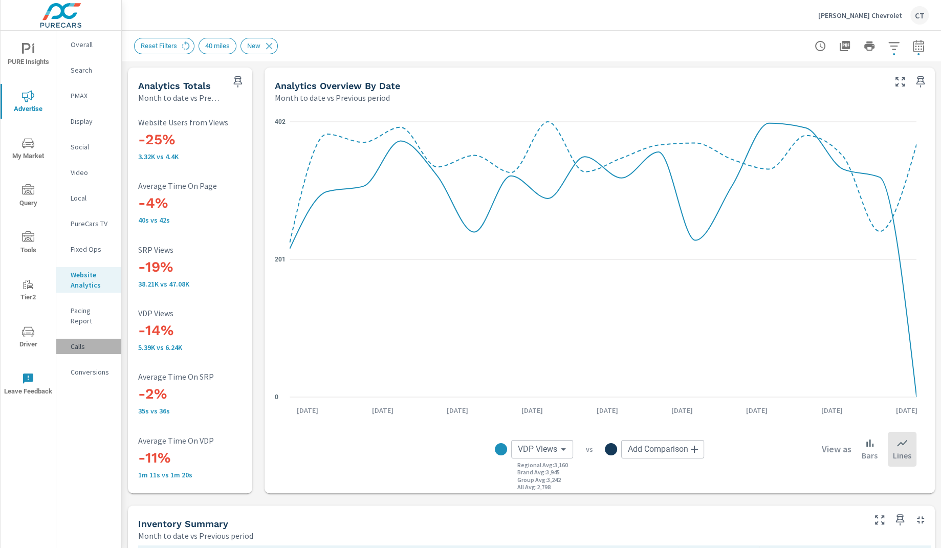
click at [87, 341] on p "Calls" at bounding box center [92, 346] width 42 height 10
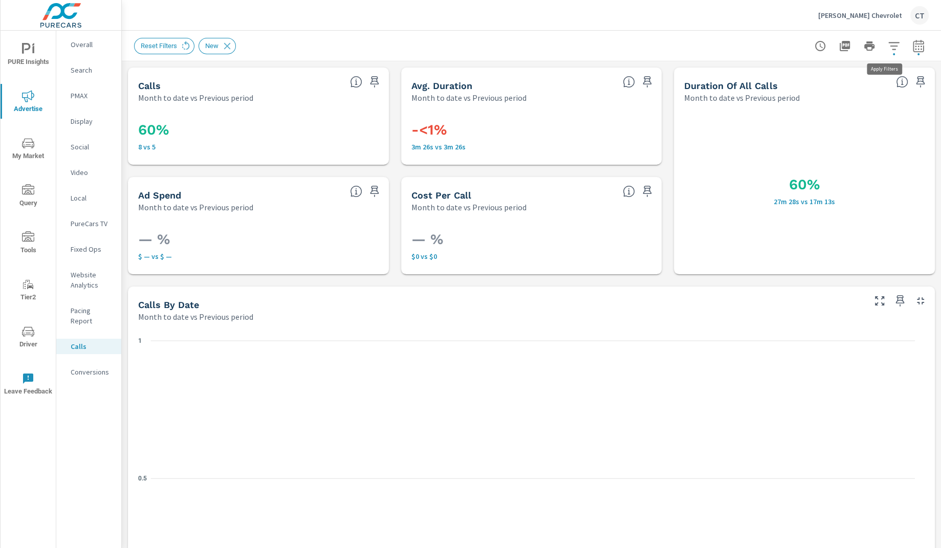
click at [890, 49] on button "button" at bounding box center [893, 46] width 20 height 20
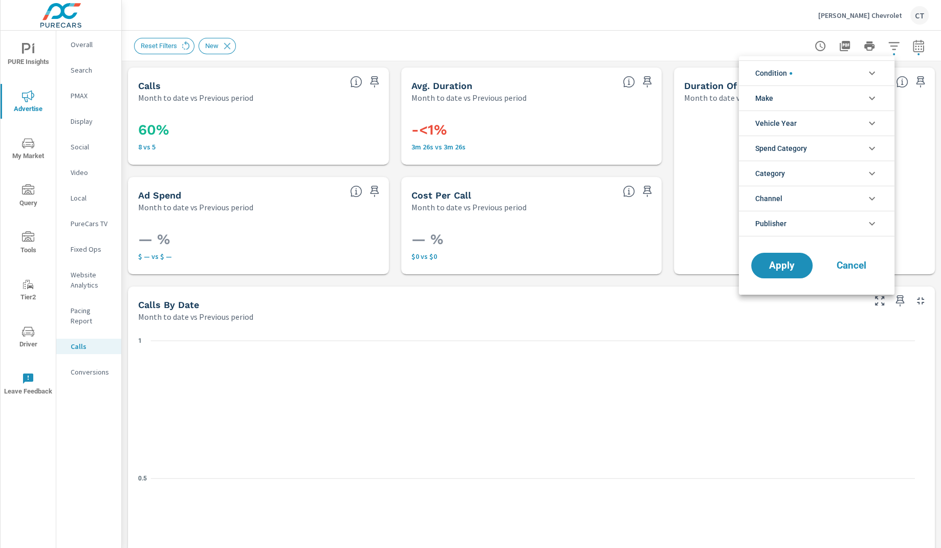
drag, startPoint x: 901, startPoint y: 46, endPoint x: 912, endPoint y: 44, distance: 11.4
click at [901, 46] on div at bounding box center [470, 274] width 941 height 548
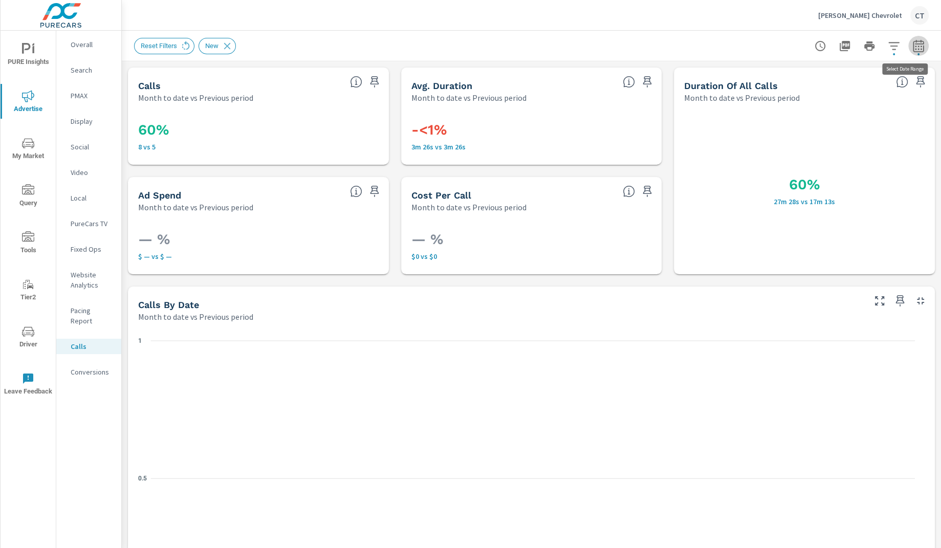
click at [912, 45] on icon "button" at bounding box center [918, 46] width 12 height 12
select select "Month to date"
select select "Previous period"
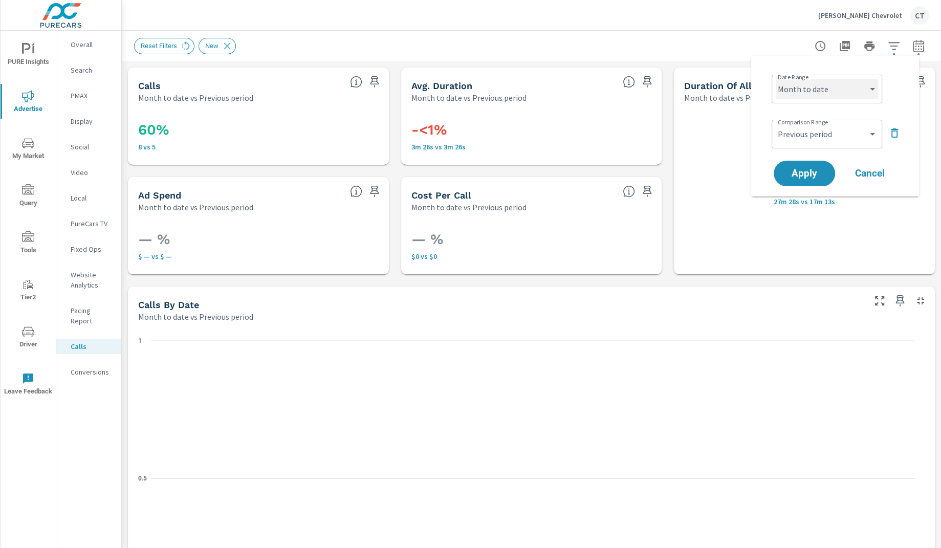
click at [821, 80] on select "Custom [DATE] Last week Last 7 days Last 14 days Last 30 days Last 45 days Last…" at bounding box center [826, 89] width 102 height 20
select select "Last 14 days"
click at [803, 170] on span "Apply" at bounding box center [804, 174] width 42 height 10
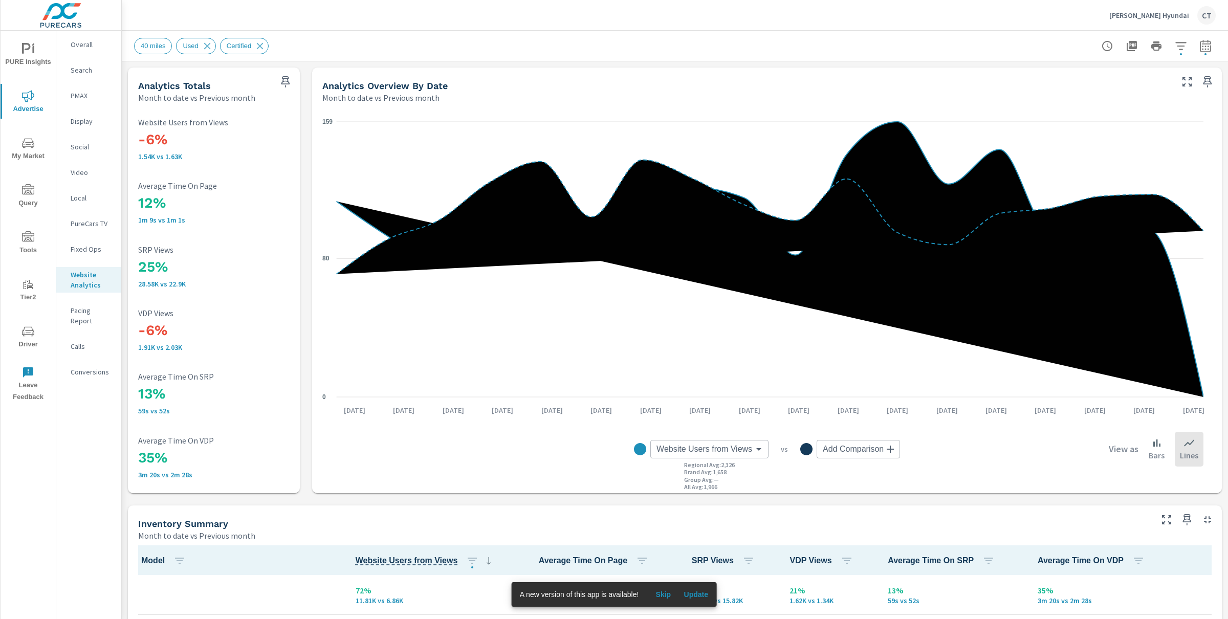
scroll to position [1, 0]
click at [82, 341] on p "Calls" at bounding box center [92, 346] width 42 height 10
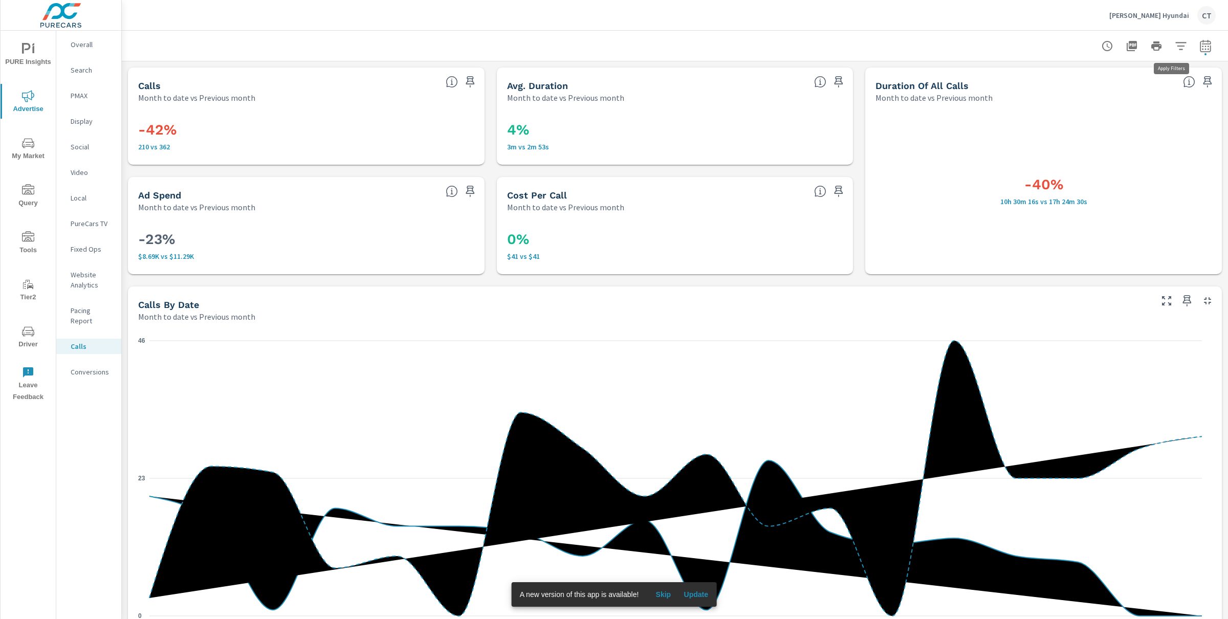
click at [1175, 48] on icon "button" at bounding box center [1180, 46] width 12 height 12
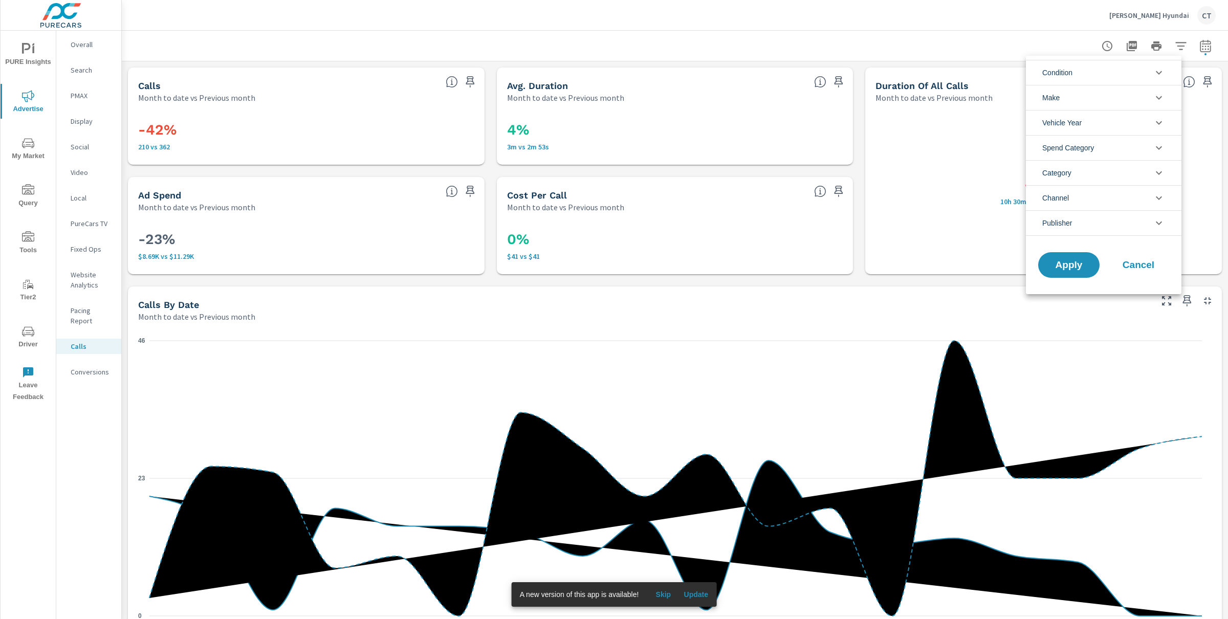
click at [1173, 46] on div at bounding box center [614, 309] width 1228 height 619
click at [349, 225] on div "-23% $8.69K vs $11.29K" at bounding box center [306, 243] width 336 height 41
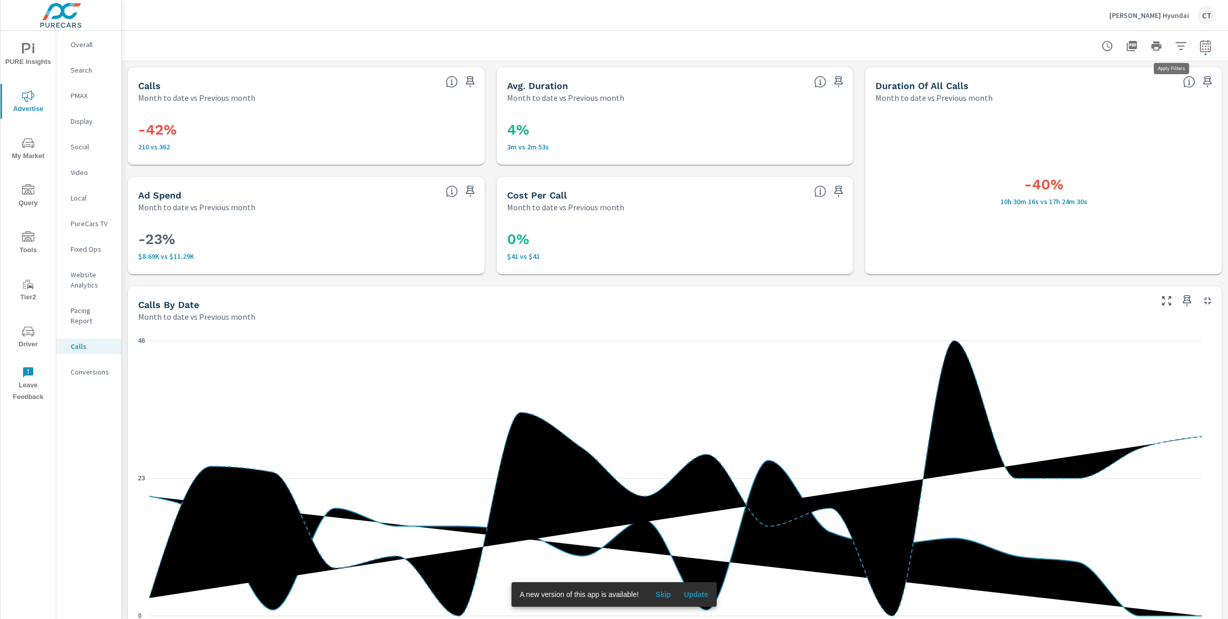
click at [1174, 49] on icon "button" at bounding box center [1180, 46] width 12 height 12
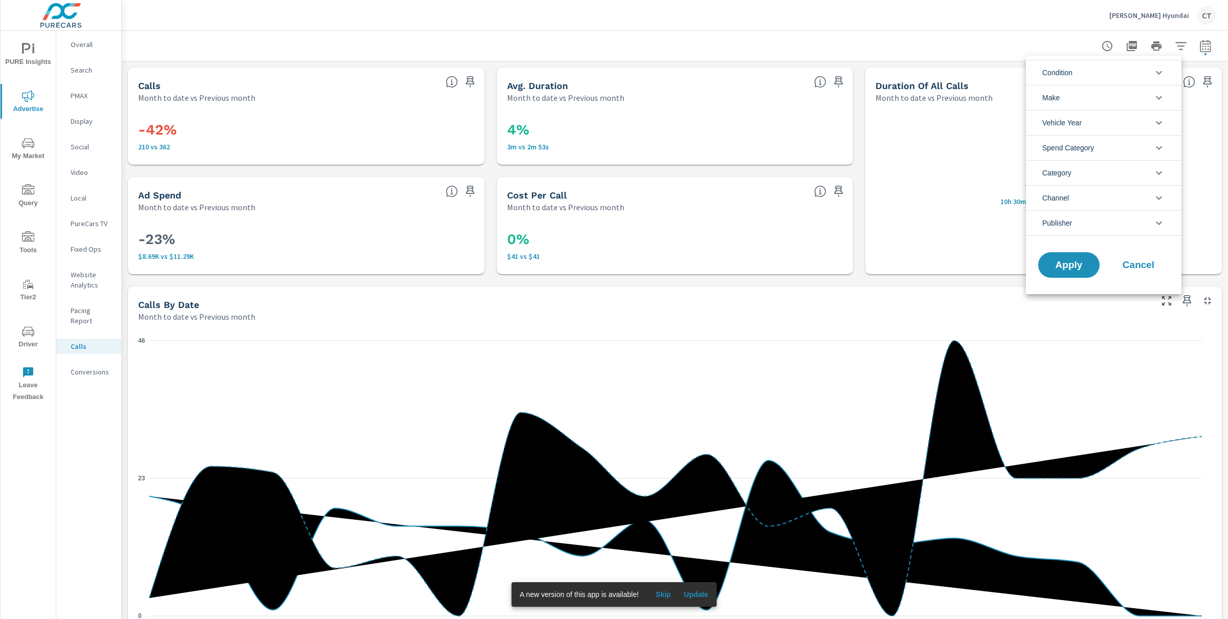
click at [1174, 47] on div at bounding box center [614, 309] width 1228 height 619
click at [1200, 47] on icon "button" at bounding box center [1205, 45] width 11 height 12
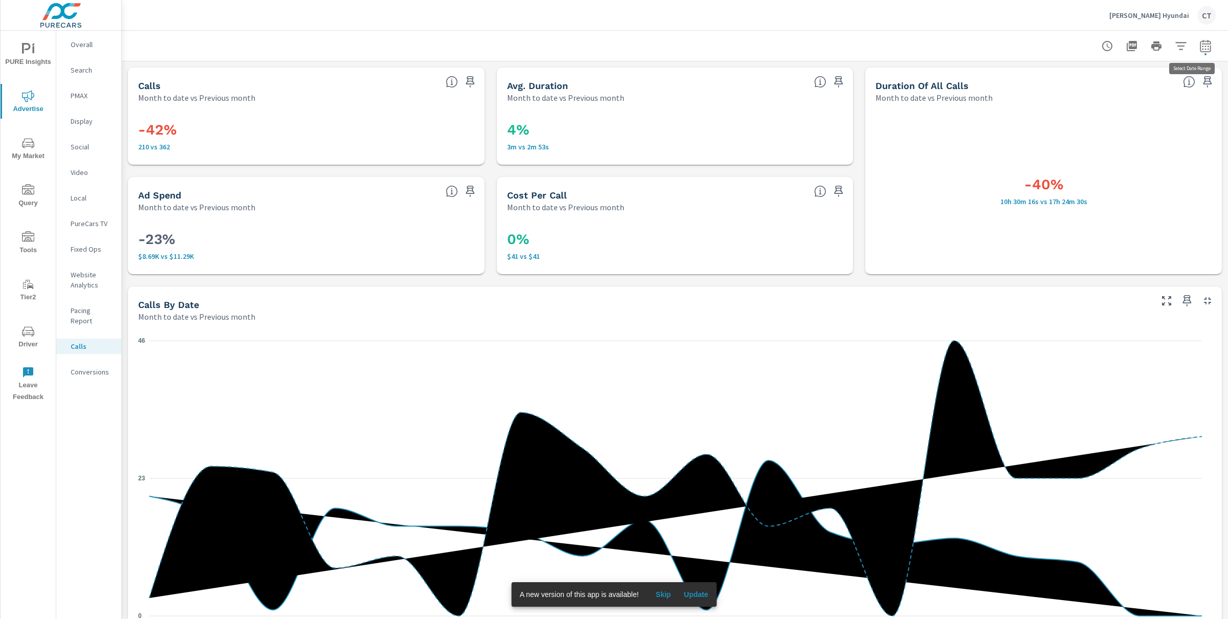
select select "Month to date"
select select "Previous month"
click at [1135, 86] on select "Custom [DATE] Last week Last 7 days Last 14 days Last 30 days Last 45 days Last…" at bounding box center [1113, 88] width 102 height 20
select select "Last 30 days"
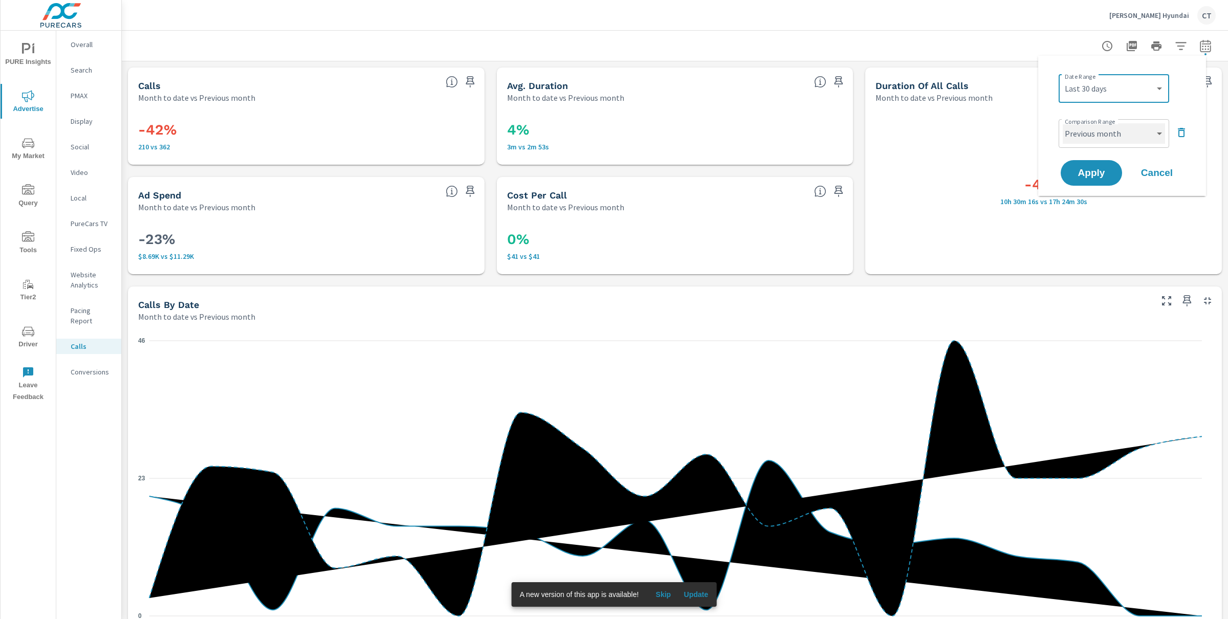
click at [1114, 133] on select "Custom Previous period Previous month Previous year" at bounding box center [1113, 133] width 102 height 20
select select "Previous period"
click at [1095, 172] on span "Apply" at bounding box center [1091, 173] width 42 height 10
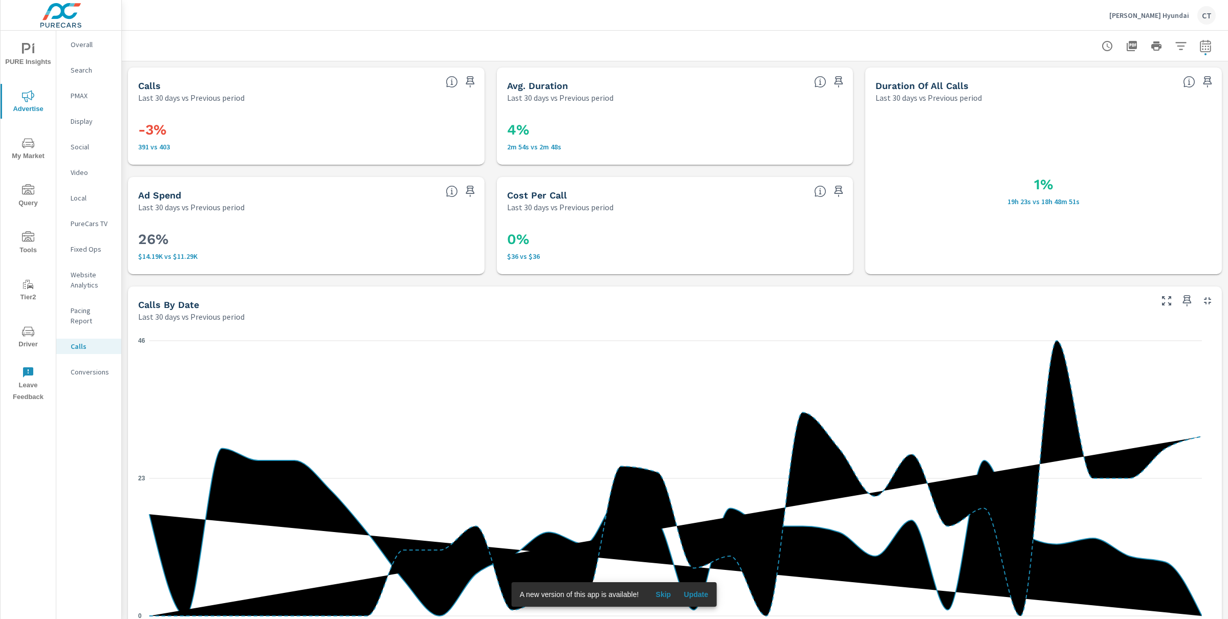
click at [1199, 48] on icon "button" at bounding box center [1205, 46] width 12 height 12
select select "Last 30 days"
select select "Previous period"
click at [1115, 90] on select "Custom [DATE] Last week Last 7 days Last 14 days Last 30 days Last 45 days Last…" at bounding box center [1113, 88] width 102 height 20
select select "Last 14 days"
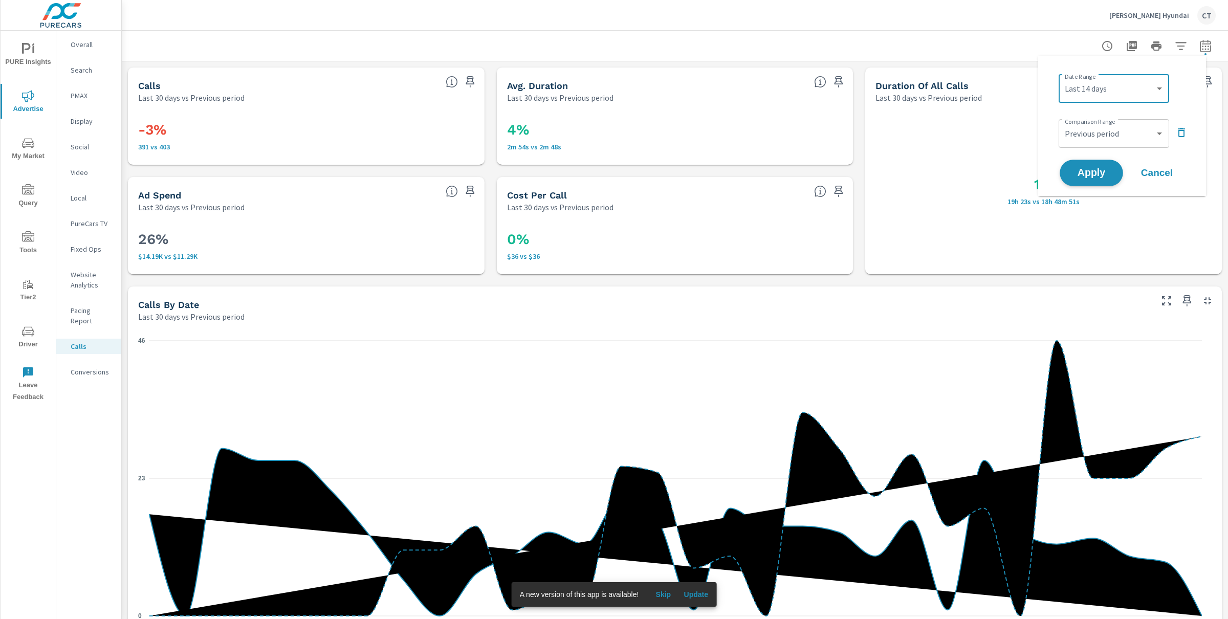
click at [1085, 163] on button "Apply" at bounding box center [1090, 173] width 63 height 27
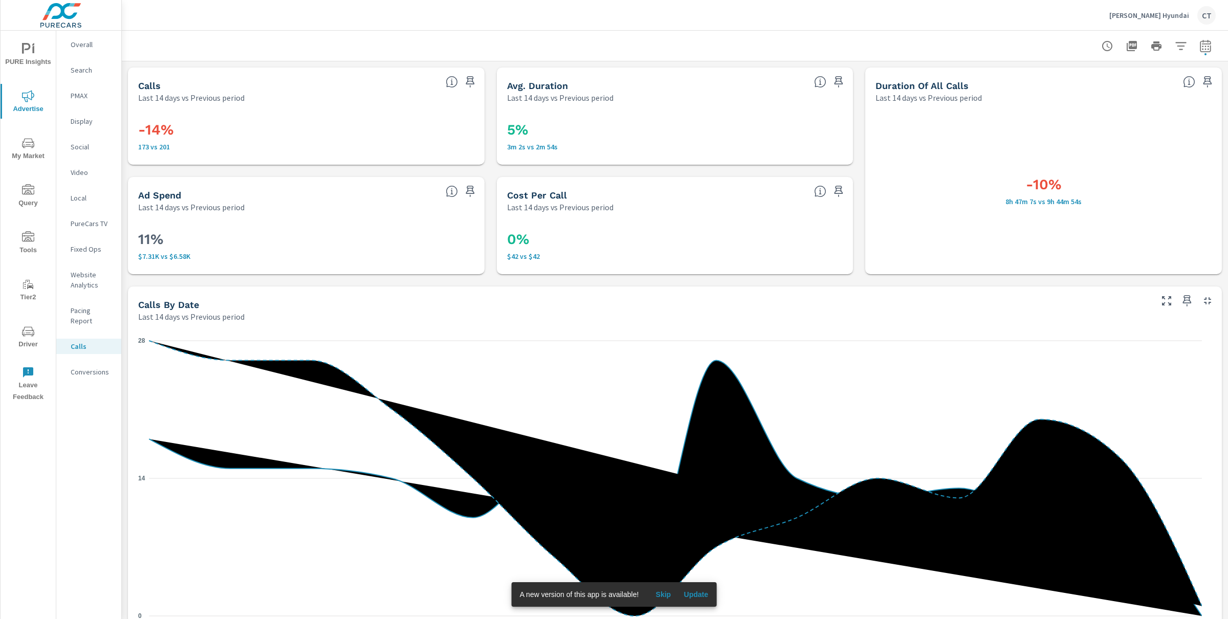
click at [769, 241] on h3 "0%" at bounding box center [675, 239] width 336 height 17
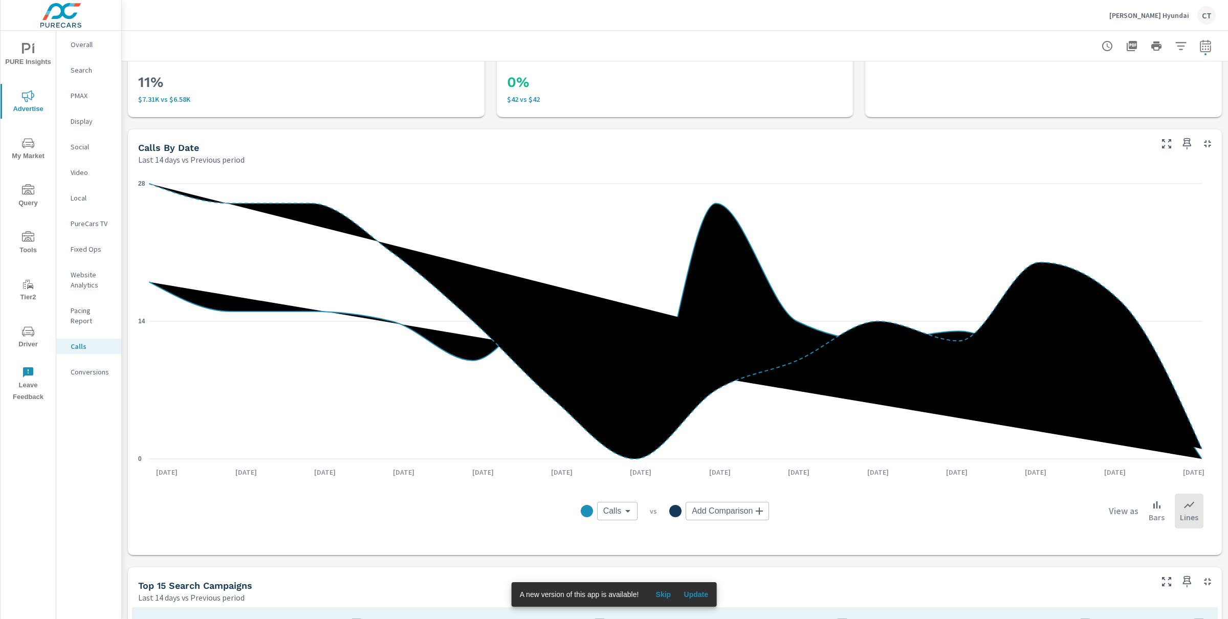
scroll to position [180, 0]
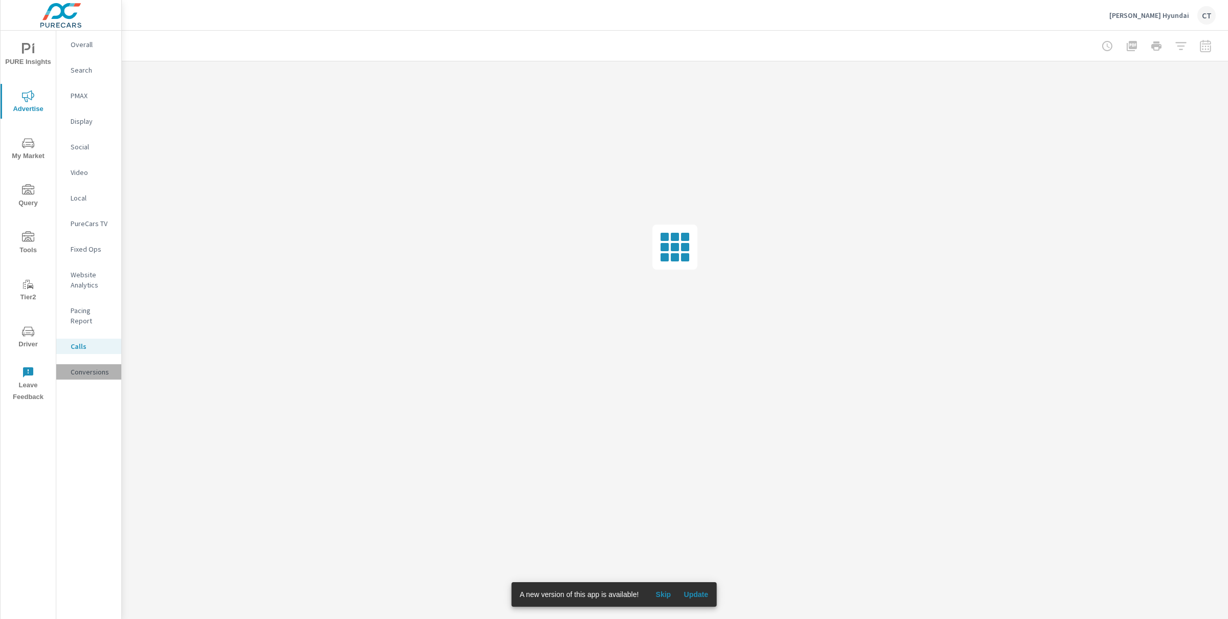
click at [97, 367] on p "Conversions" at bounding box center [92, 372] width 42 height 10
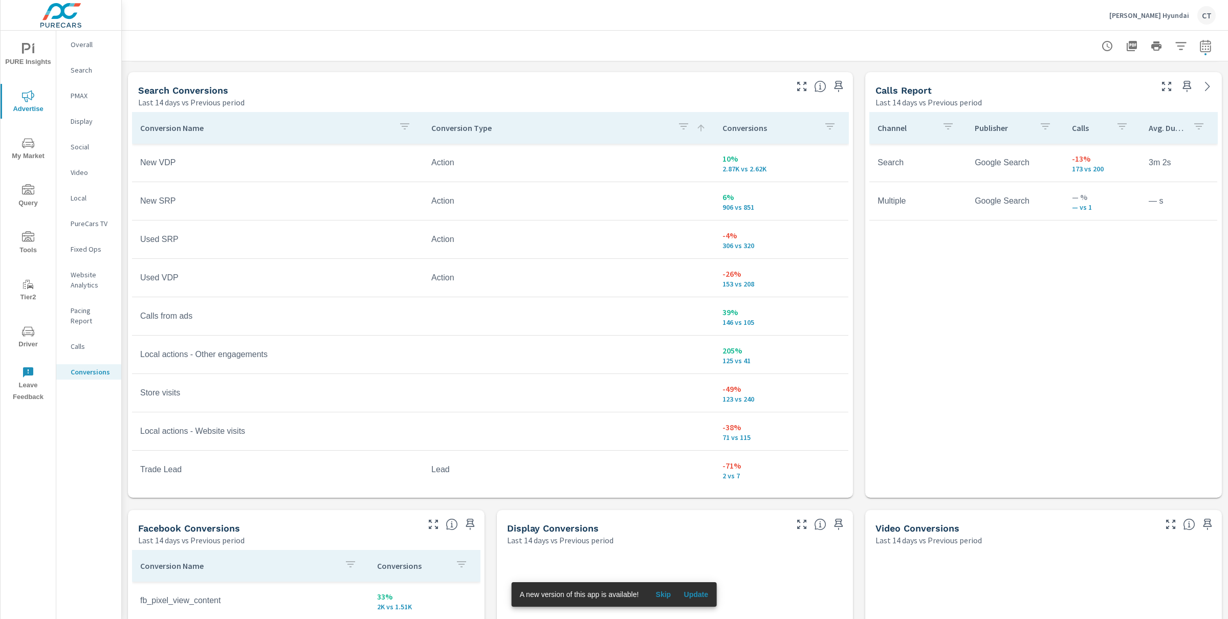
scroll to position [540, 0]
drag, startPoint x: 1135, startPoint y: 347, endPoint x: 1121, endPoint y: 361, distance: 19.9
click at [1135, 347] on div "Channel Publisher Calls Avg. Duration Search Google Search -13% 173 vs 200 3m 2…" at bounding box center [1043, 298] width 348 height 366
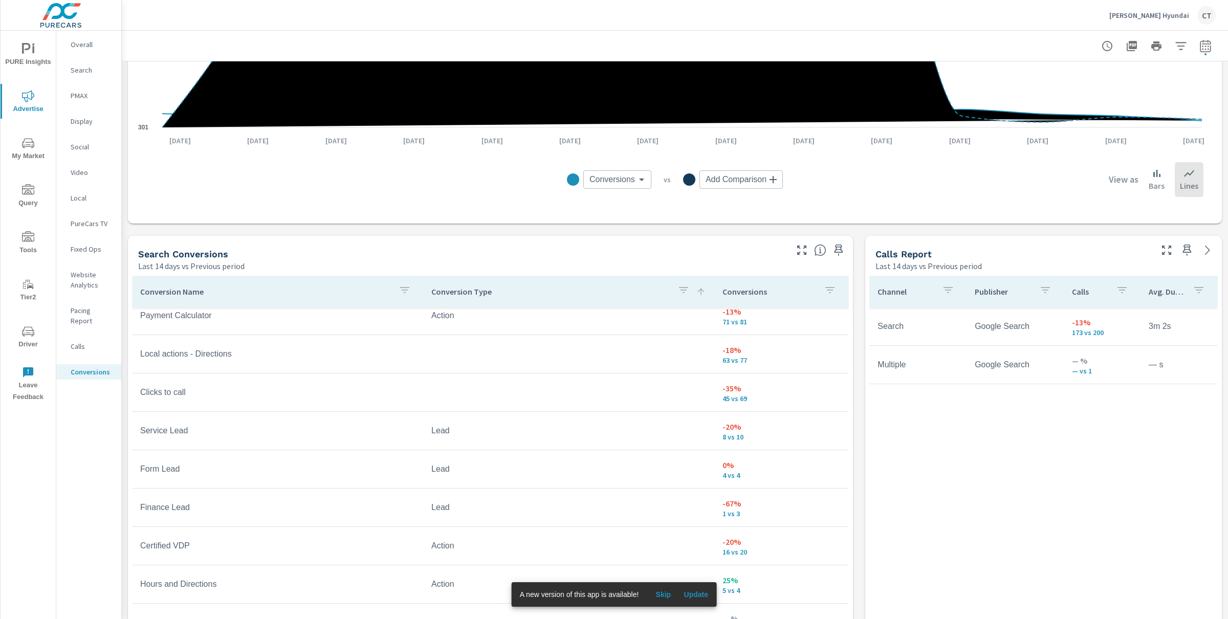
scroll to position [383, 0]
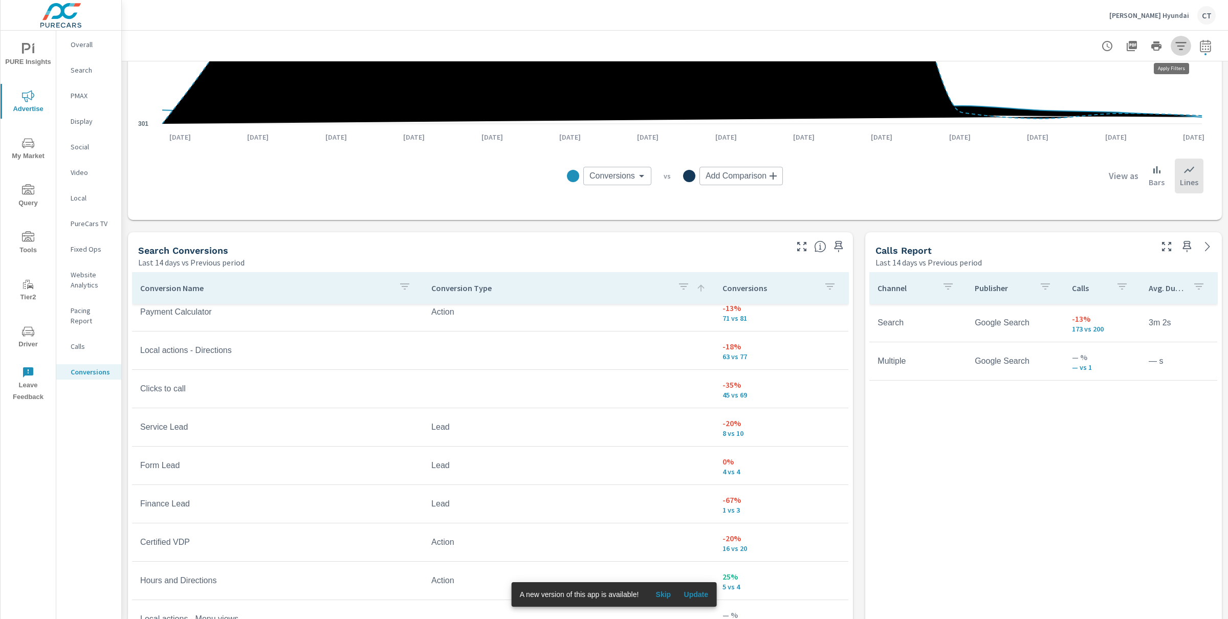
click at [1170, 36] on button "button" at bounding box center [1180, 46] width 20 height 20
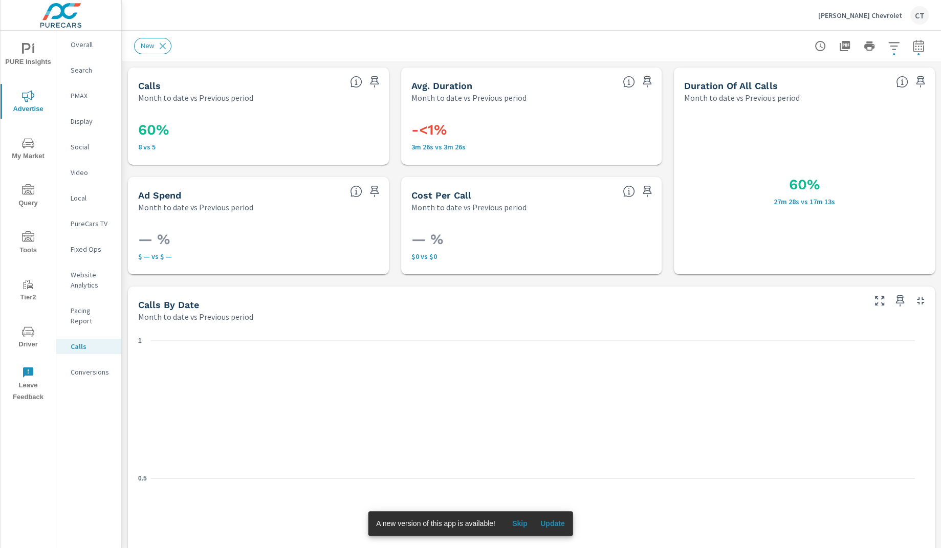
click at [91, 367] on p "Conversions" at bounding box center [92, 372] width 42 height 10
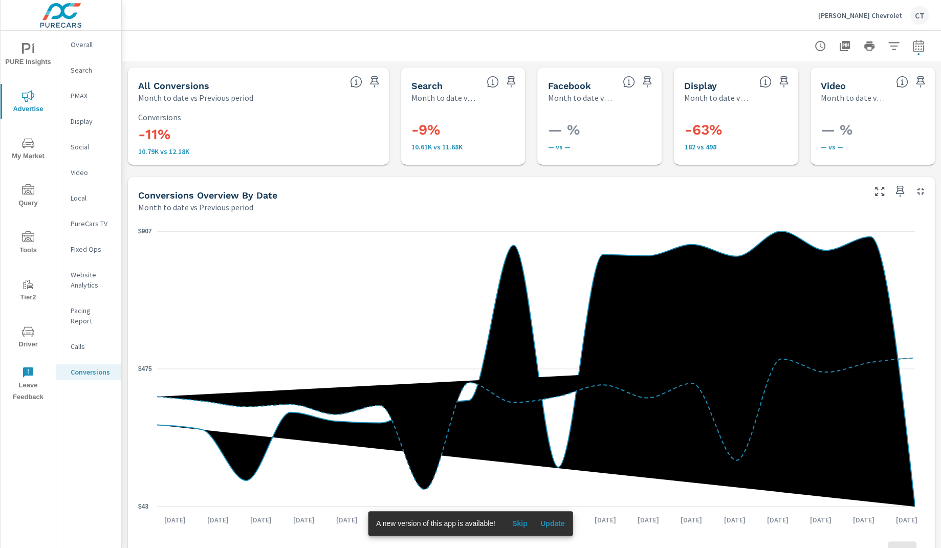
click at [520, 527] on span "Skip" at bounding box center [519, 523] width 25 height 9
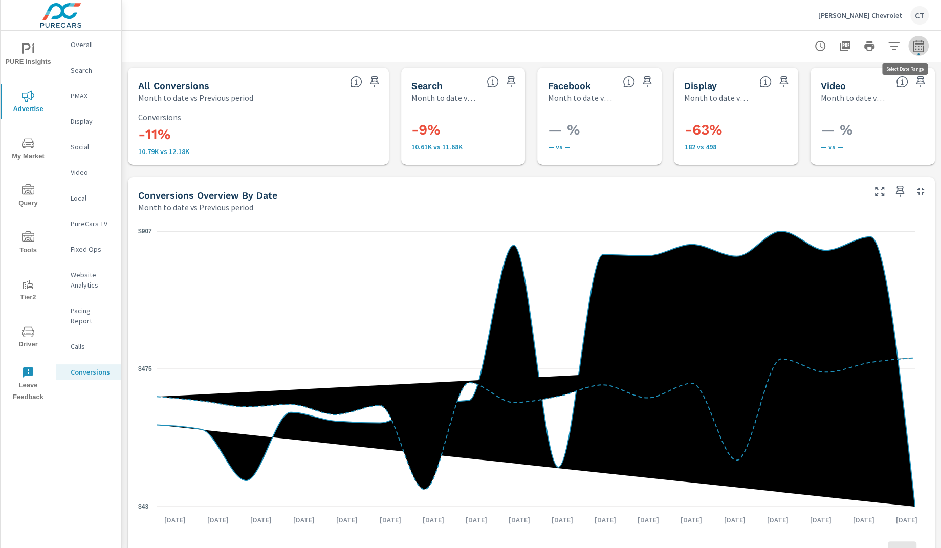
click at [912, 48] on icon "button" at bounding box center [918, 46] width 12 height 12
select select "Month to date"
select select "Previous period"
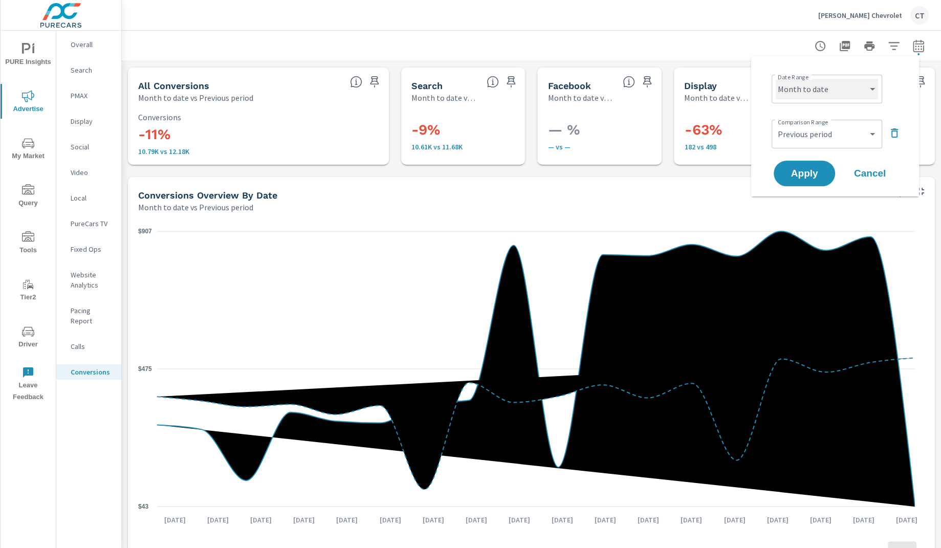
click at [847, 86] on select "Custom [DATE] Last week Last 7 days Last 14 days Last 30 days Last 45 days Last…" at bounding box center [826, 89] width 102 height 20
select select "Last 14 days"
click at [803, 169] on span "Apply" at bounding box center [804, 174] width 42 height 10
